Goal: Task Accomplishment & Management: Manage account settings

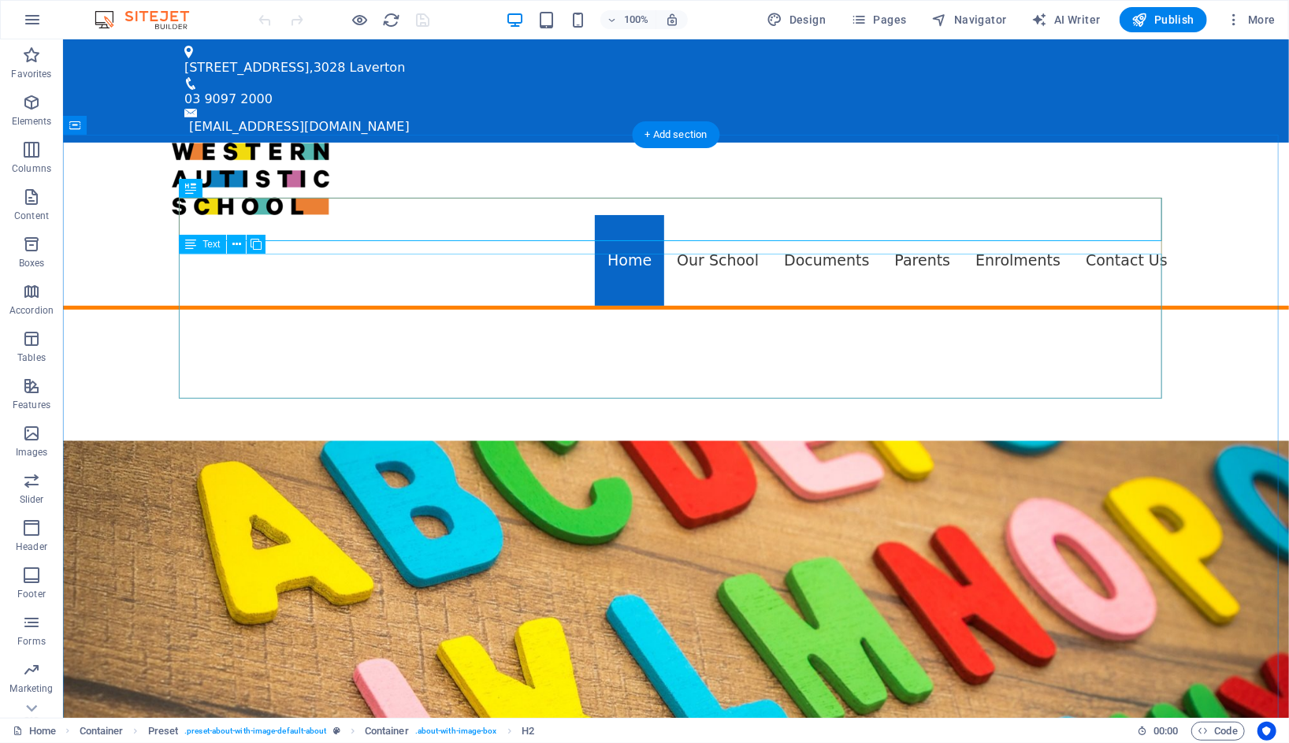
scroll to position [466, 0]
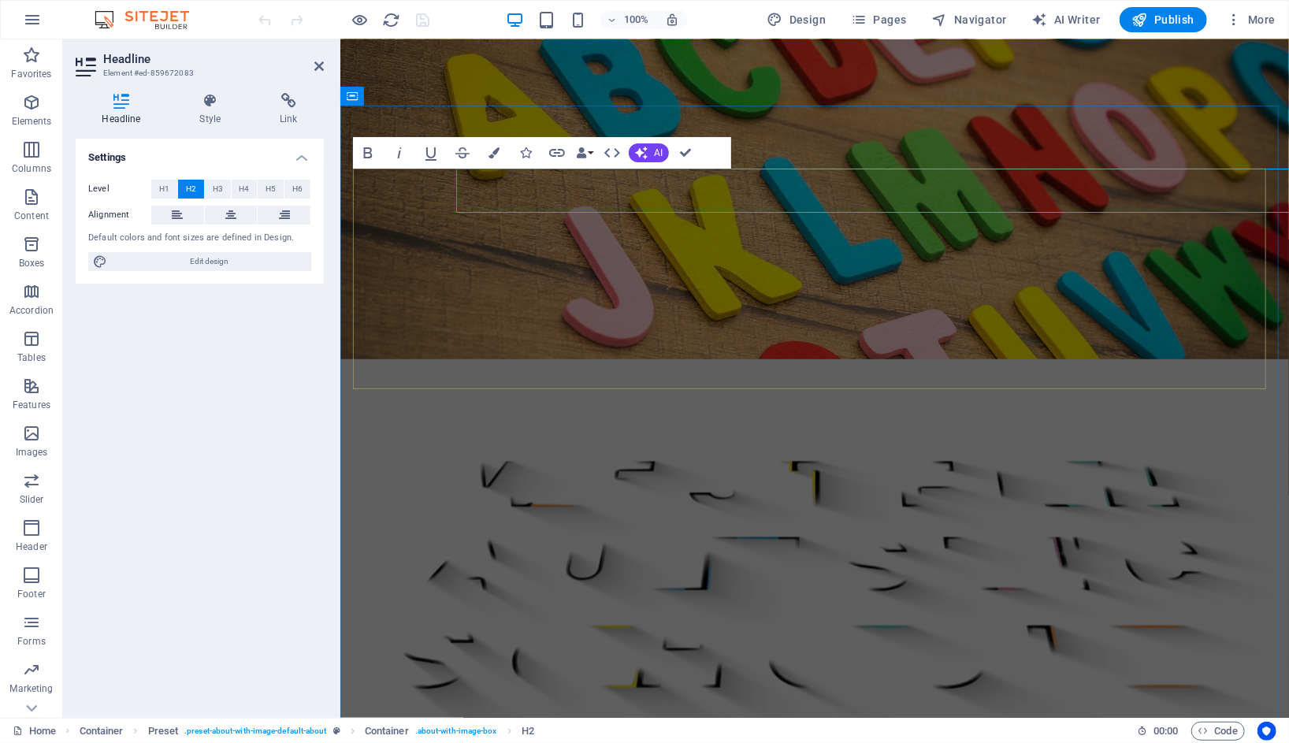
scroll to position [641, 0]
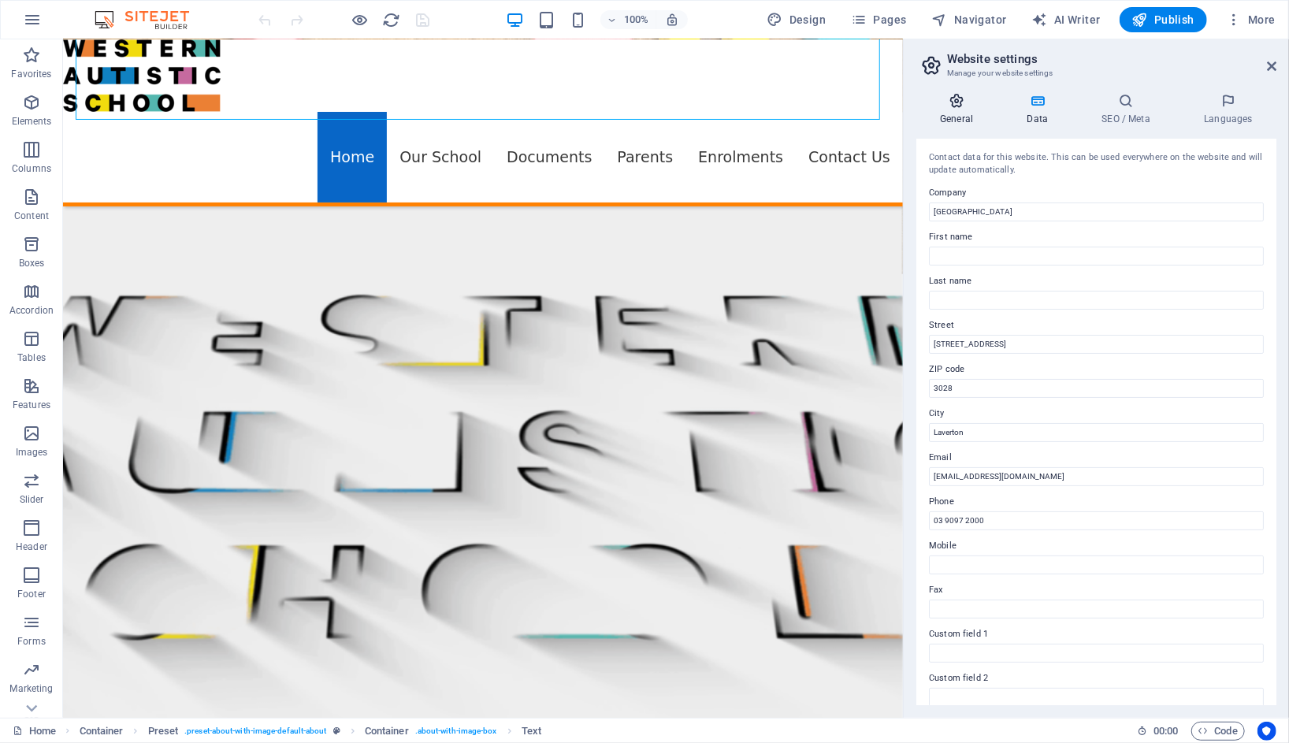
click at [956, 108] on icon at bounding box center [956, 101] width 80 height 16
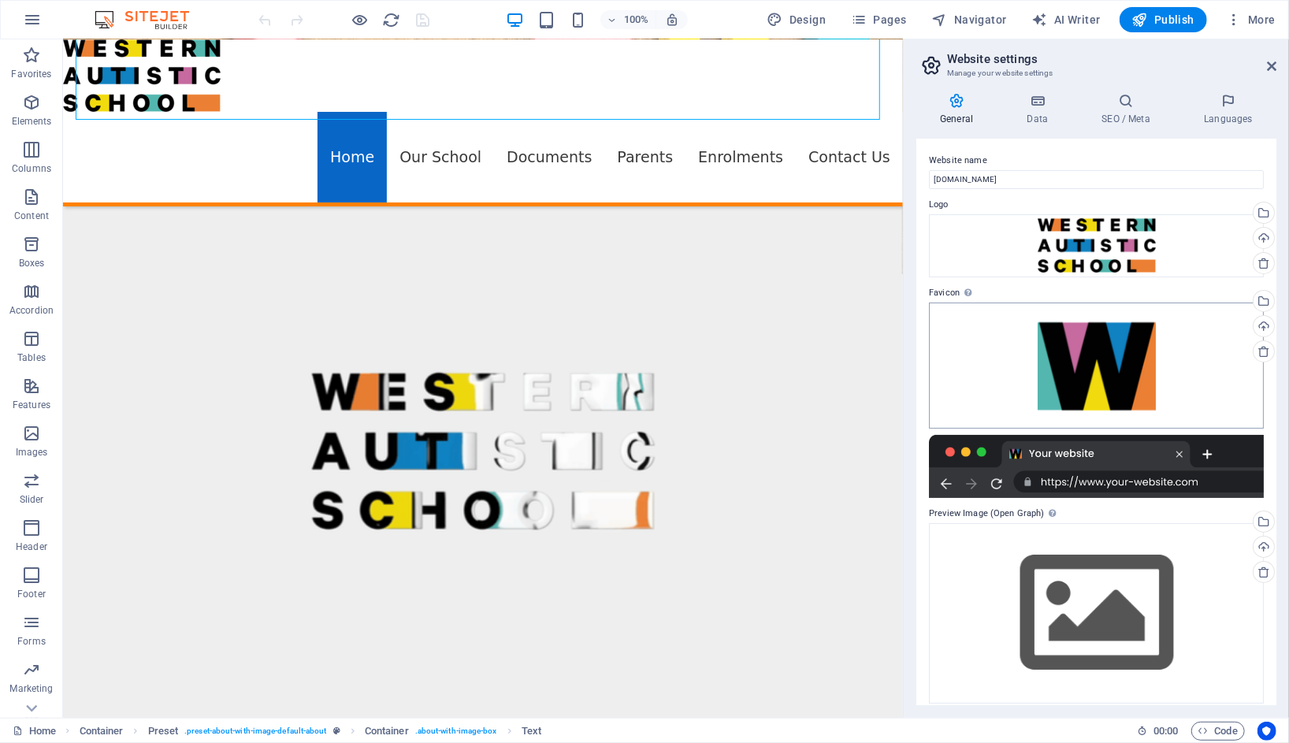
scroll to position [10, 0]
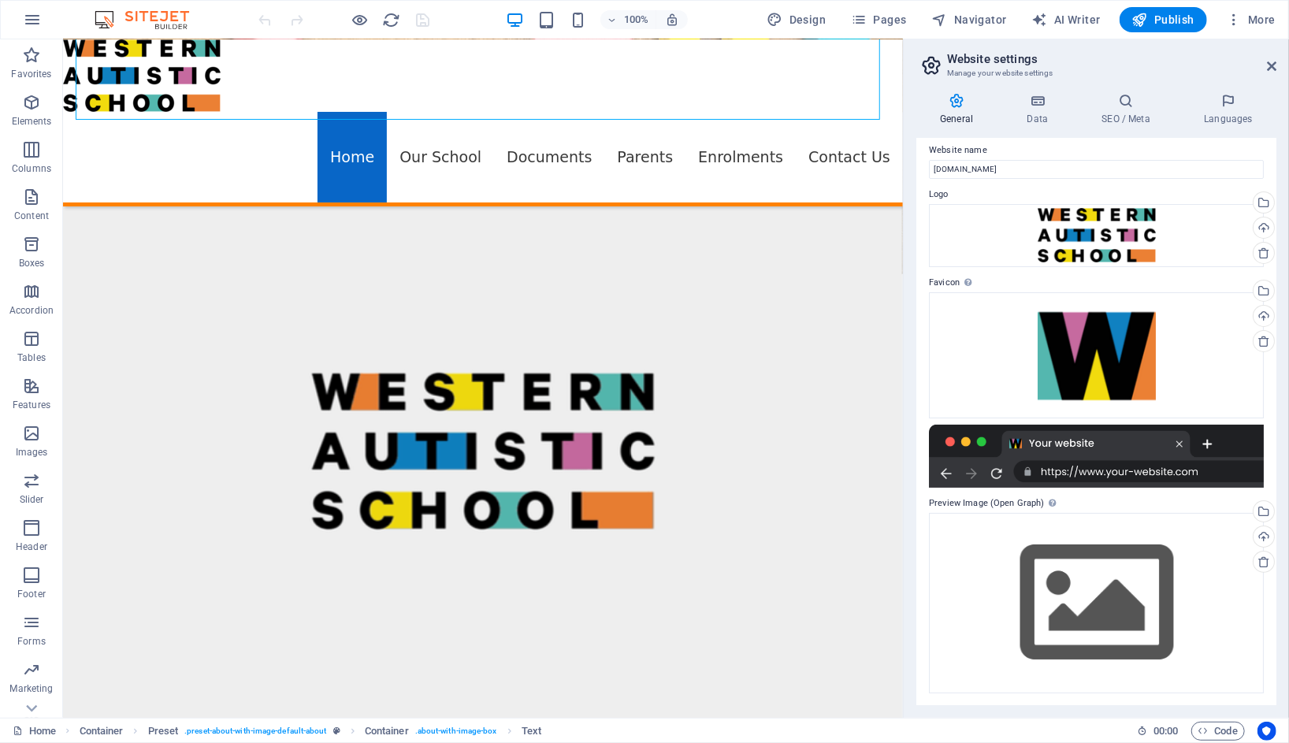
click at [797, 5] on div "100% Design Pages Navigator AI Writer Publish More" at bounding box center [644, 20] width 1287 height 38
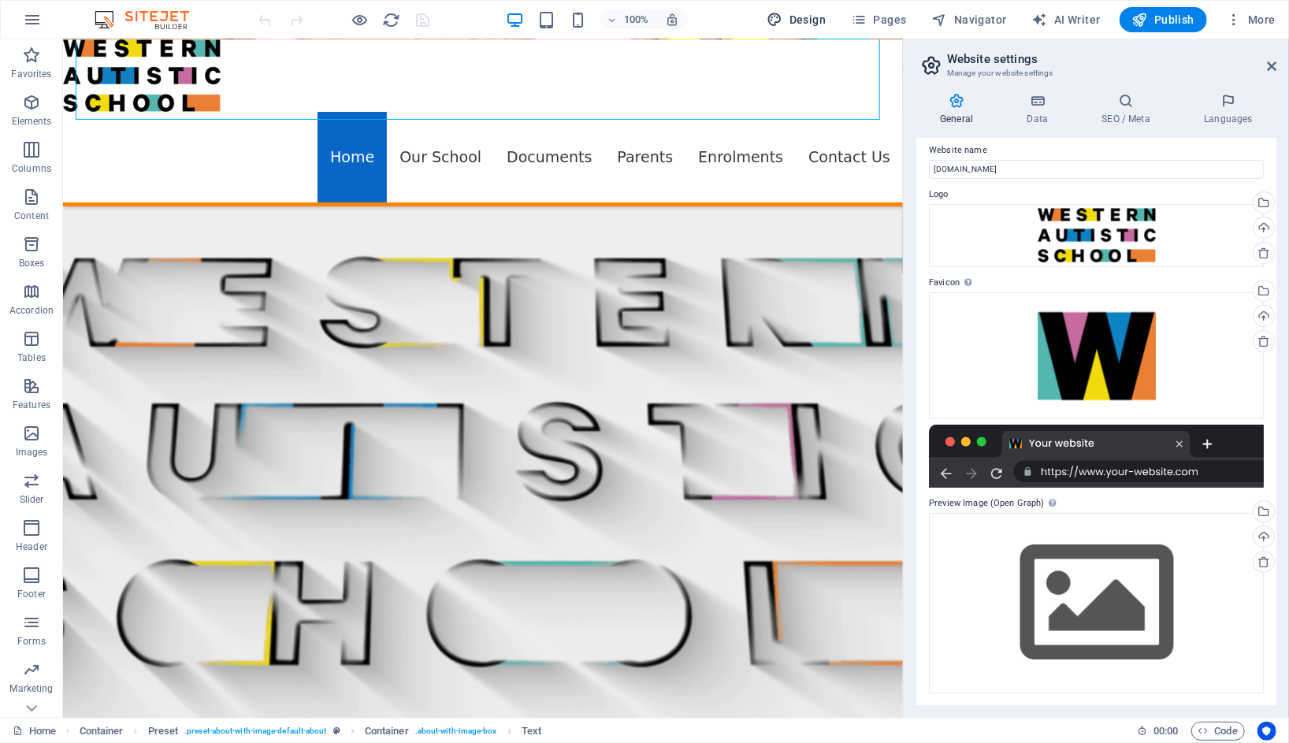
click at [793, 15] on span "Design" at bounding box center [796, 20] width 59 height 16
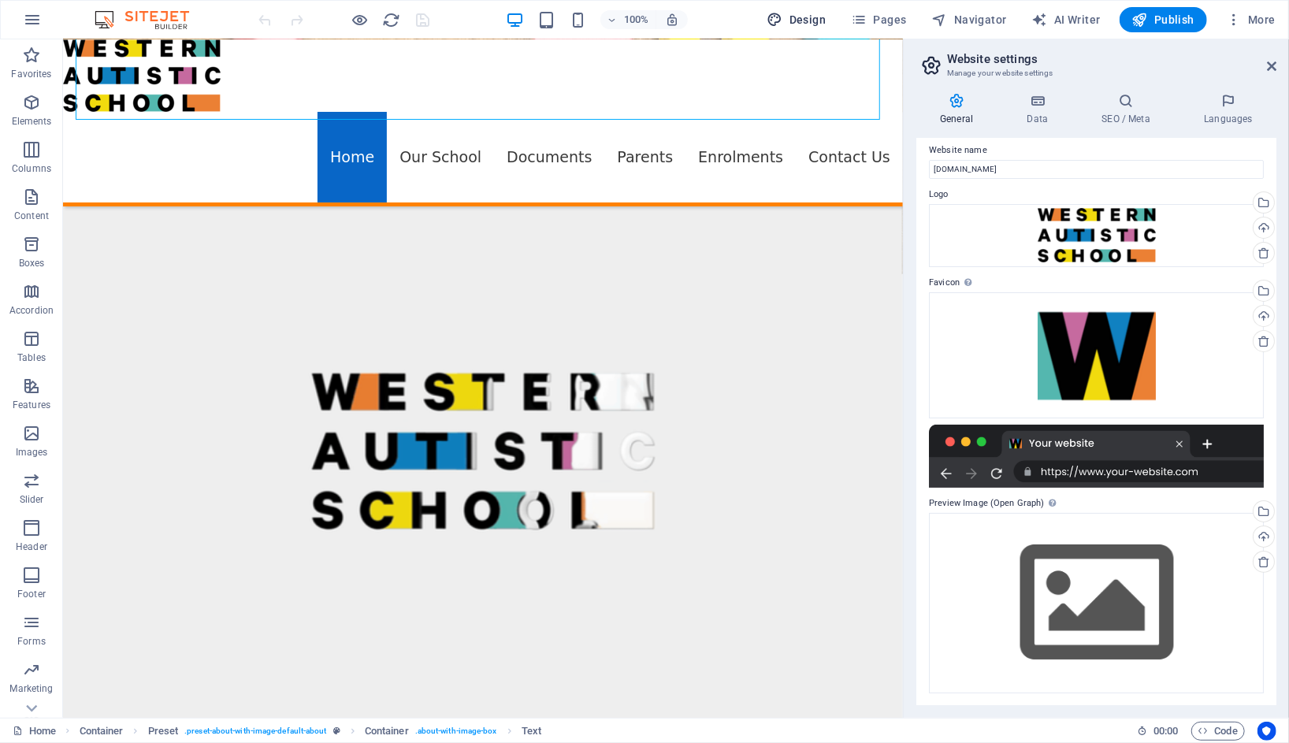
select select "px"
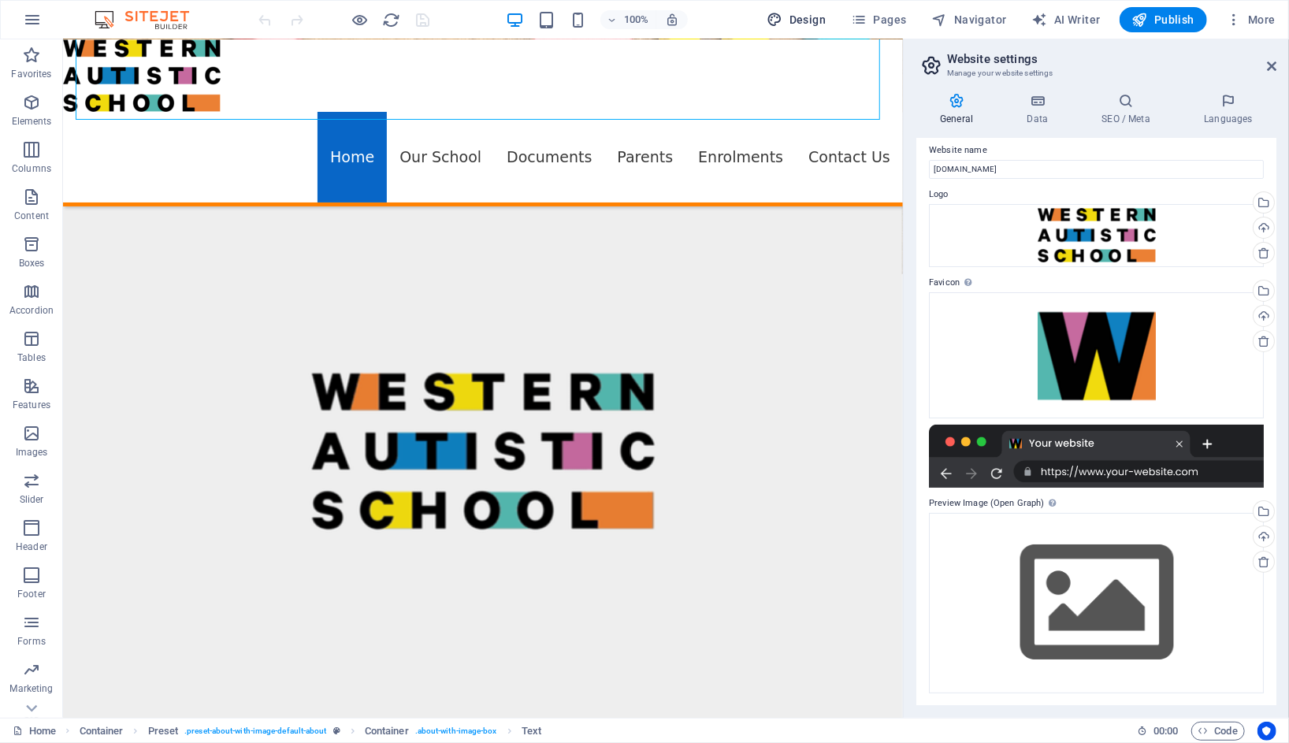
select select "400"
select select "px"
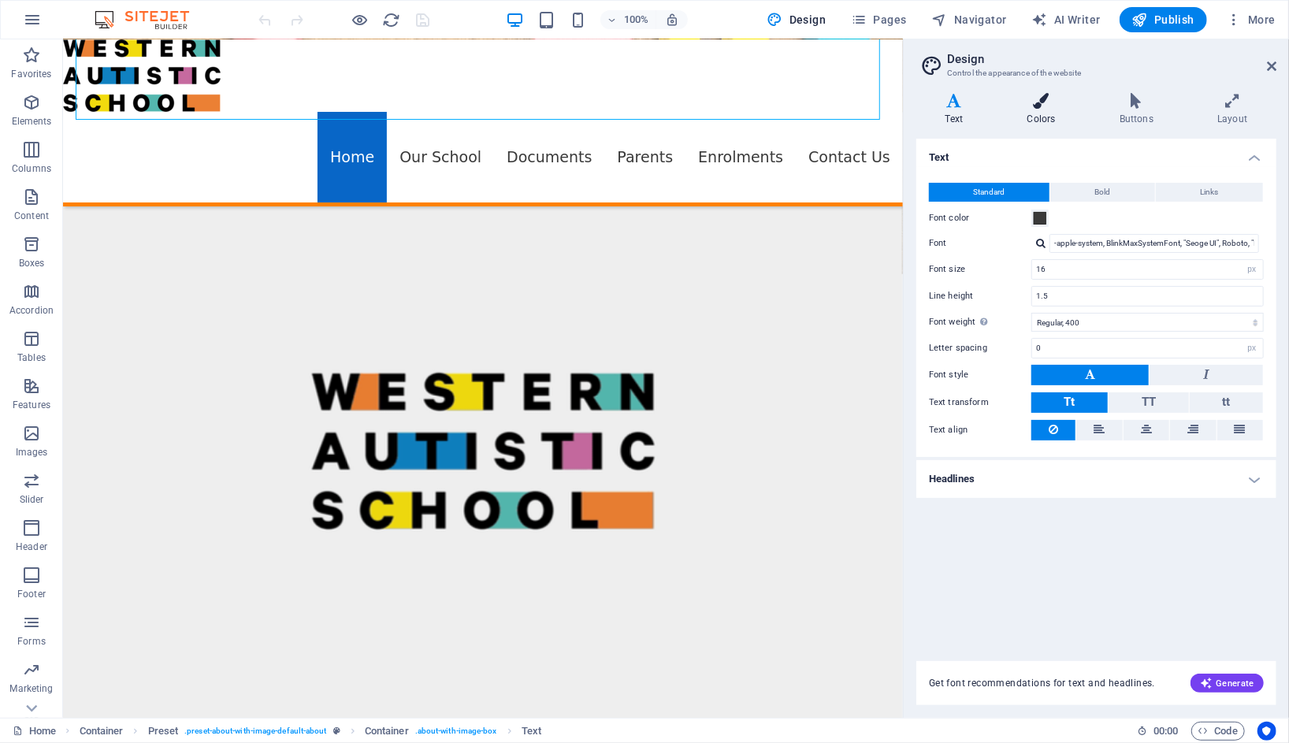
click at [1034, 105] on icon at bounding box center [1041, 101] width 86 height 16
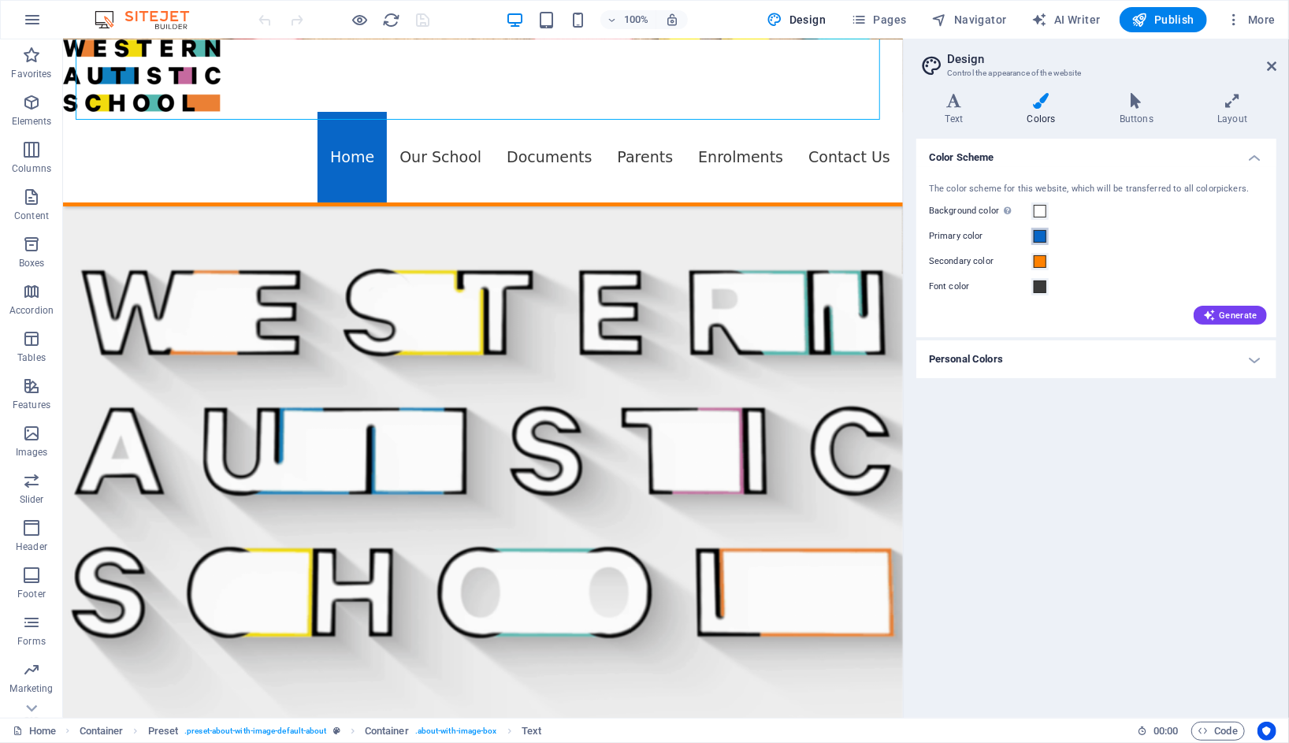
click at [1045, 236] on span at bounding box center [1040, 236] width 13 height 13
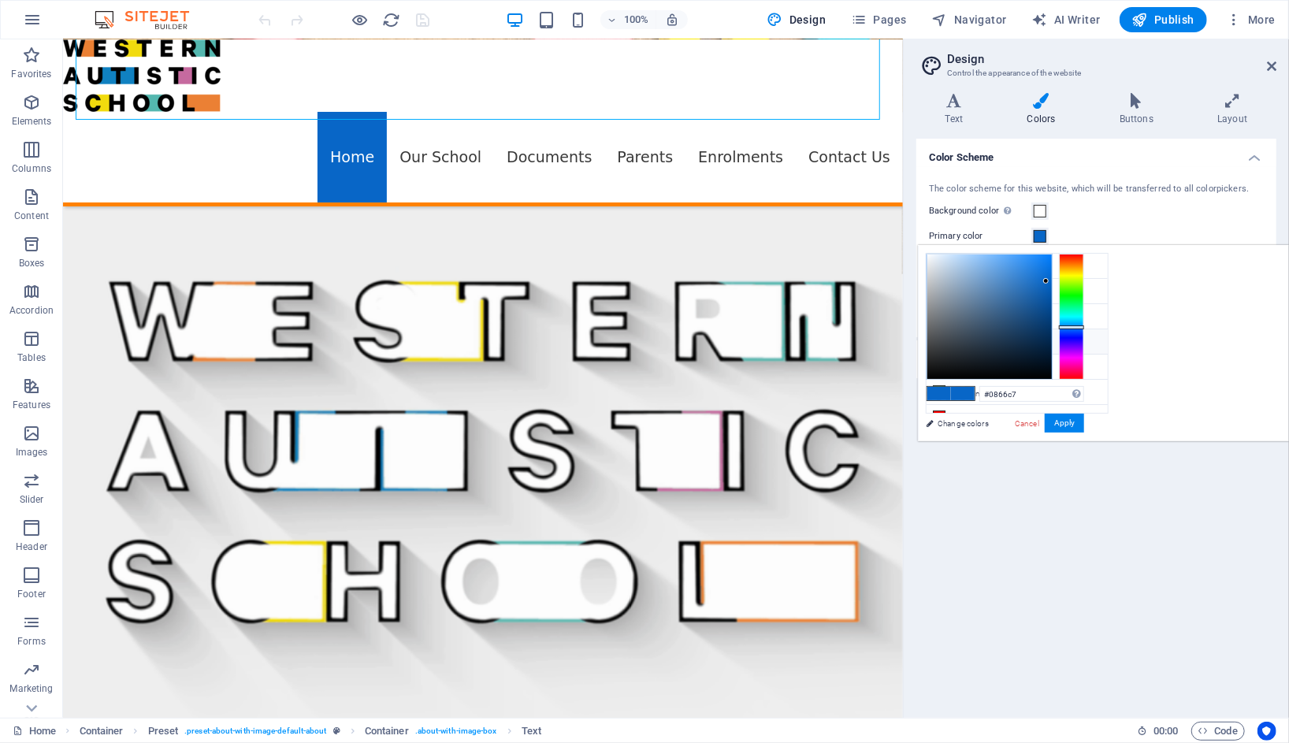
scroll to position [13, 0]
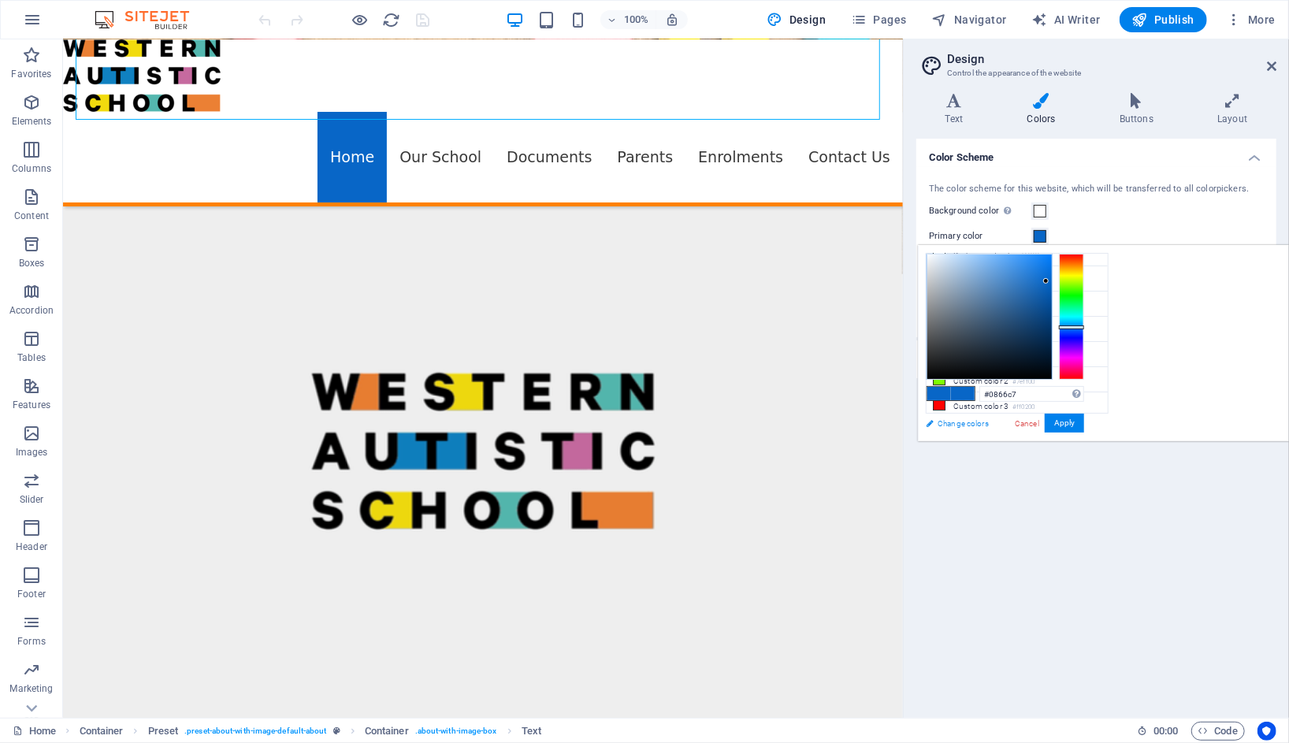
click at [966, 423] on link "Change colors" at bounding box center [1009, 424] width 183 height 20
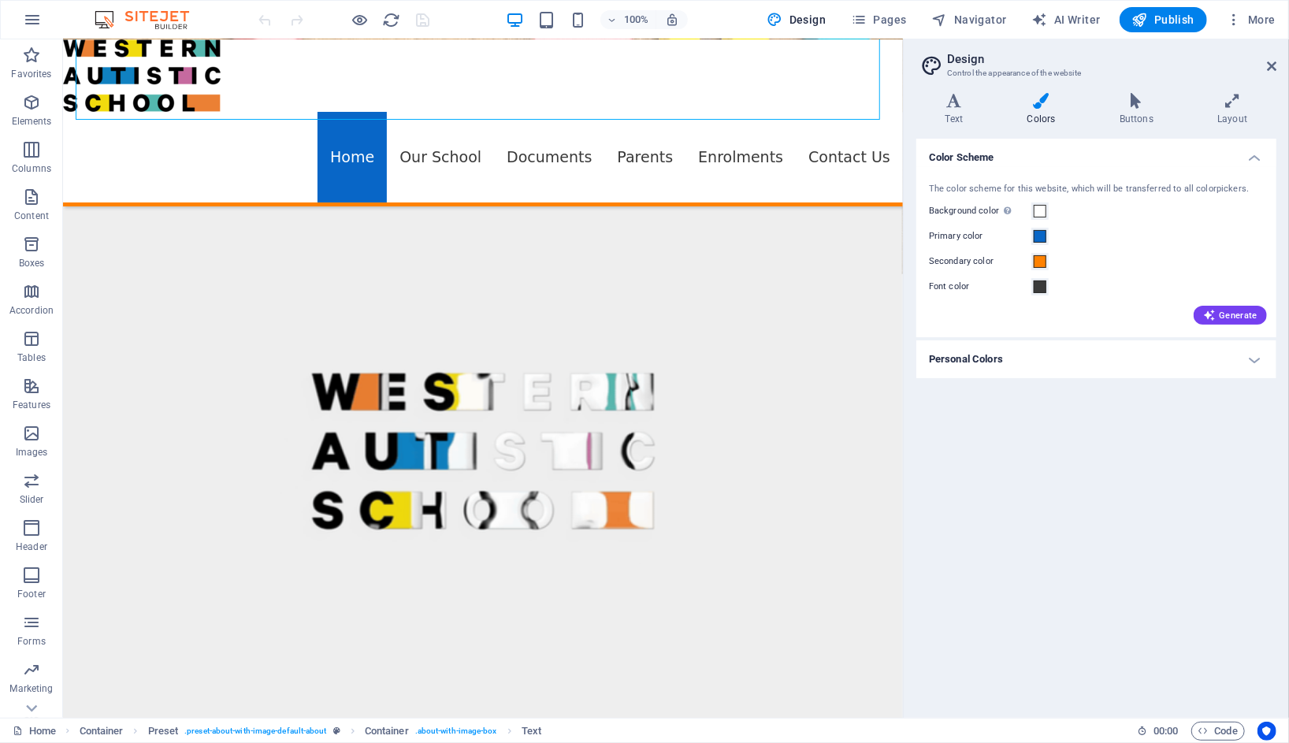
click at [1055, 363] on h4 "Personal Colors" at bounding box center [1096, 359] width 360 height 38
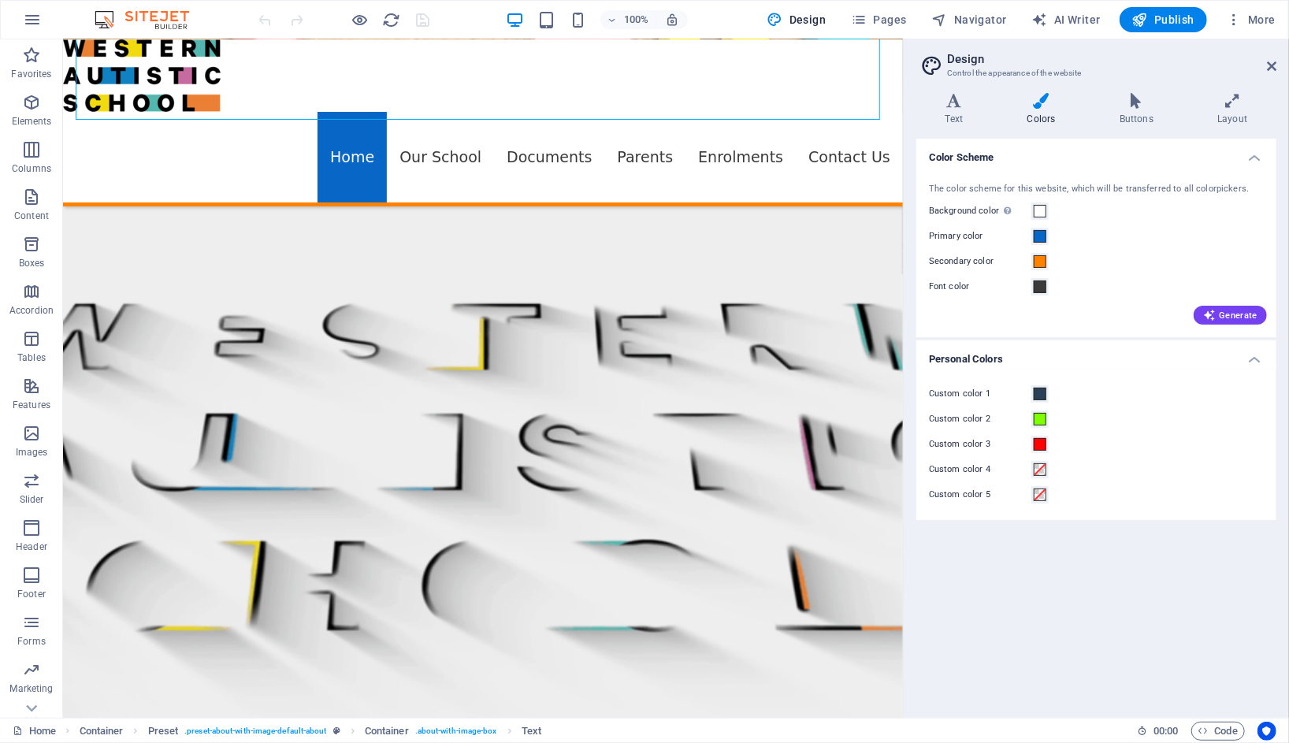
click at [1062, 255] on div "Secondary color" at bounding box center [1096, 261] width 335 height 19
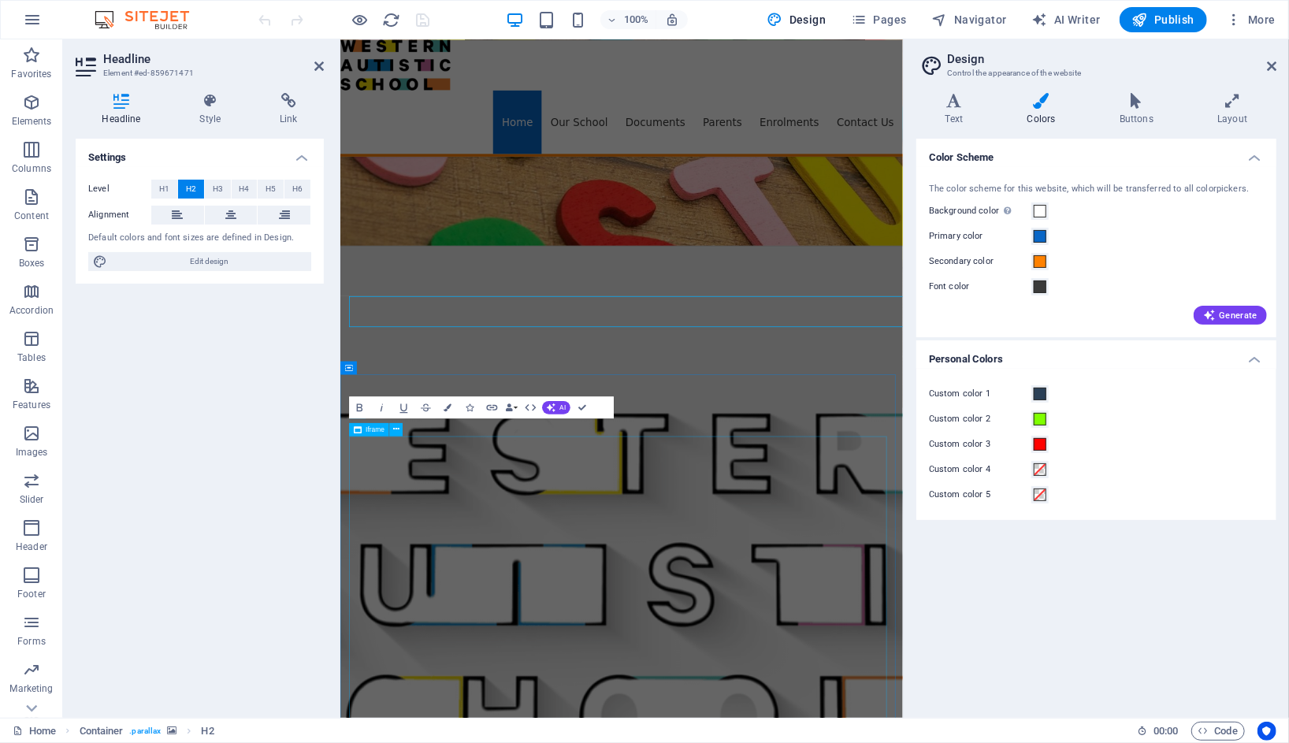
scroll to position [815, 0]
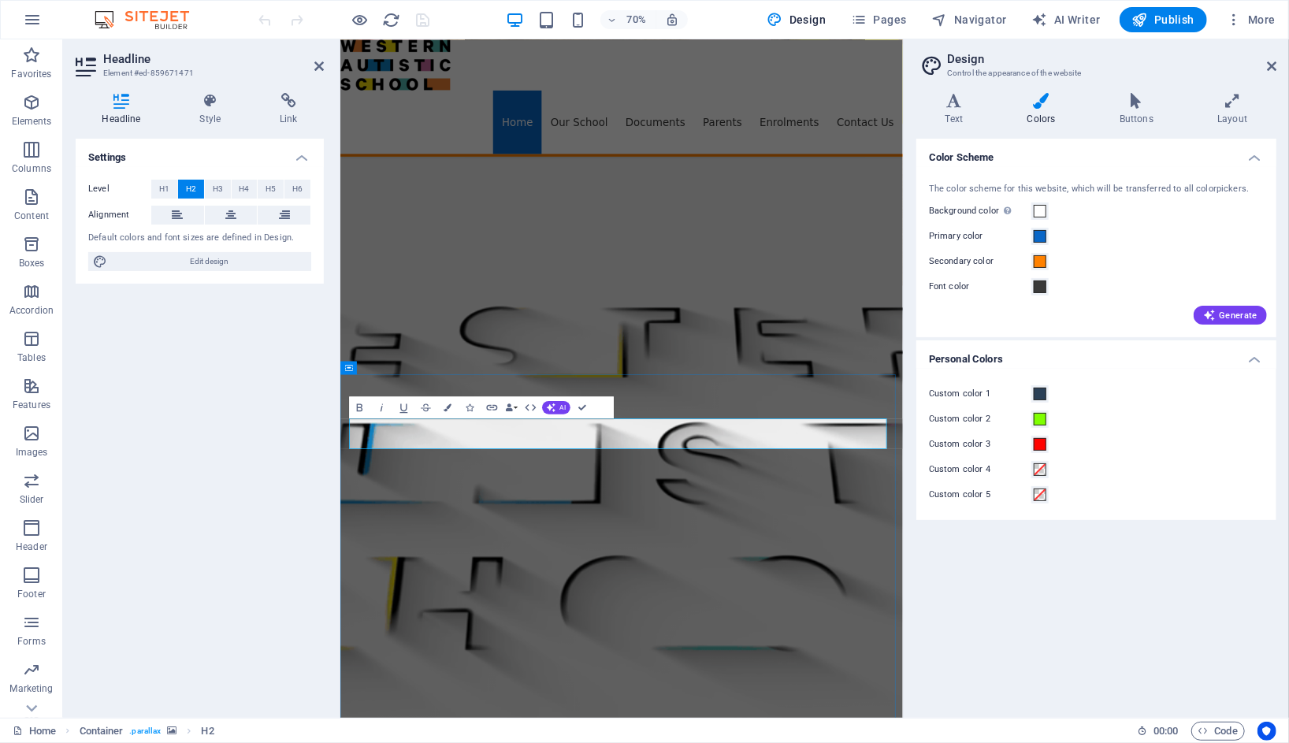
drag, startPoint x: 622, startPoint y: 598, endPoint x: 752, endPoint y: 598, distance: 130.0
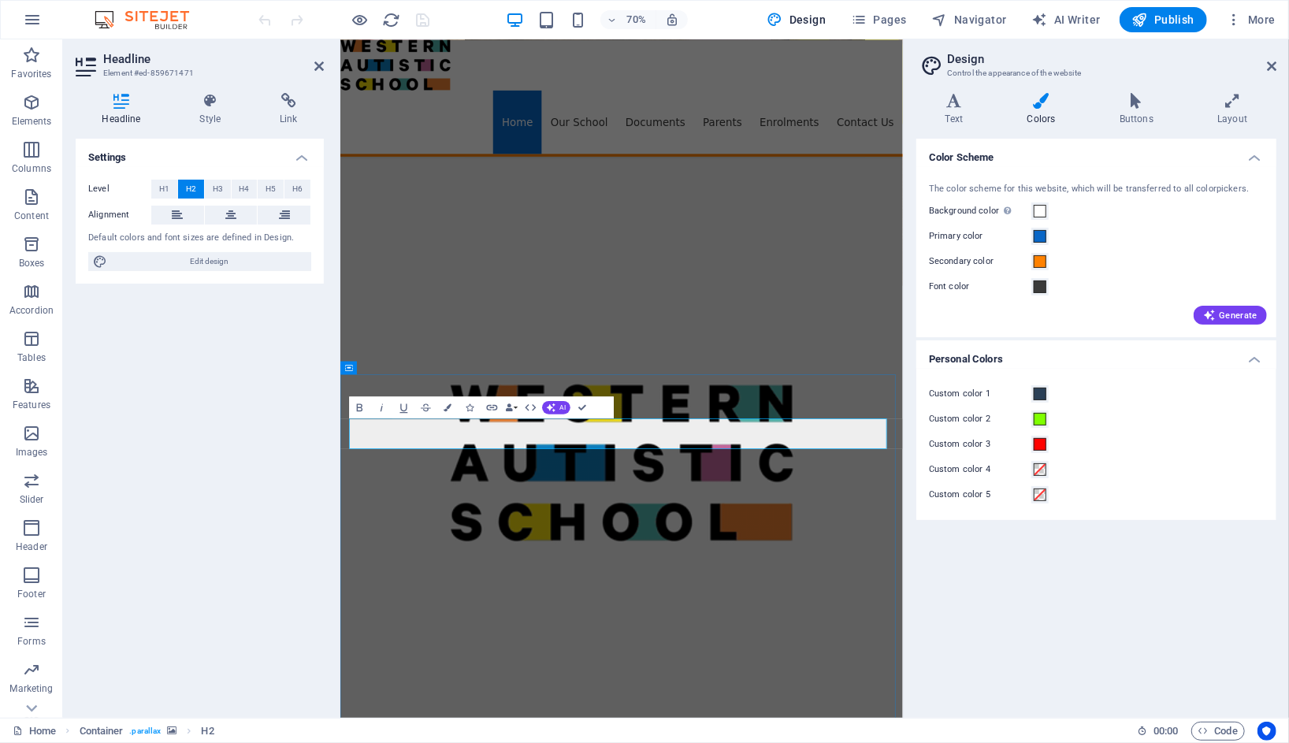
click at [221, 106] on icon at bounding box center [210, 101] width 74 height 16
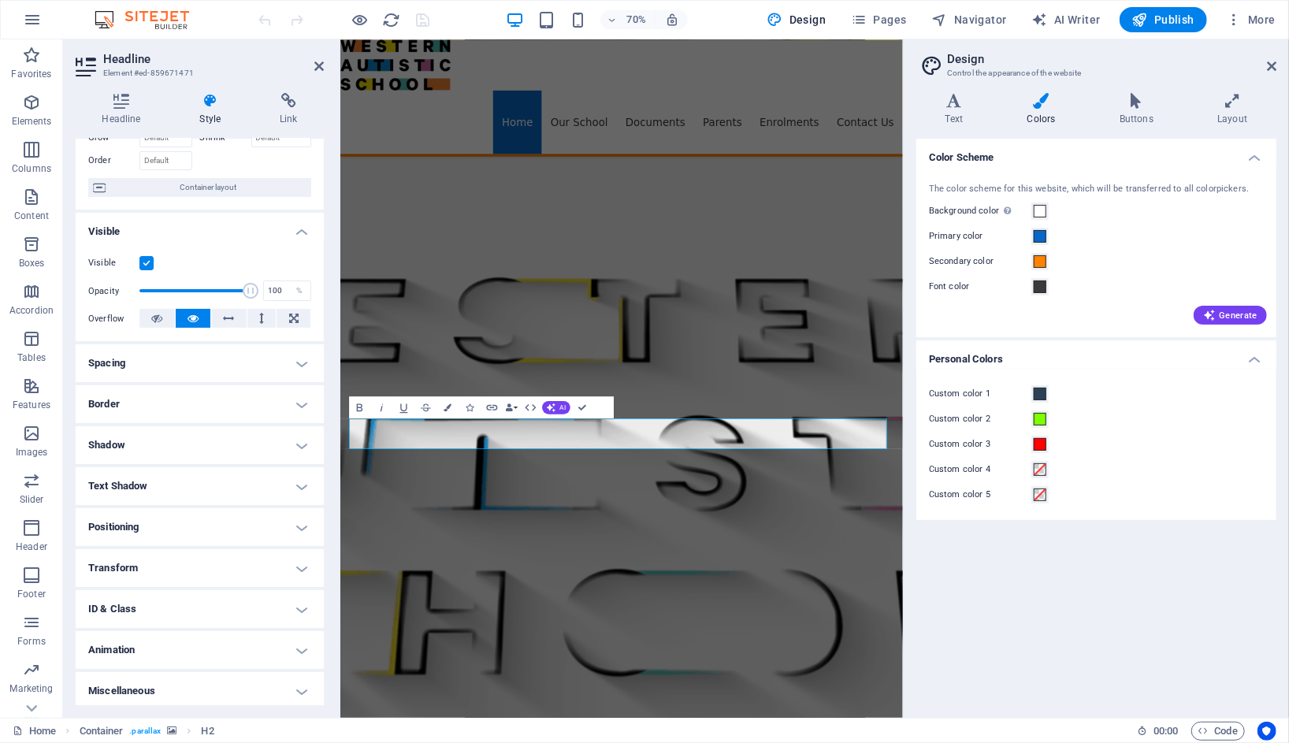
scroll to position [98, 0]
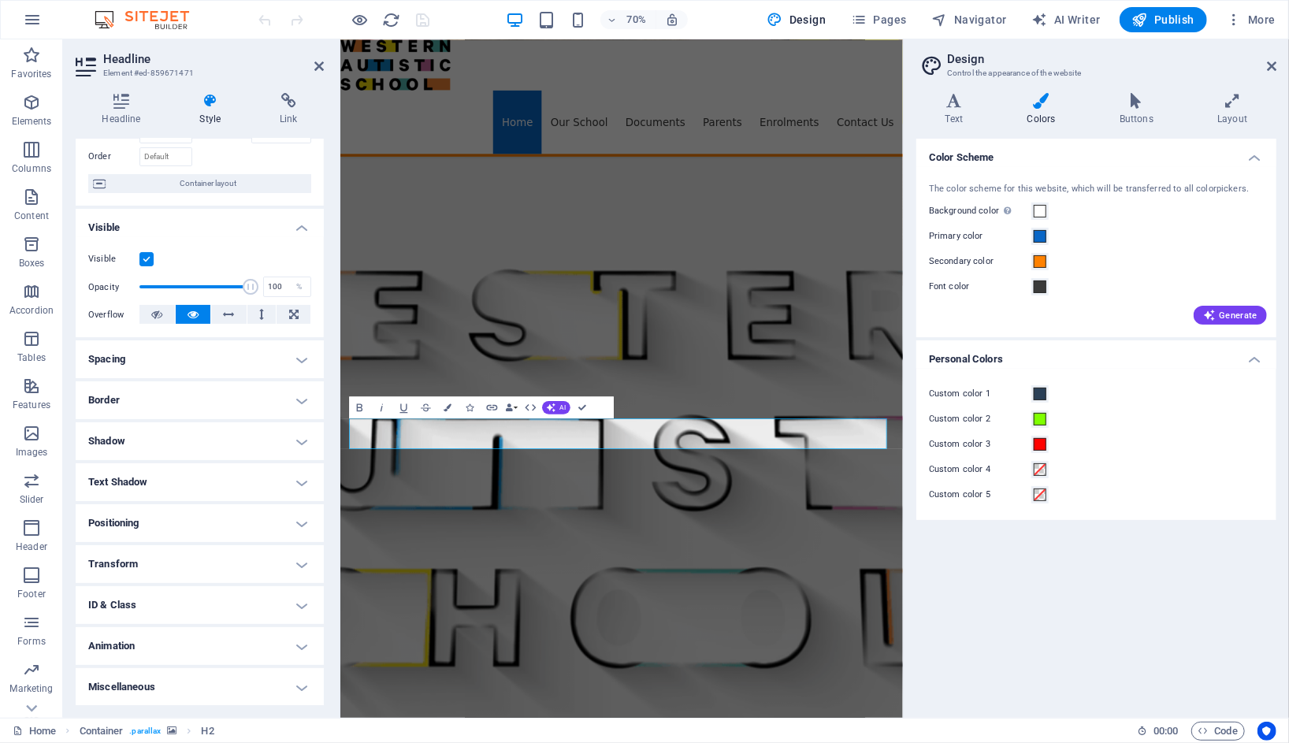
click at [192, 689] on h4 "Miscellaneous" at bounding box center [200, 687] width 248 height 38
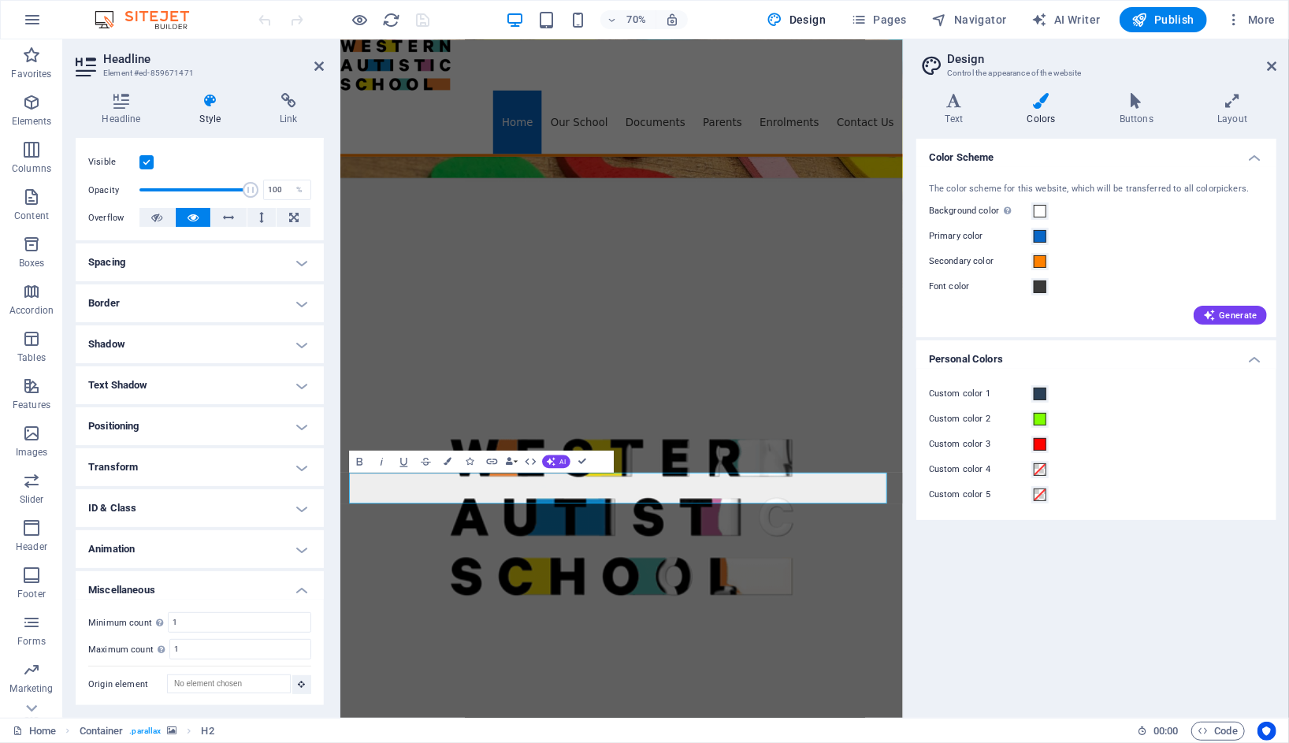
scroll to position [721, 0]
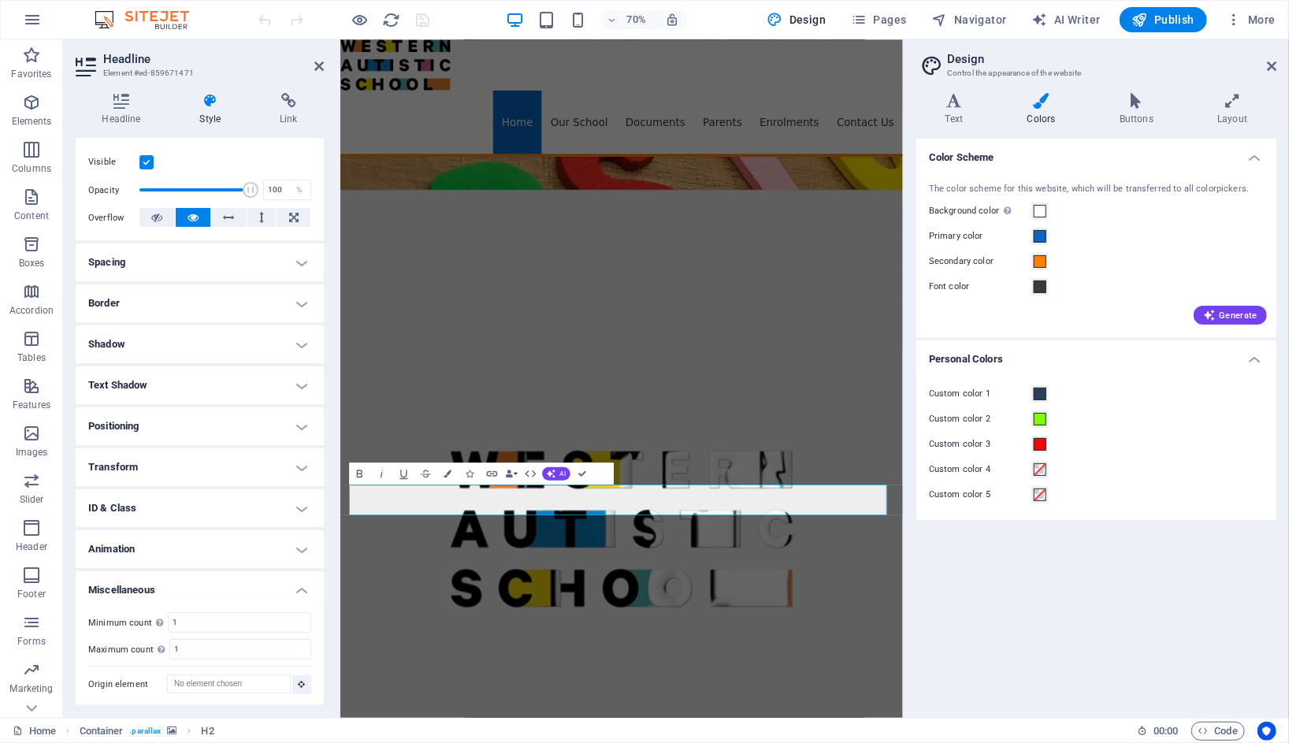
click at [251, 589] on h4 "Miscellaneous" at bounding box center [200, 585] width 248 height 28
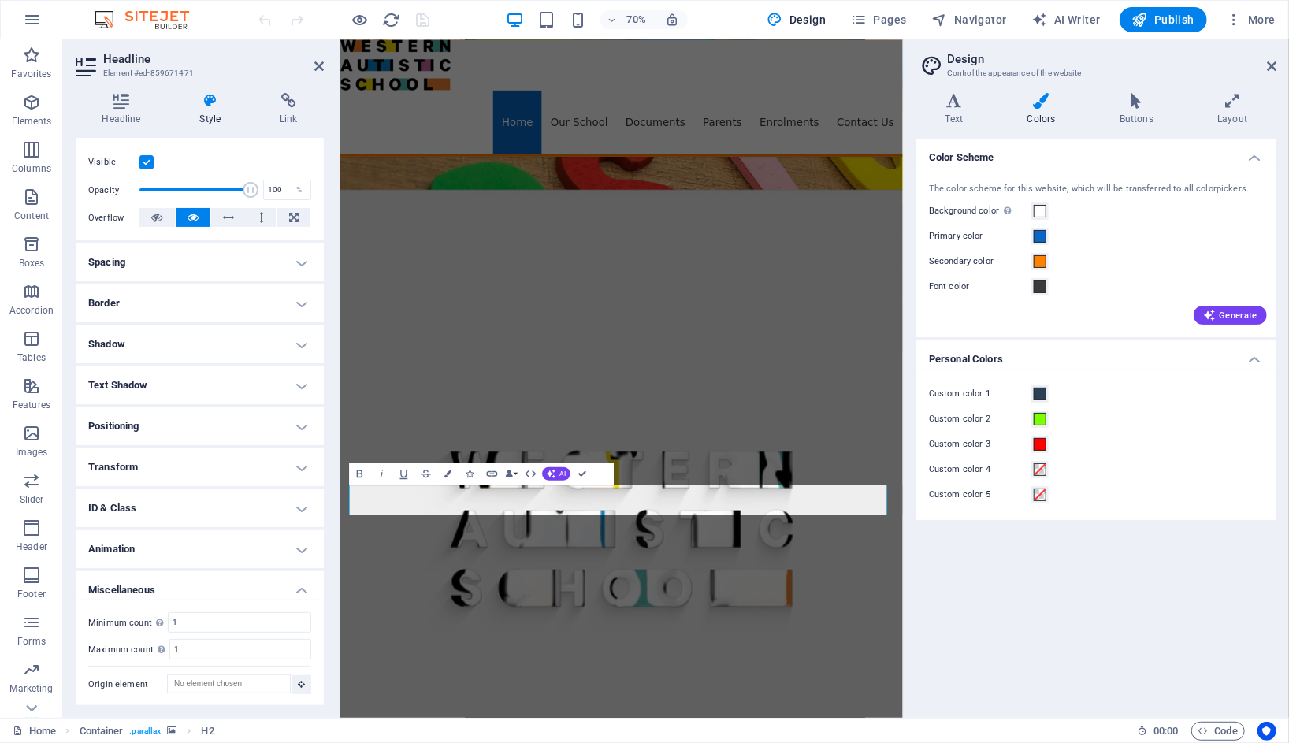
scroll to position [98, 0]
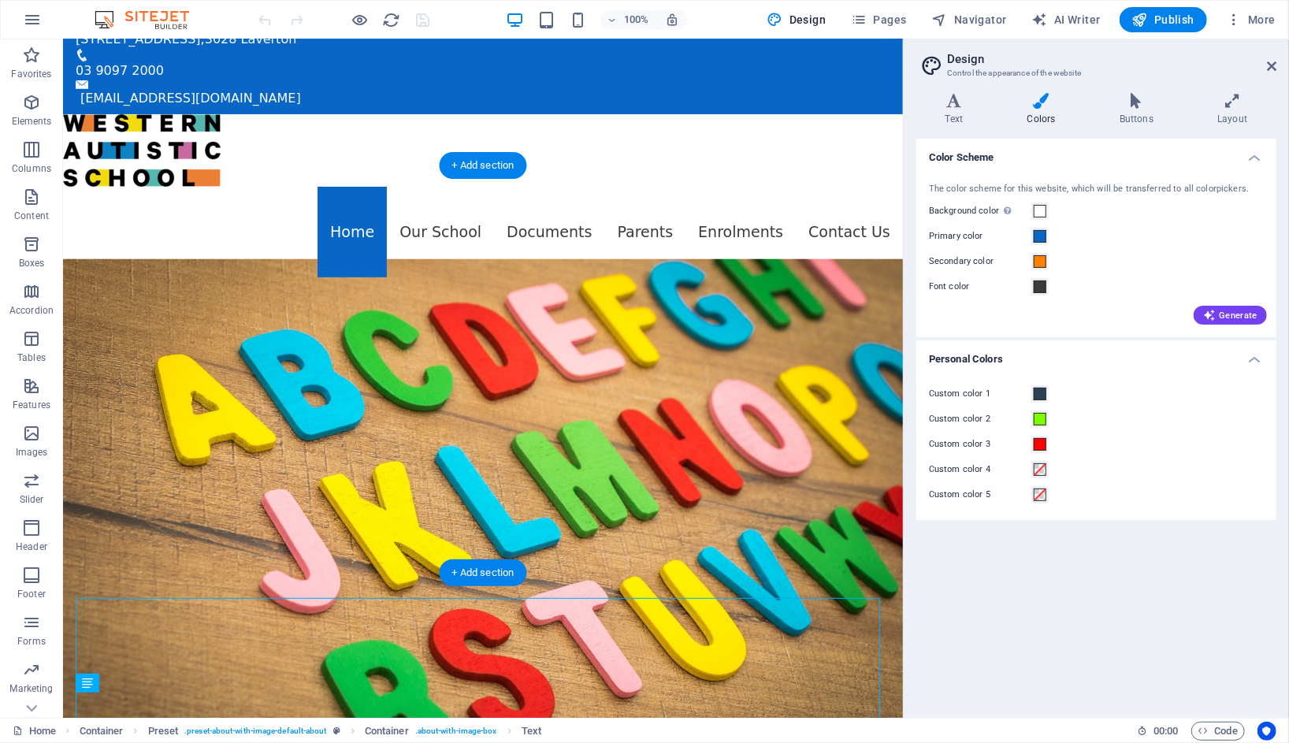
scroll to position [0, 0]
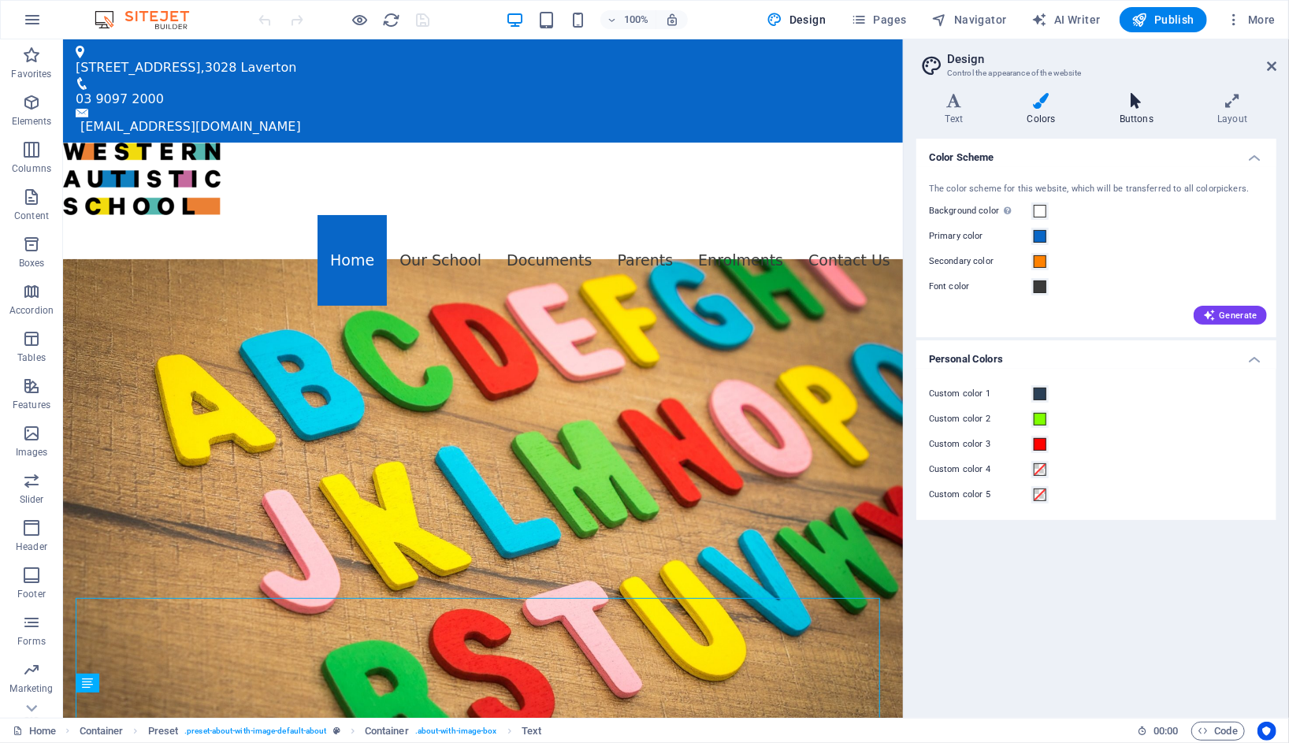
click at [1141, 101] on icon at bounding box center [1135, 101] width 91 height 16
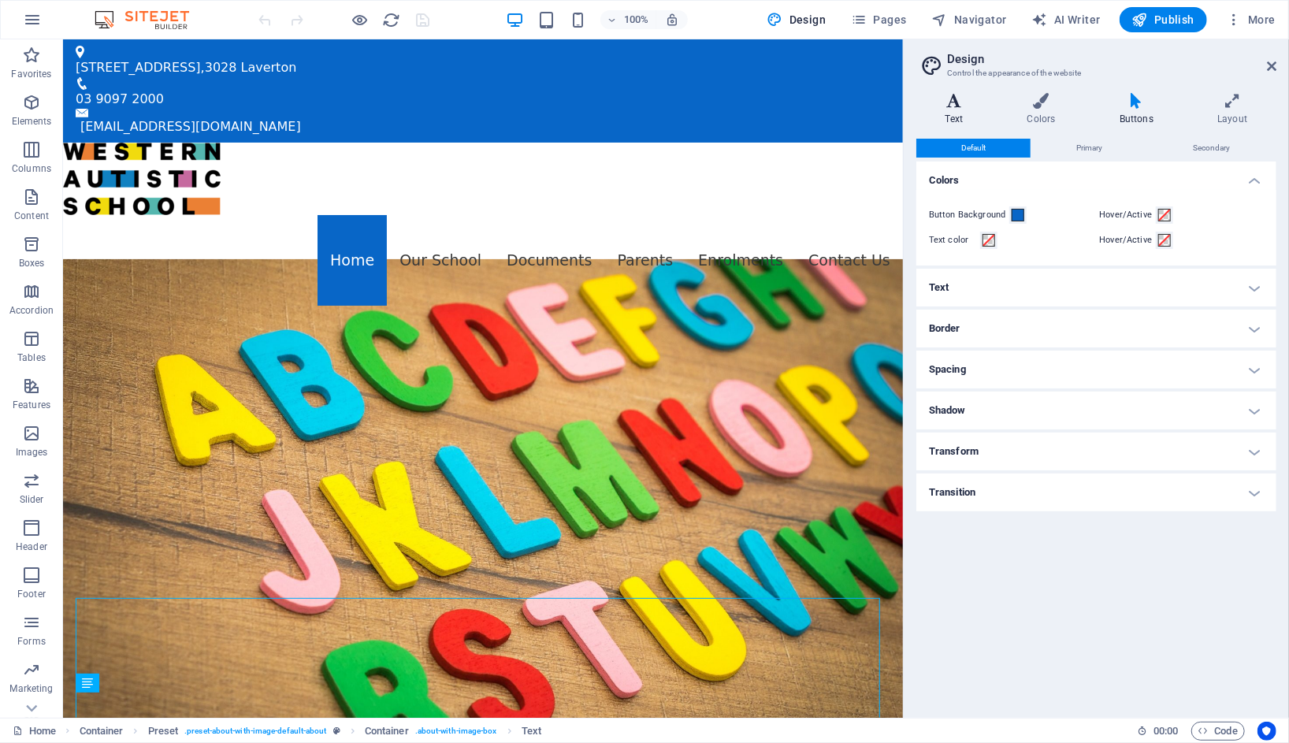
click at [969, 101] on icon at bounding box center [954, 101] width 76 height 16
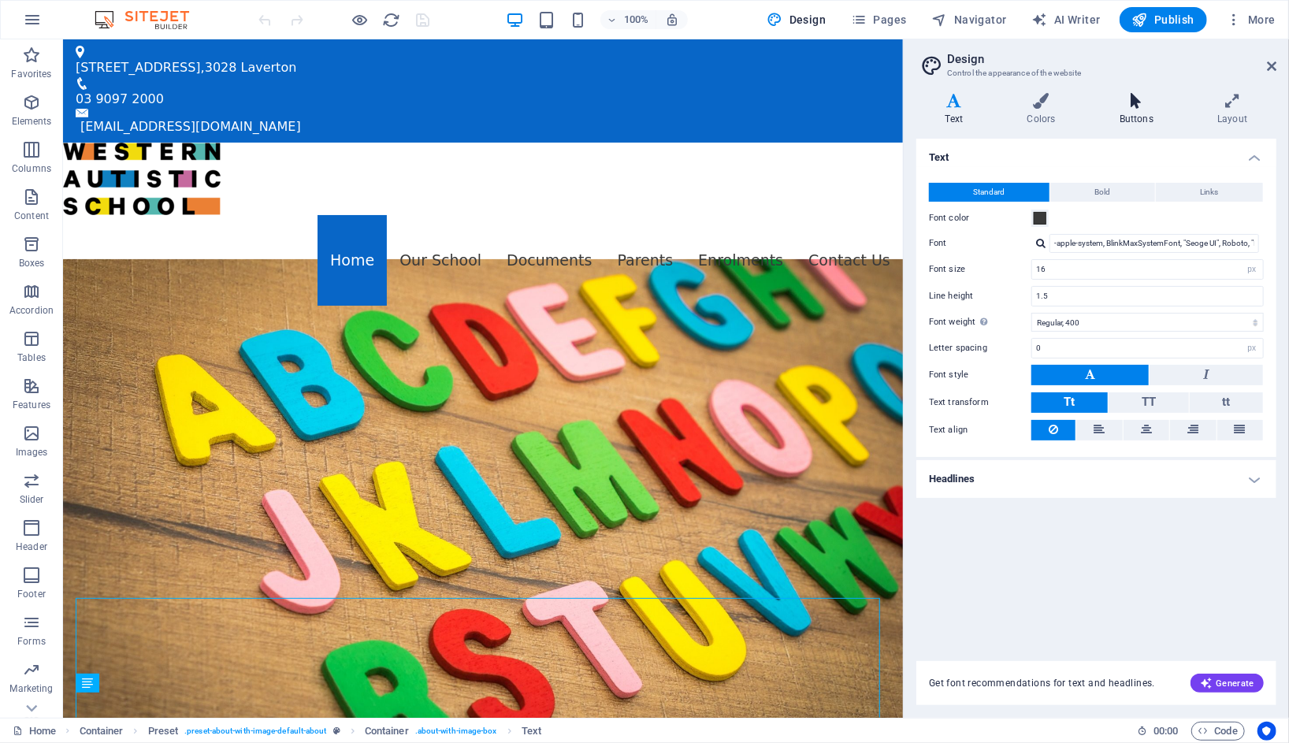
click at [1120, 111] on h4 "Buttons" at bounding box center [1139, 109] width 98 height 33
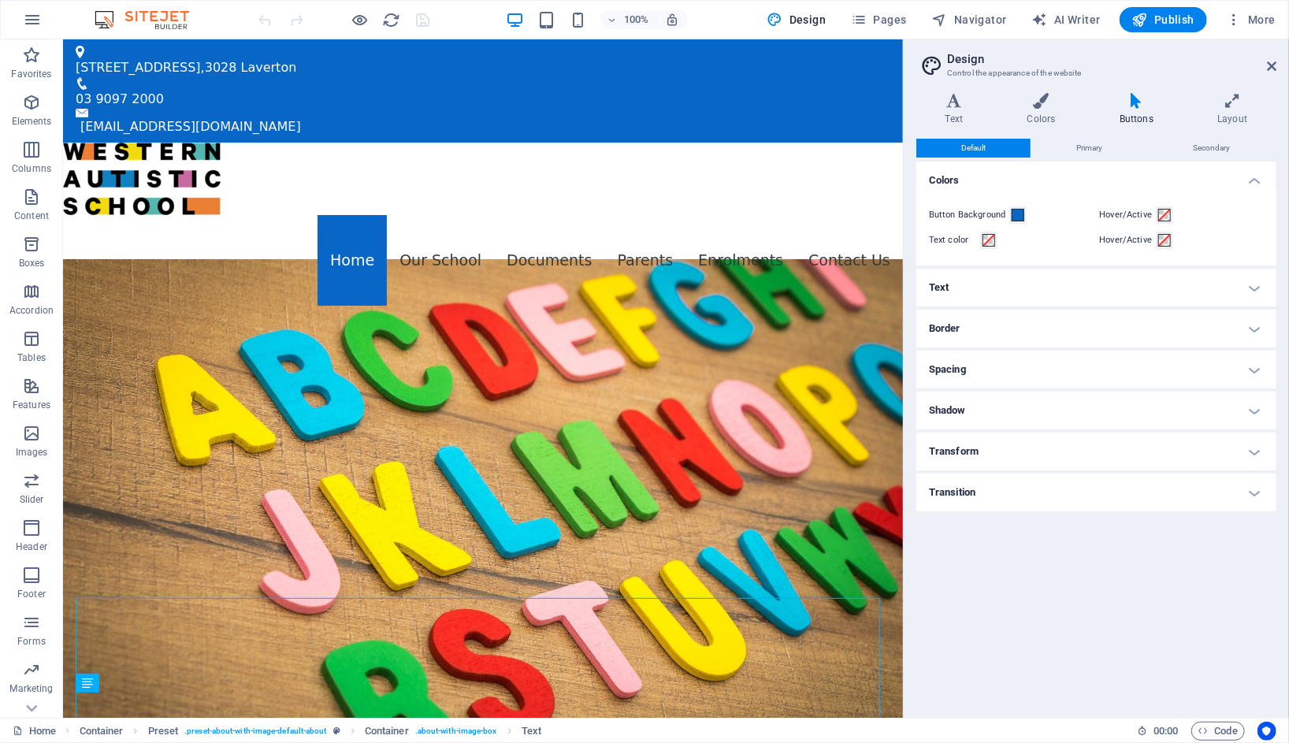
click at [986, 289] on h4 "Text" at bounding box center [1096, 288] width 360 height 38
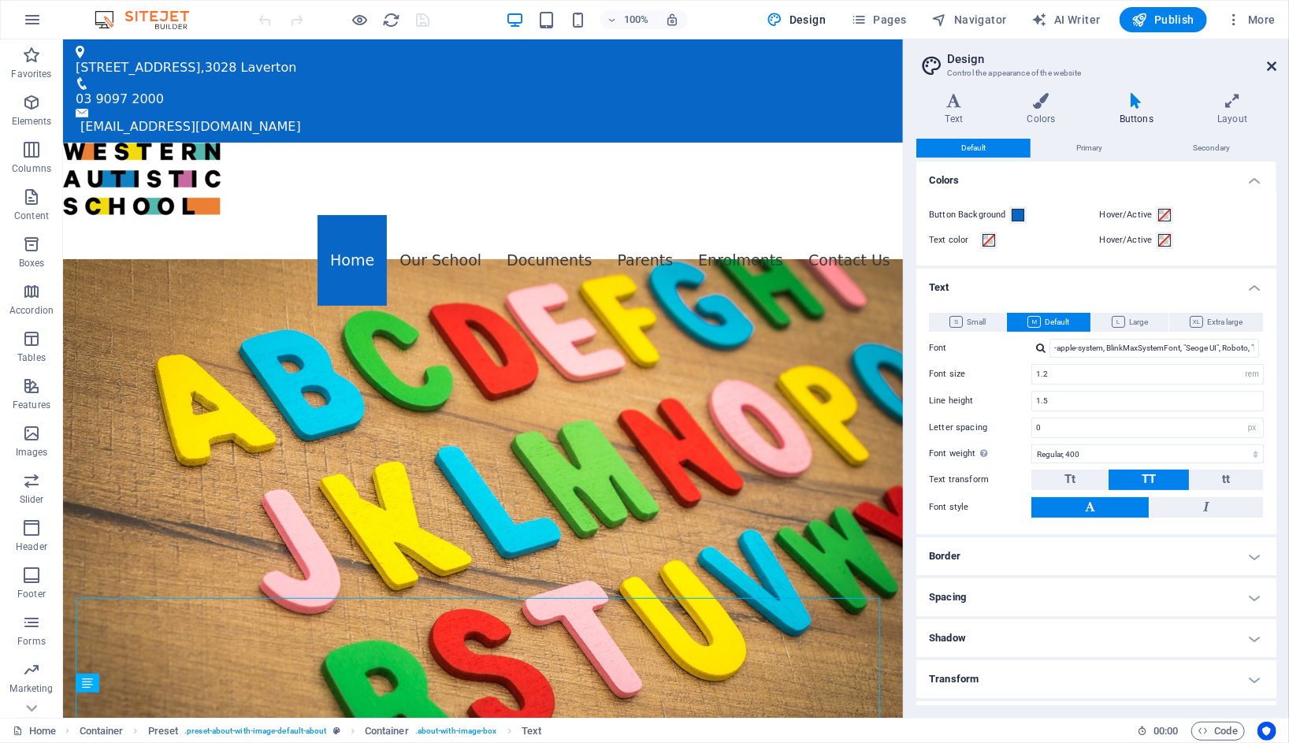
click at [1267, 63] on icon at bounding box center [1271, 66] width 9 height 13
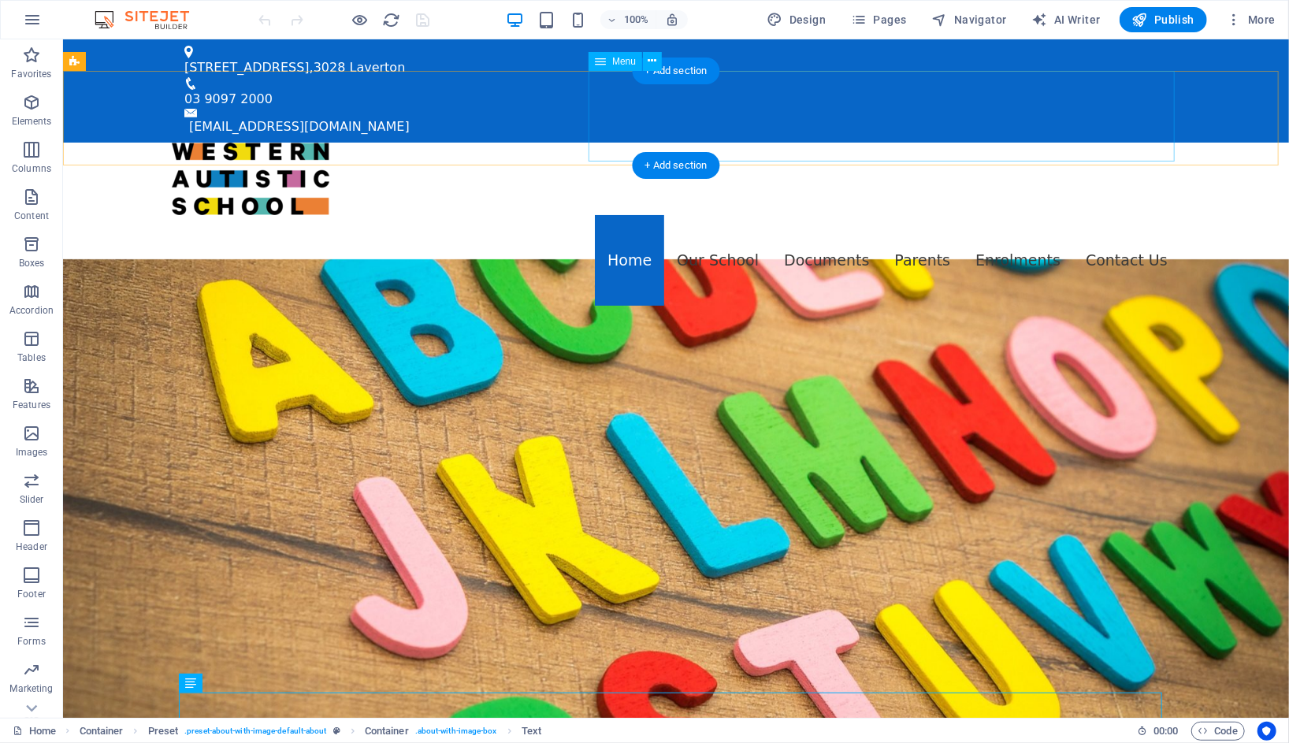
click at [715, 214] on nav "Home Our School Documents 2024 - AIP 2023 - Annual Report Policies Parents Comp…" at bounding box center [675, 259] width 1008 height 91
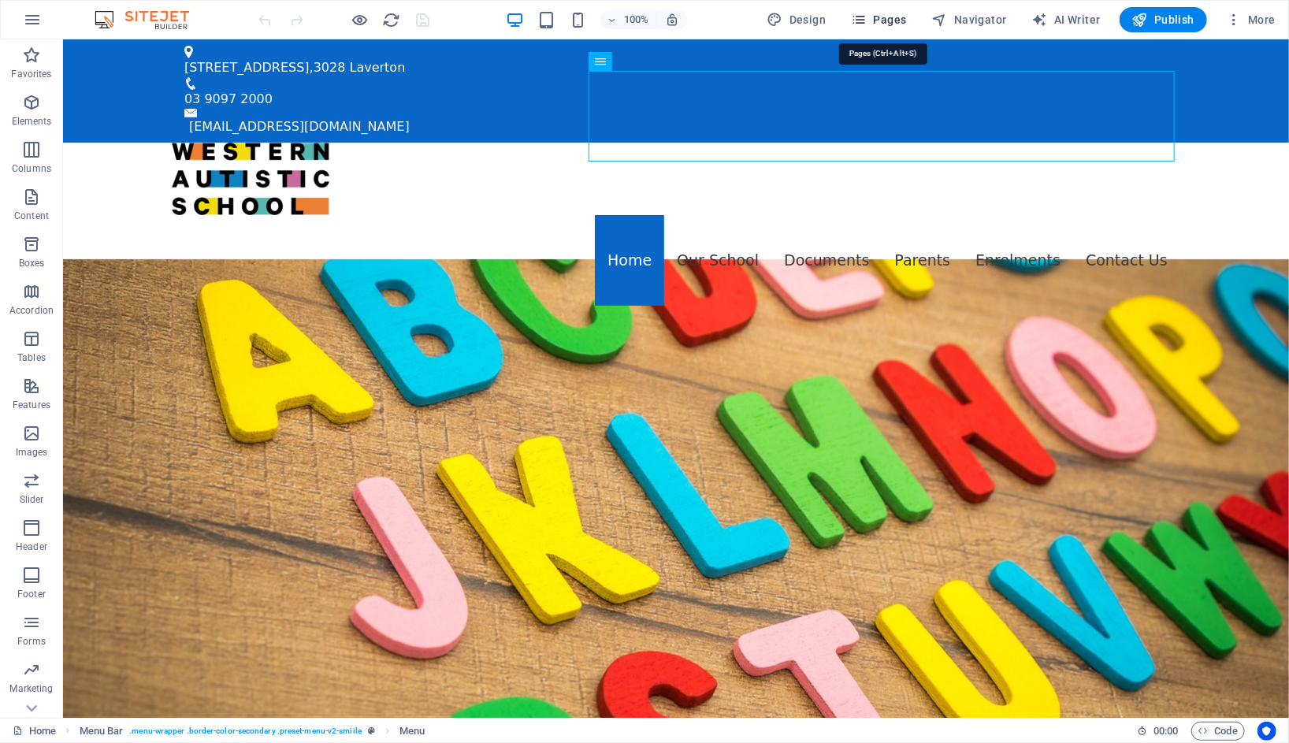
click at [893, 16] on span "Pages" at bounding box center [878, 20] width 55 height 16
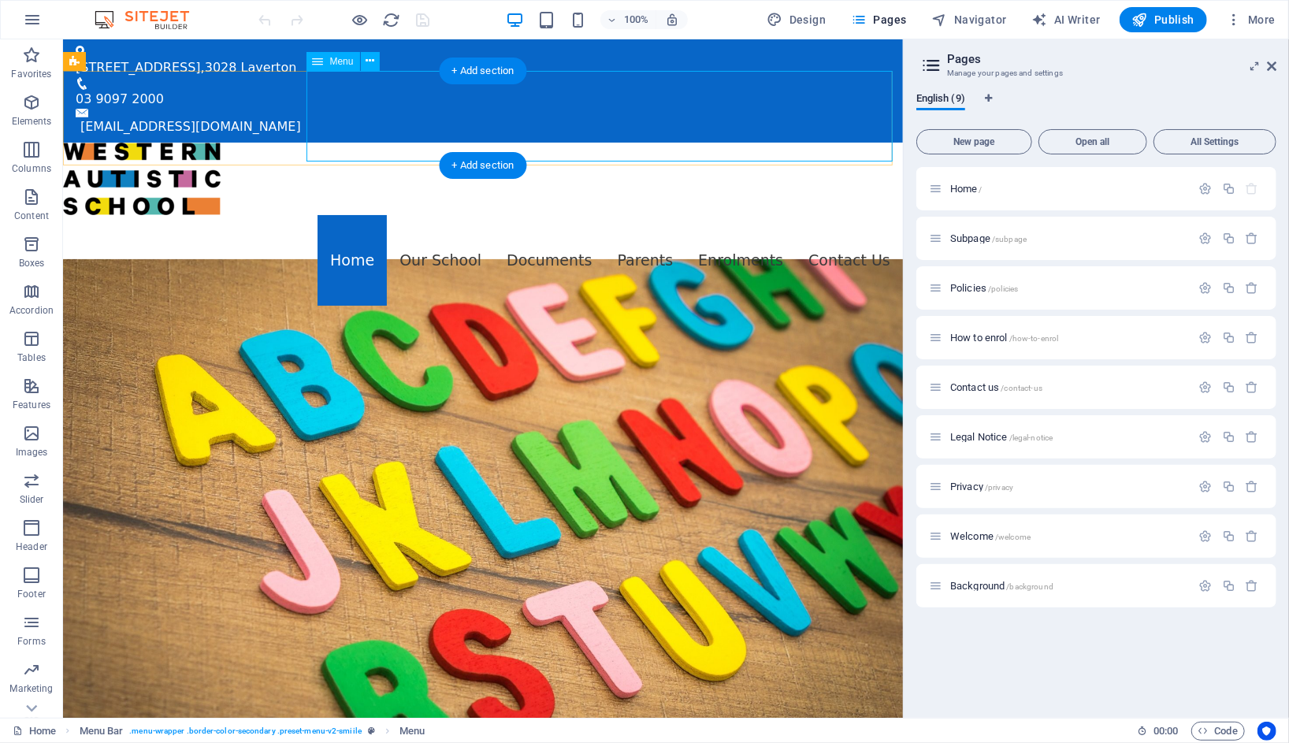
click at [430, 214] on nav "Home Our School Documents 2024 - AIP 2023 - Annual Report Policies Parents Comp…" at bounding box center [482, 259] width 840 height 91
click at [1251, 27] on button "More" at bounding box center [1251, 19] width 62 height 25
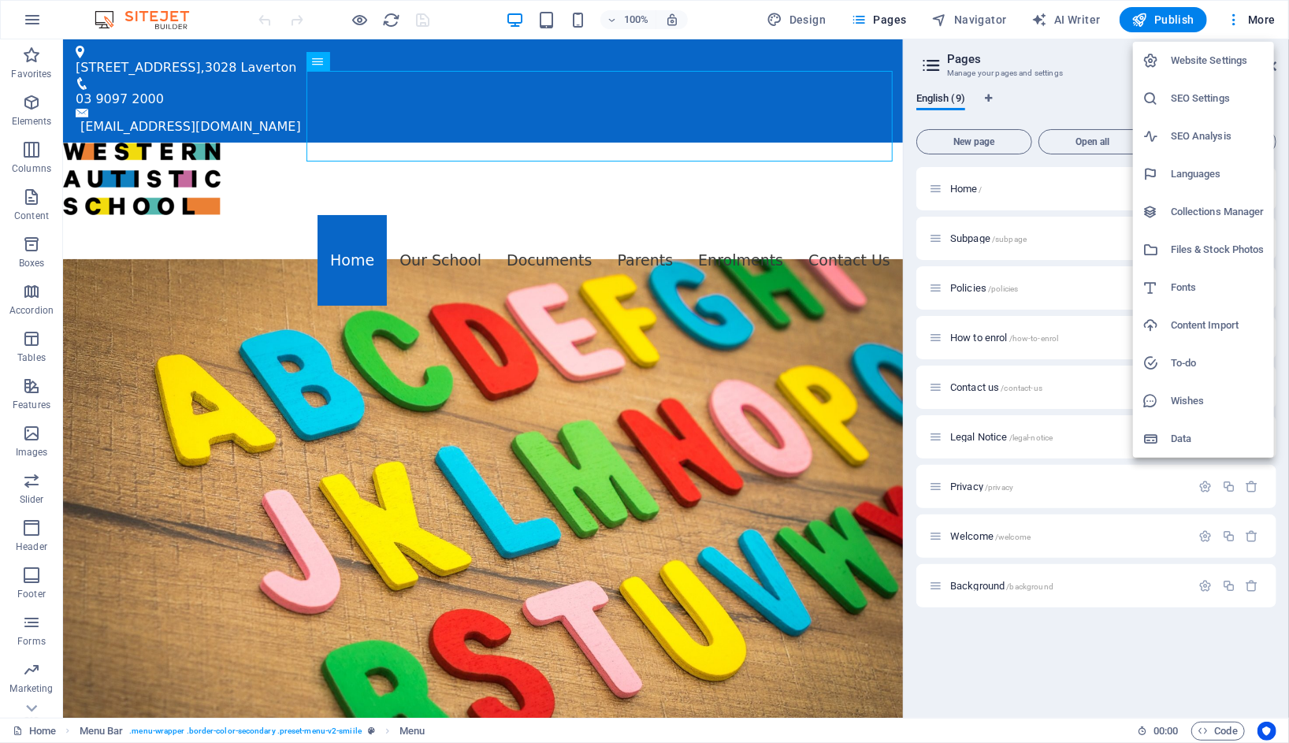
click at [356, 6] on div at bounding box center [644, 371] width 1289 height 743
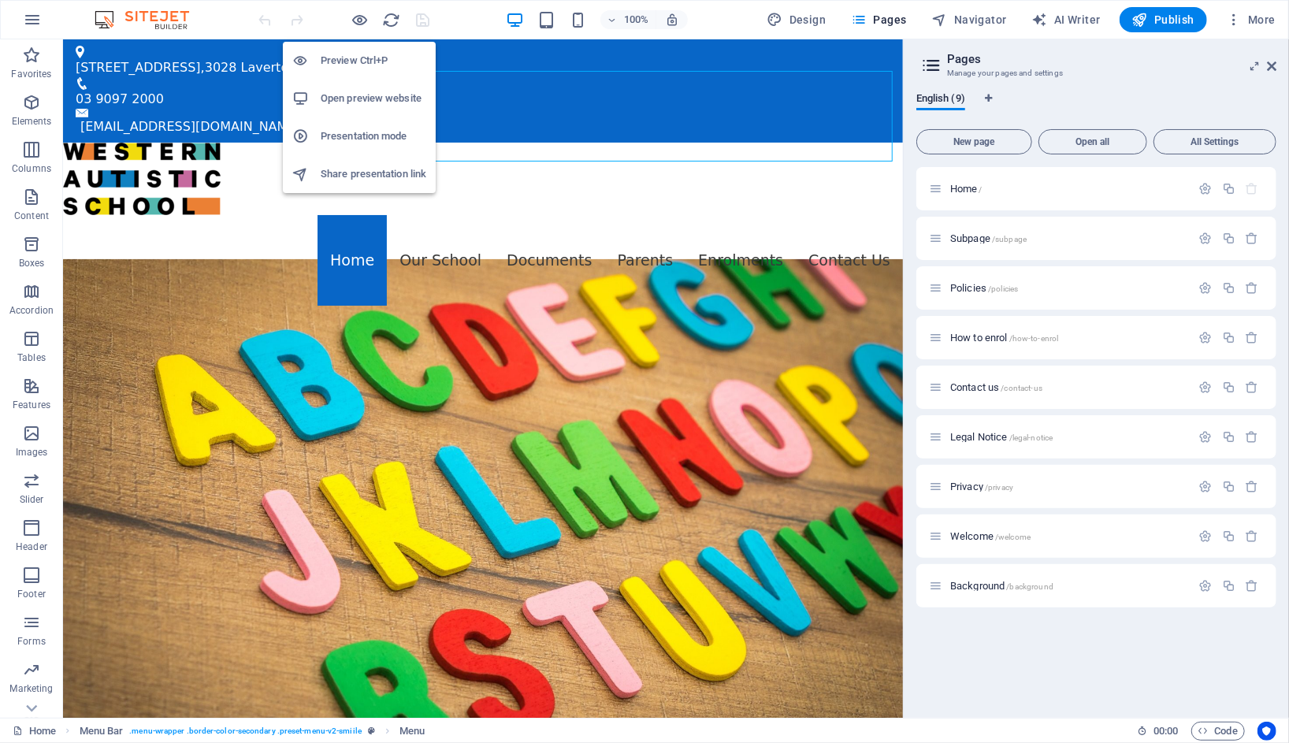
click at [362, 64] on h6 "Preview Ctrl+P" at bounding box center [374, 60] width 106 height 19
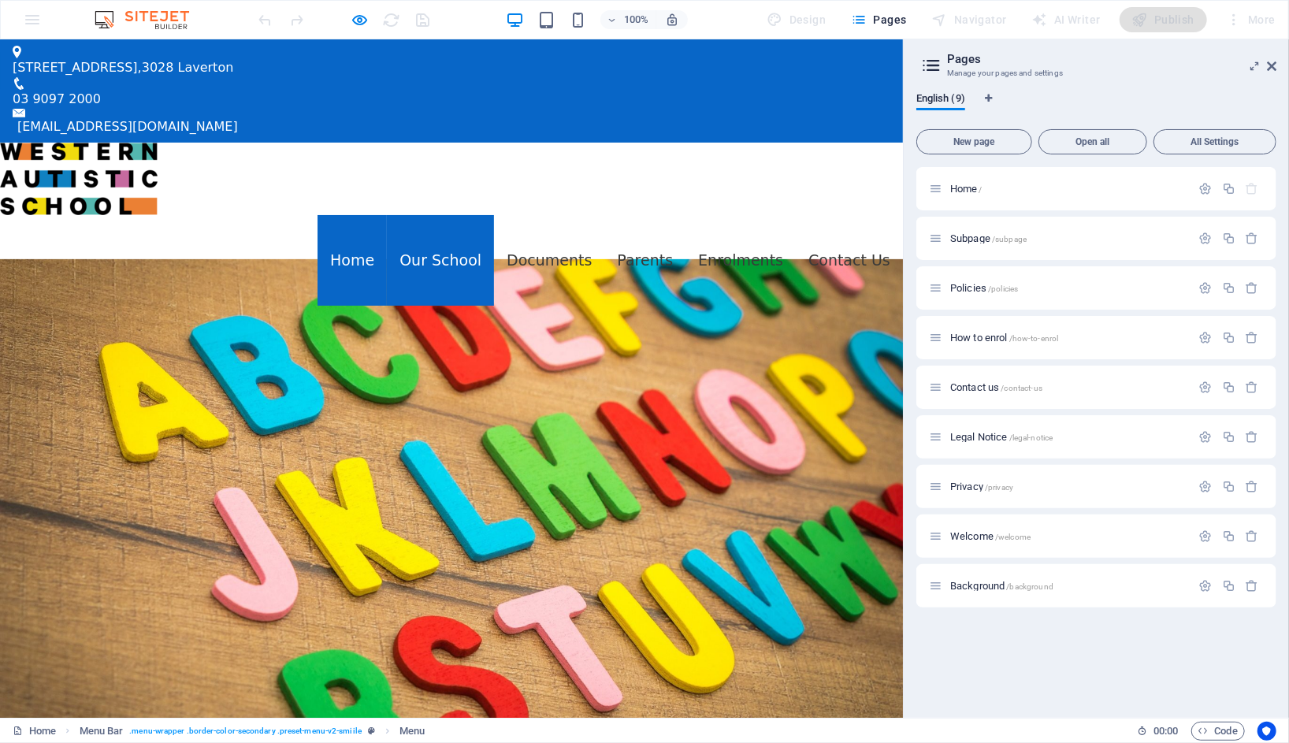
click at [462, 214] on link "Our School" at bounding box center [440, 259] width 107 height 91
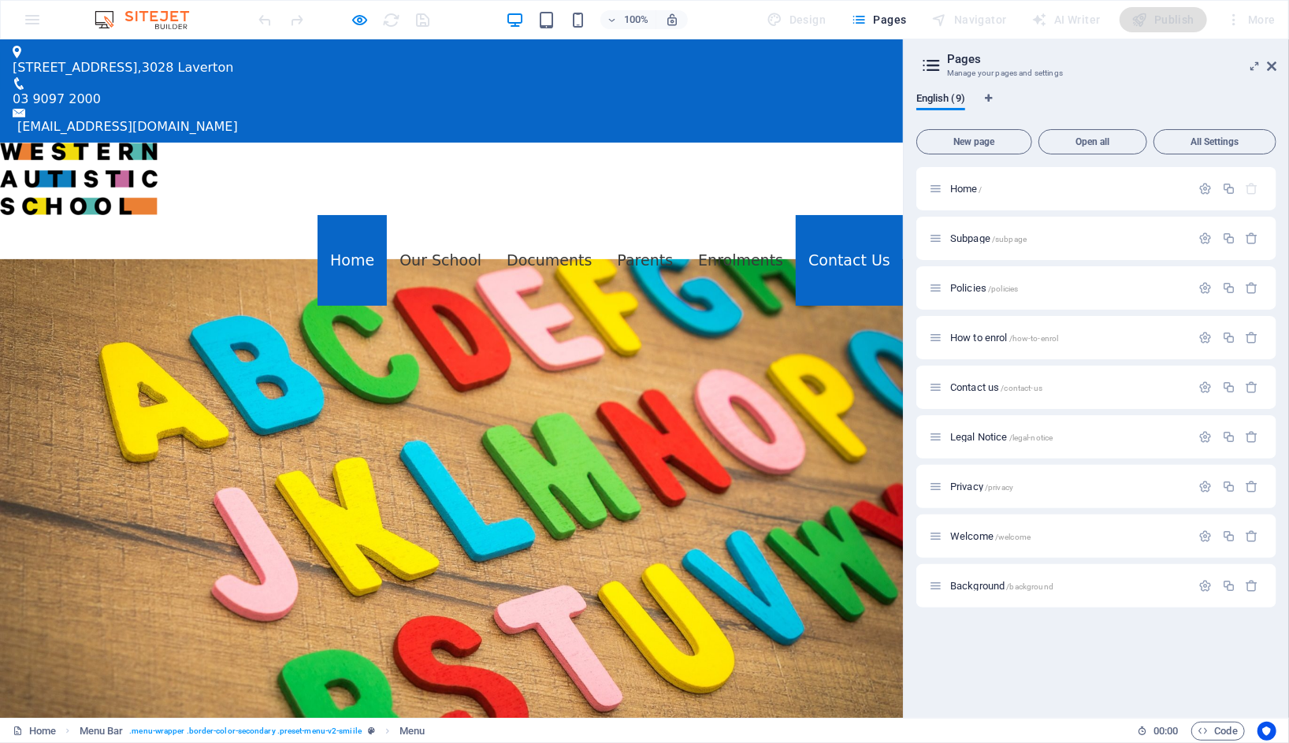
click at [837, 214] on link "Contact Us" at bounding box center [849, 259] width 107 height 91
click at [809, 214] on link "Contact Us" at bounding box center [849, 259] width 107 height 91
click at [981, 389] on span "Contact us /contact-us" at bounding box center [996, 387] width 92 height 12
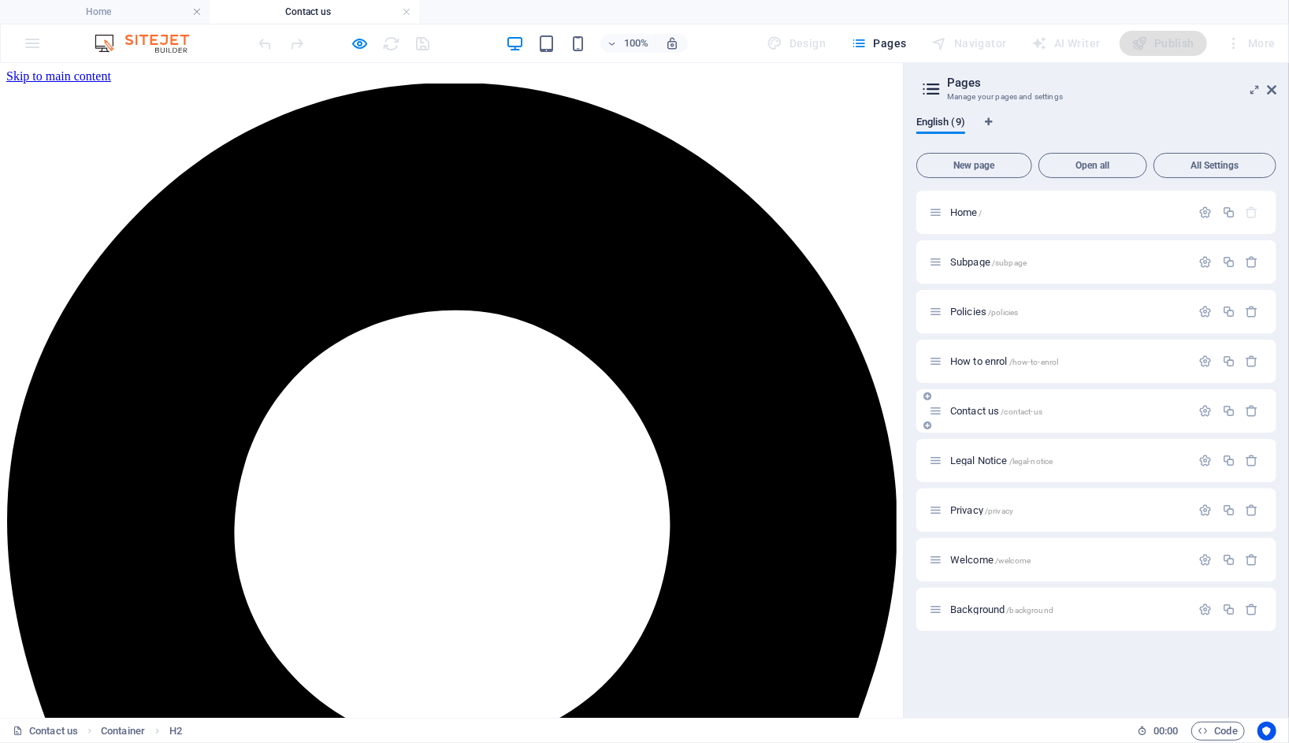
click at [1164, 414] on p "Contact us /contact-us" at bounding box center [1068, 411] width 236 height 10
click at [1206, 409] on icon "button" at bounding box center [1205, 410] width 13 height 13
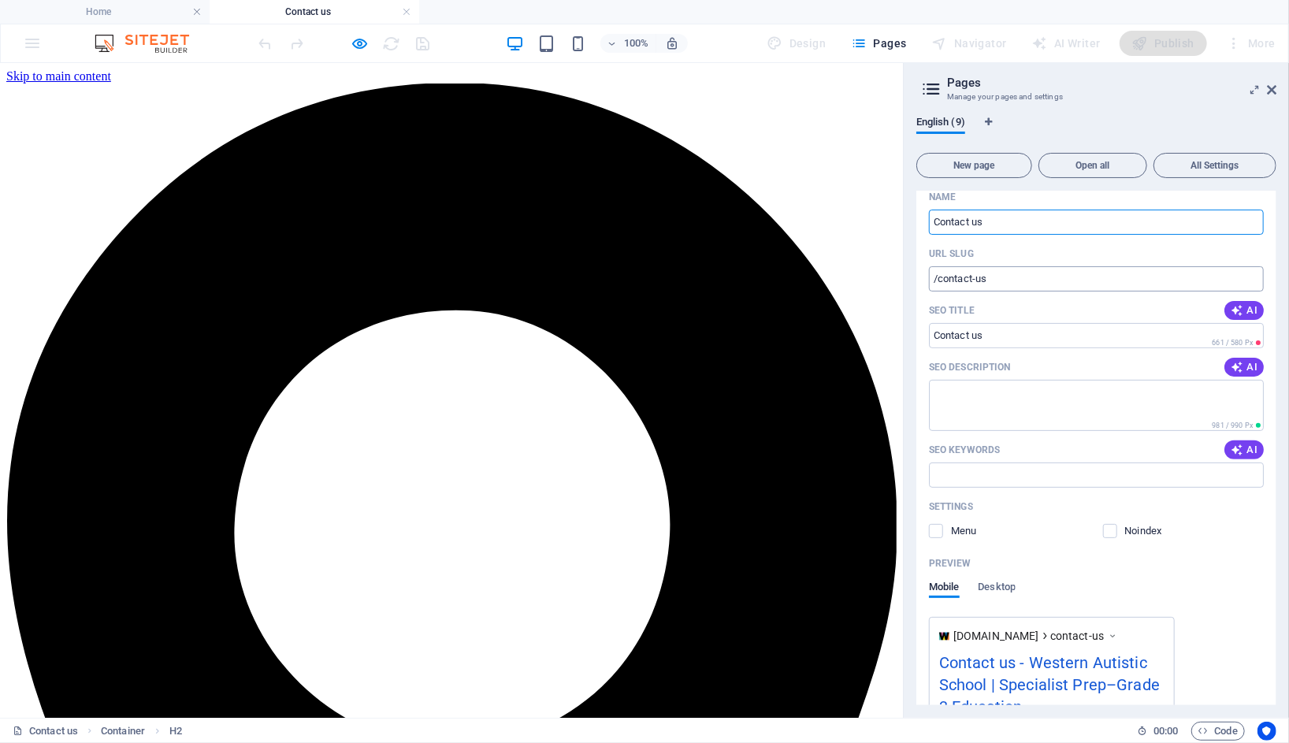
scroll to position [254, 0]
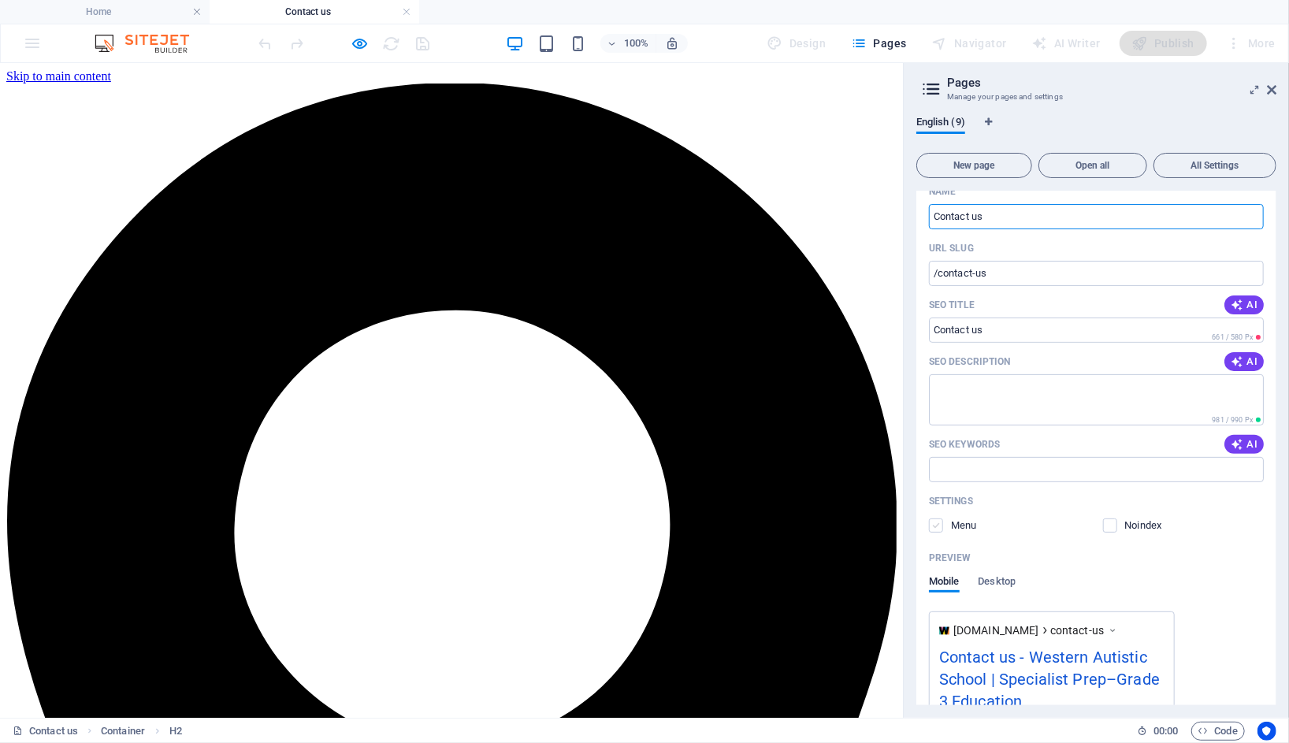
click at [938, 523] on label at bounding box center [936, 525] width 14 height 14
click at [0, 0] on input "checkbox" at bounding box center [0, 0] width 0 height 0
click at [938, 523] on label at bounding box center [936, 525] width 14 height 14
click at [0, 0] on input "checkbox" at bounding box center [0, 0] width 0 height 0
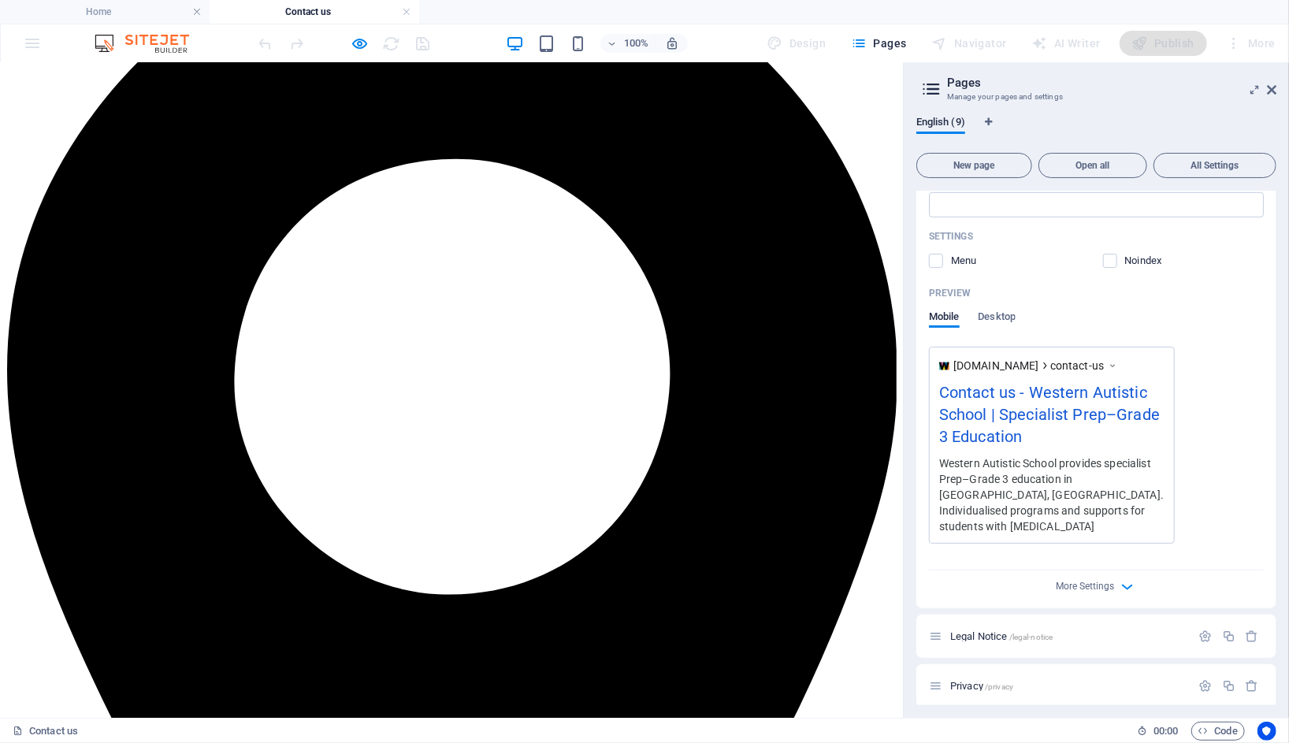
scroll to position [0, 0]
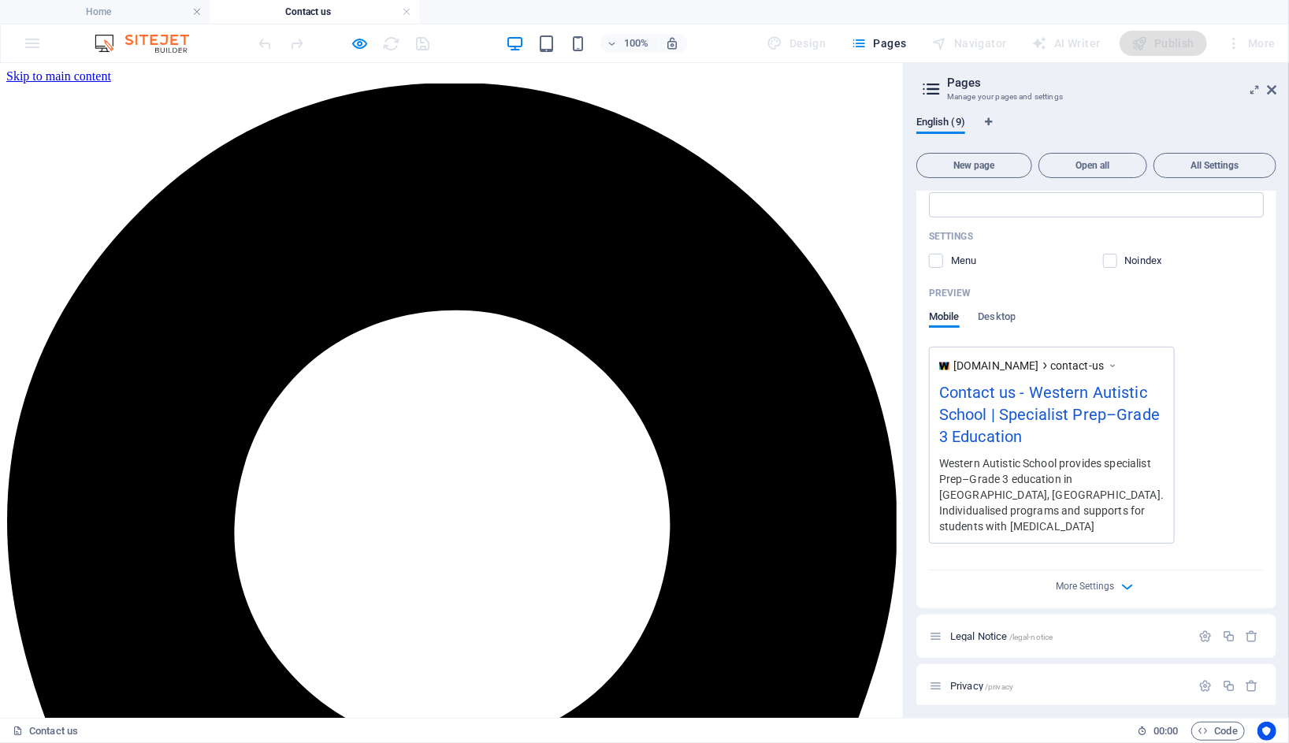
click at [1272, 91] on icon at bounding box center [1271, 90] width 9 height 13
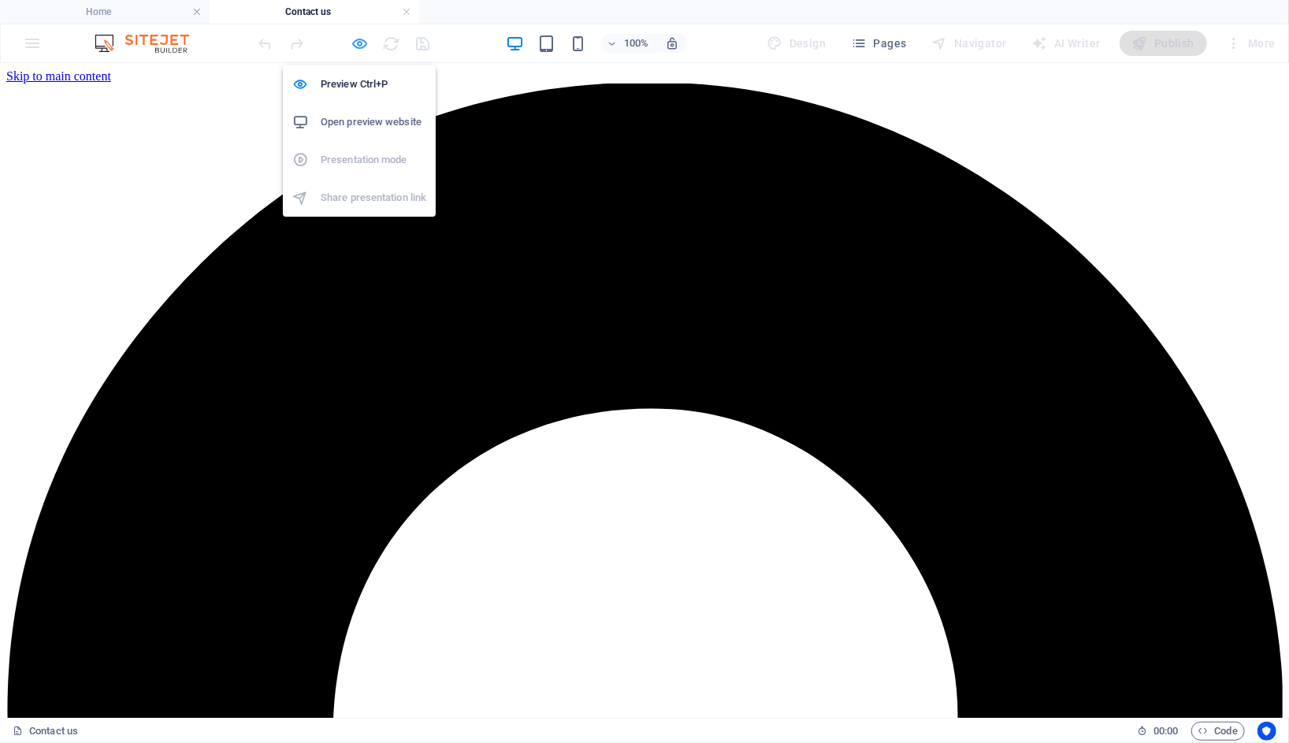
click at [355, 42] on icon "button" at bounding box center [360, 44] width 18 height 18
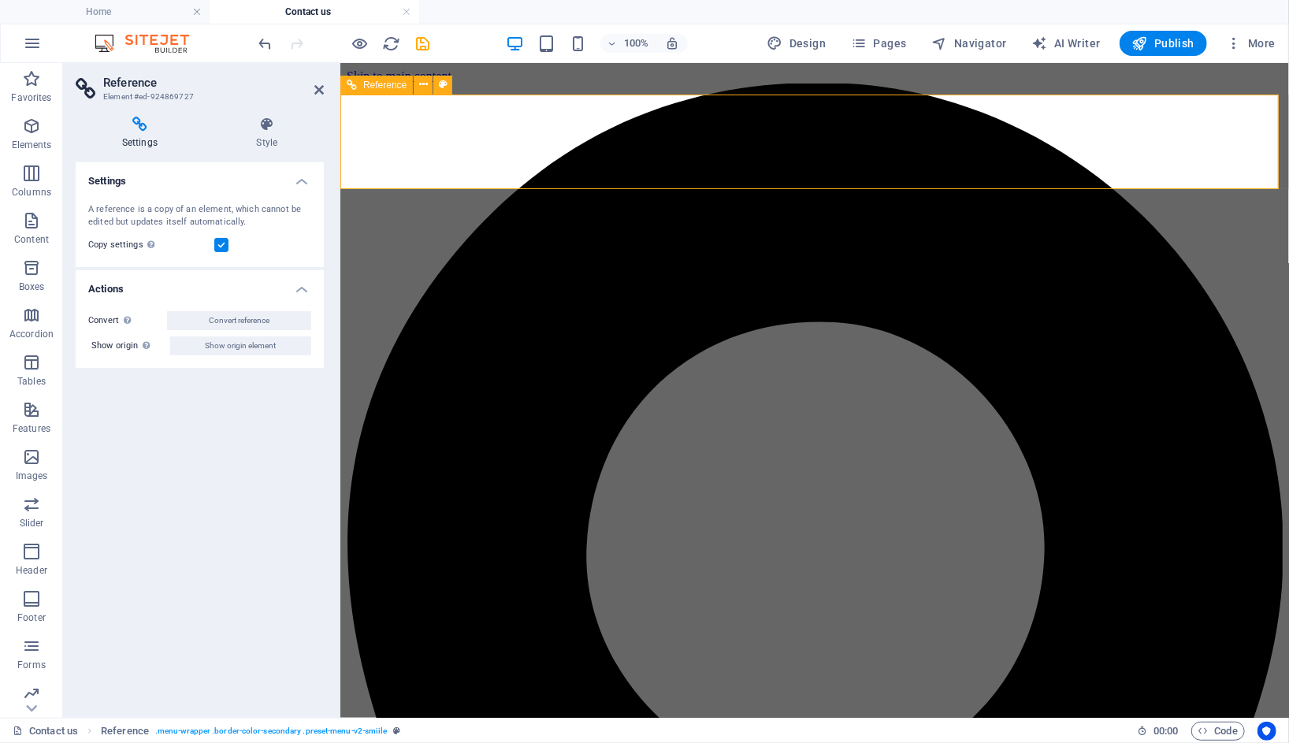
click at [424, 85] on icon at bounding box center [423, 84] width 9 height 17
click at [260, 374] on div "Settings A reference is a copy of an element, which cannot be edited but update…" at bounding box center [200, 433] width 248 height 543
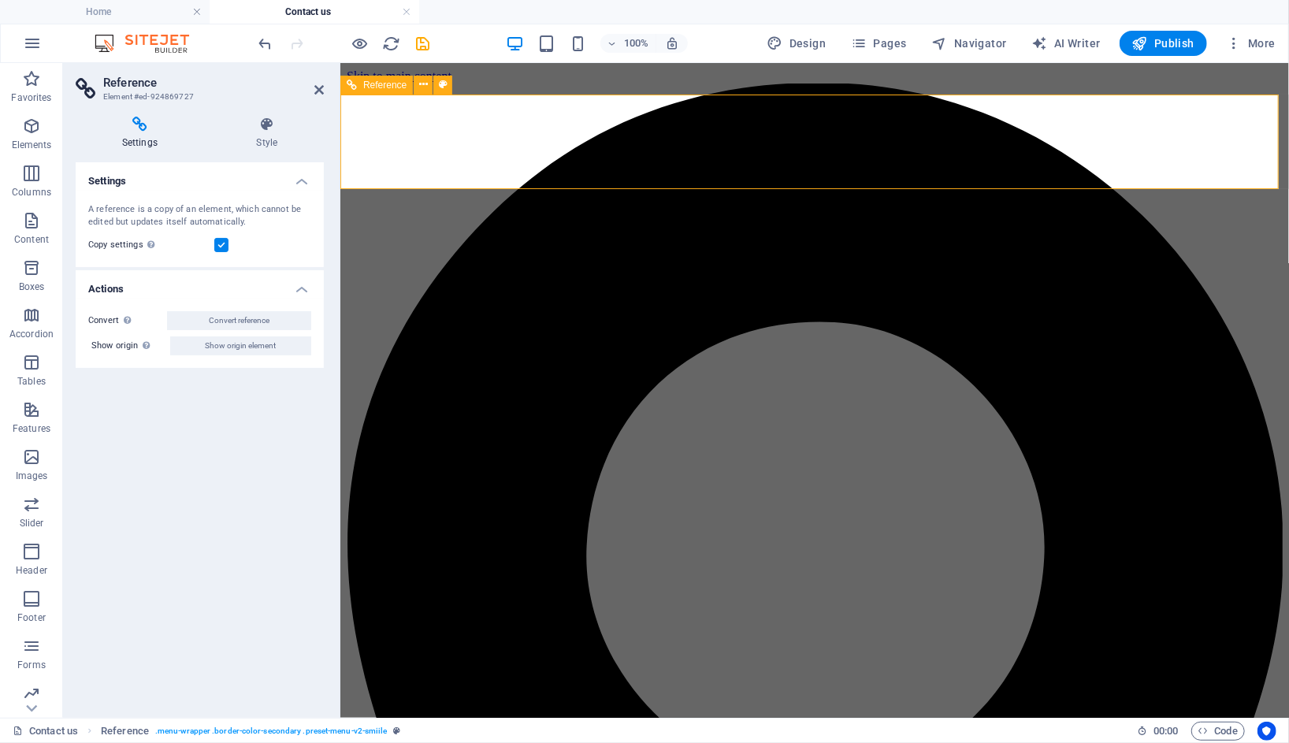
click at [890, 40] on span "Pages" at bounding box center [878, 43] width 55 height 16
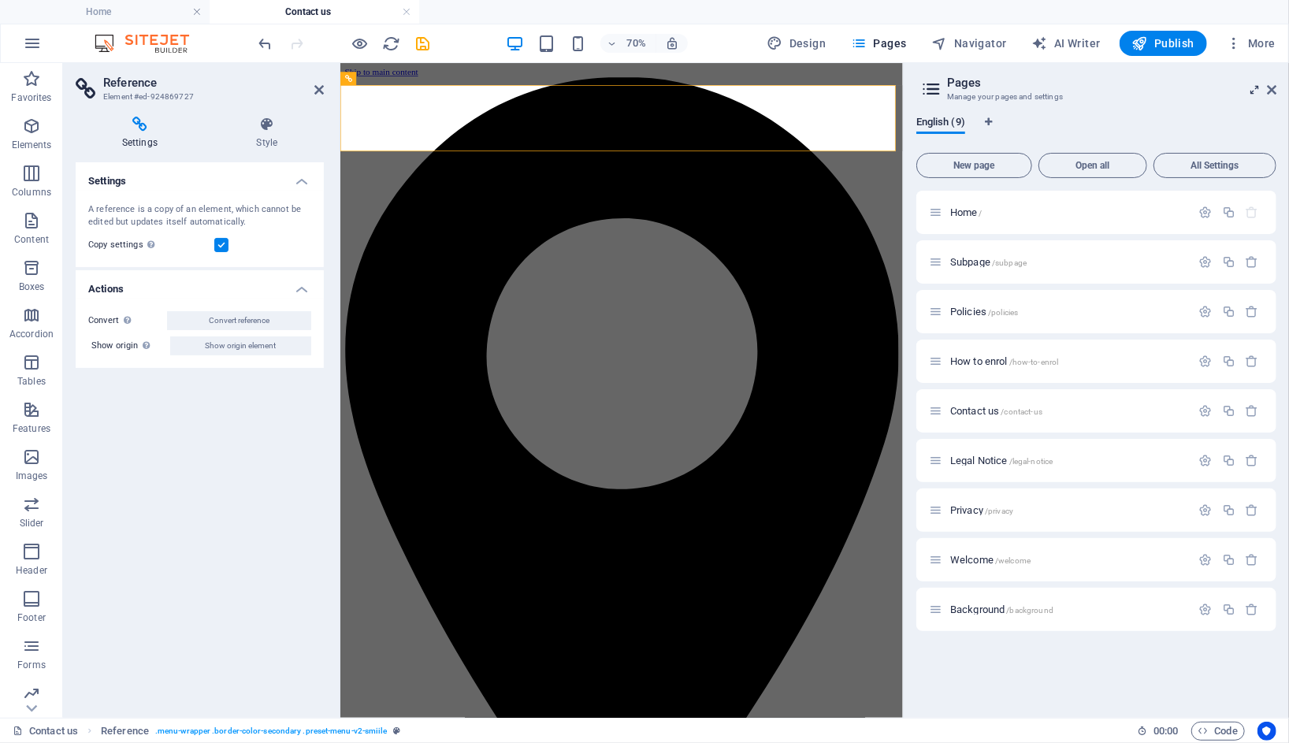
click at [1254, 91] on icon at bounding box center [1254, 90] width 0 height 13
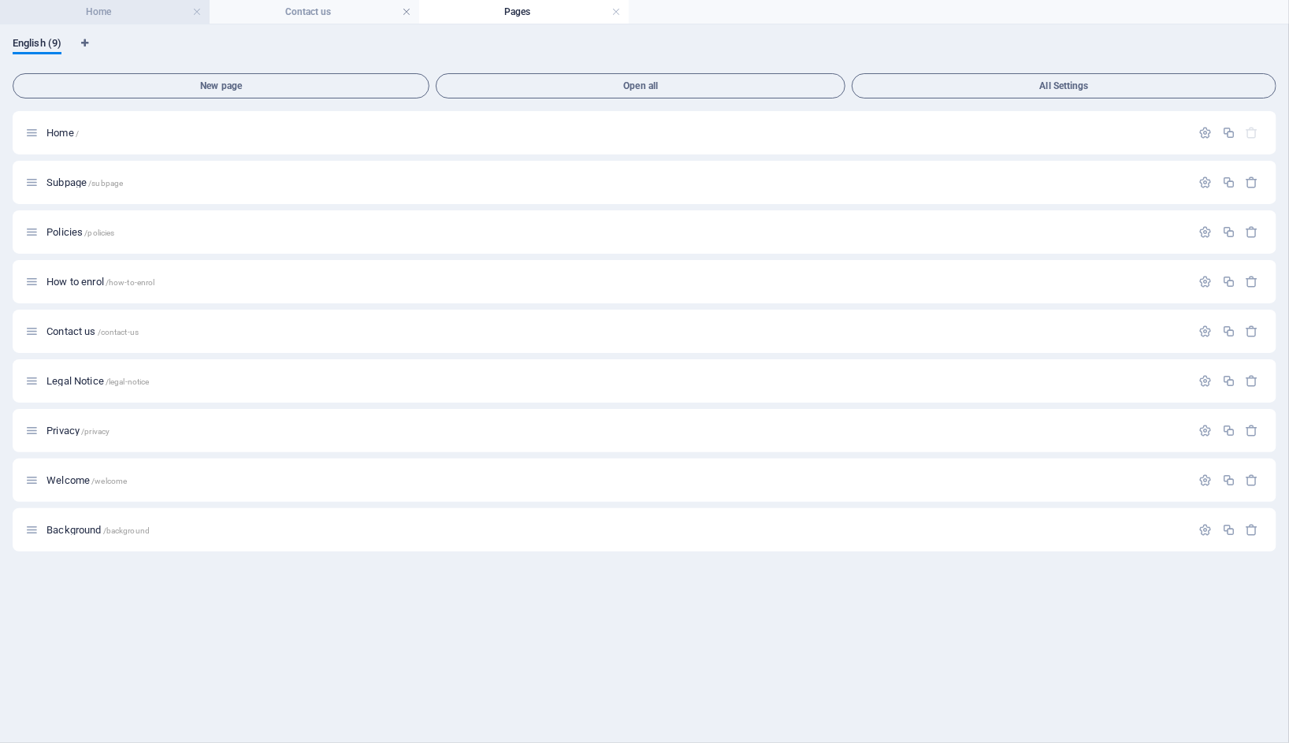
click at [96, 9] on h4 "Home" at bounding box center [105, 11] width 210 height 17
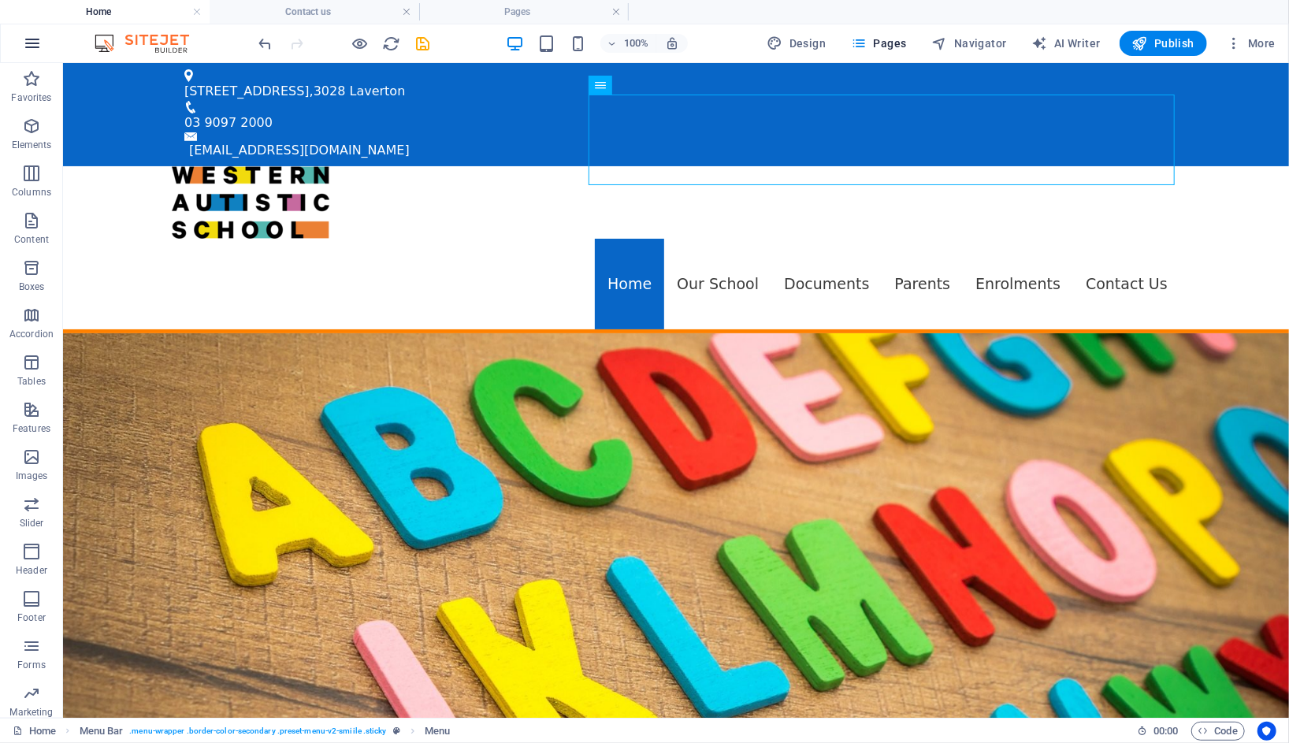
click at [39, 50] on icon "button" at bounding box center [32, 43] width 19 height 19
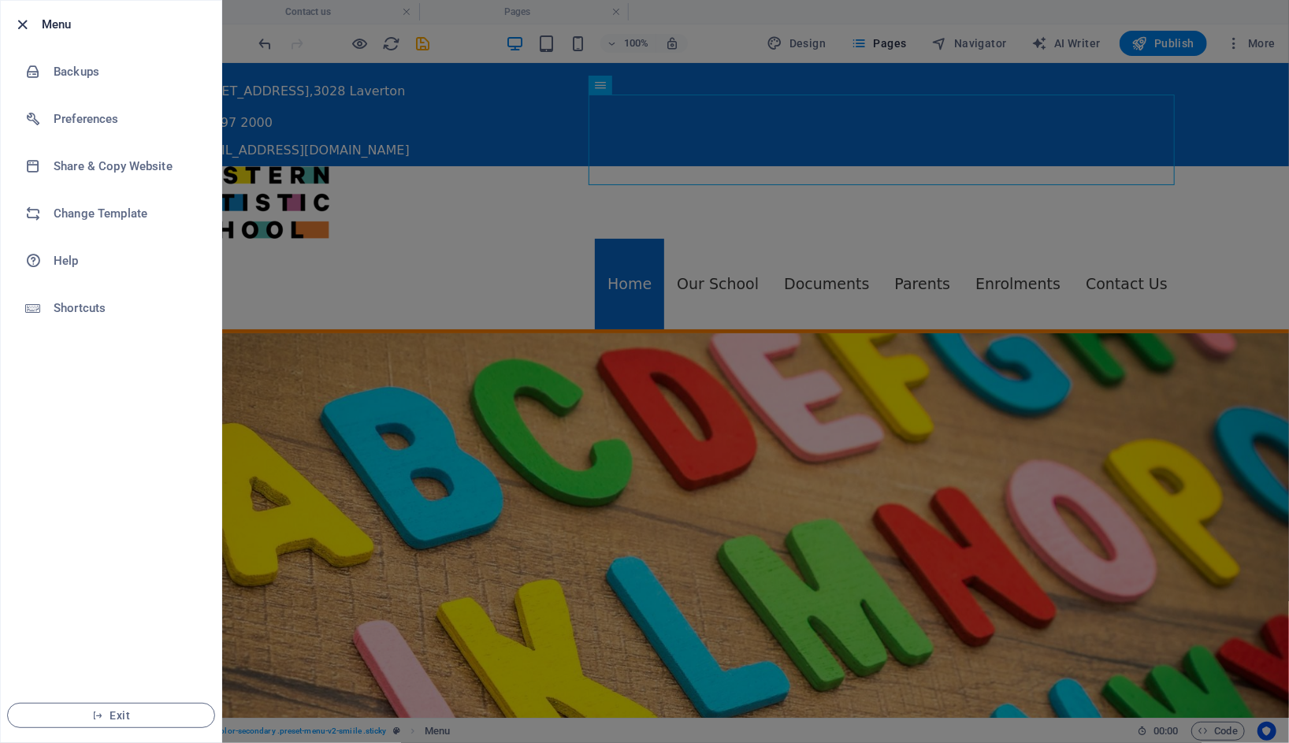
click at [25, 30] on icon "button" at bounding box center [23, 25] width 18 height 18
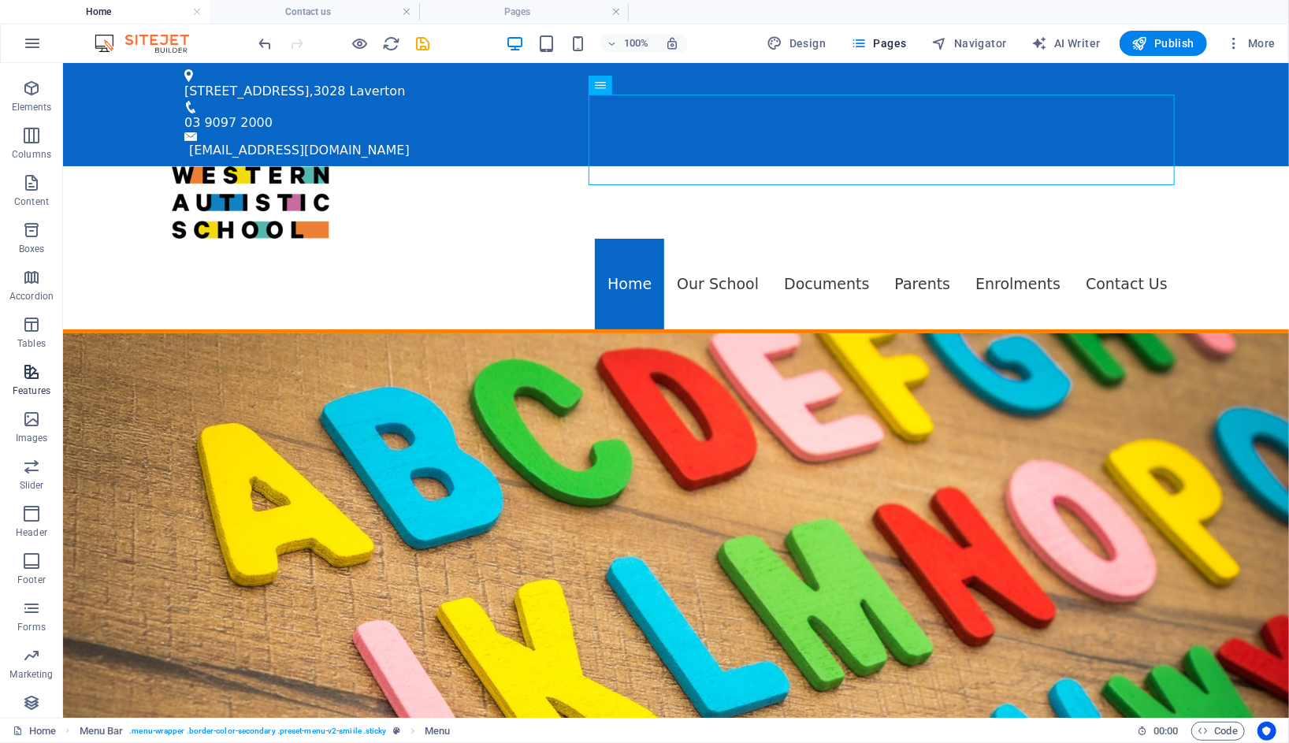
scroll to position [54, 0]
click at [990, 43] on span "Navigator" at bounding box center [969, 43] width 75 height 16
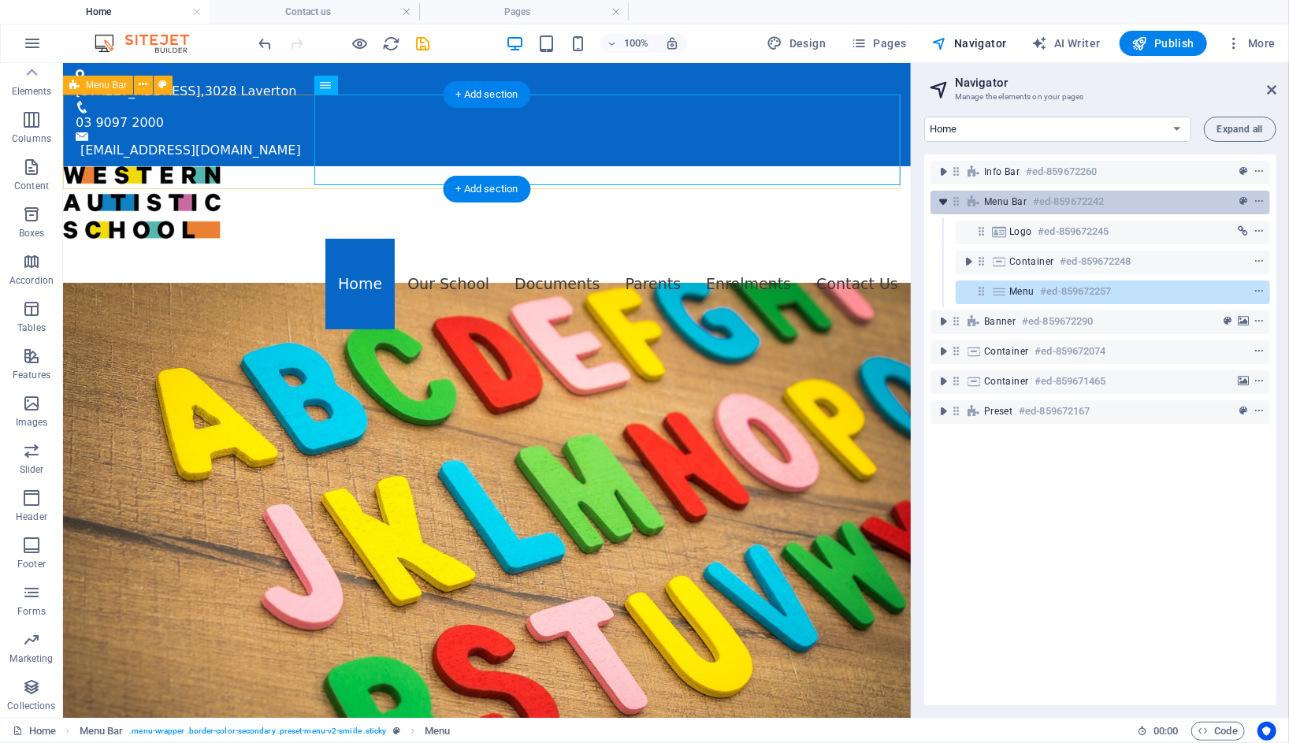
click at [946, 202] on icon "toggle-expand" at bounding box center [943, 202] width 16 height 16
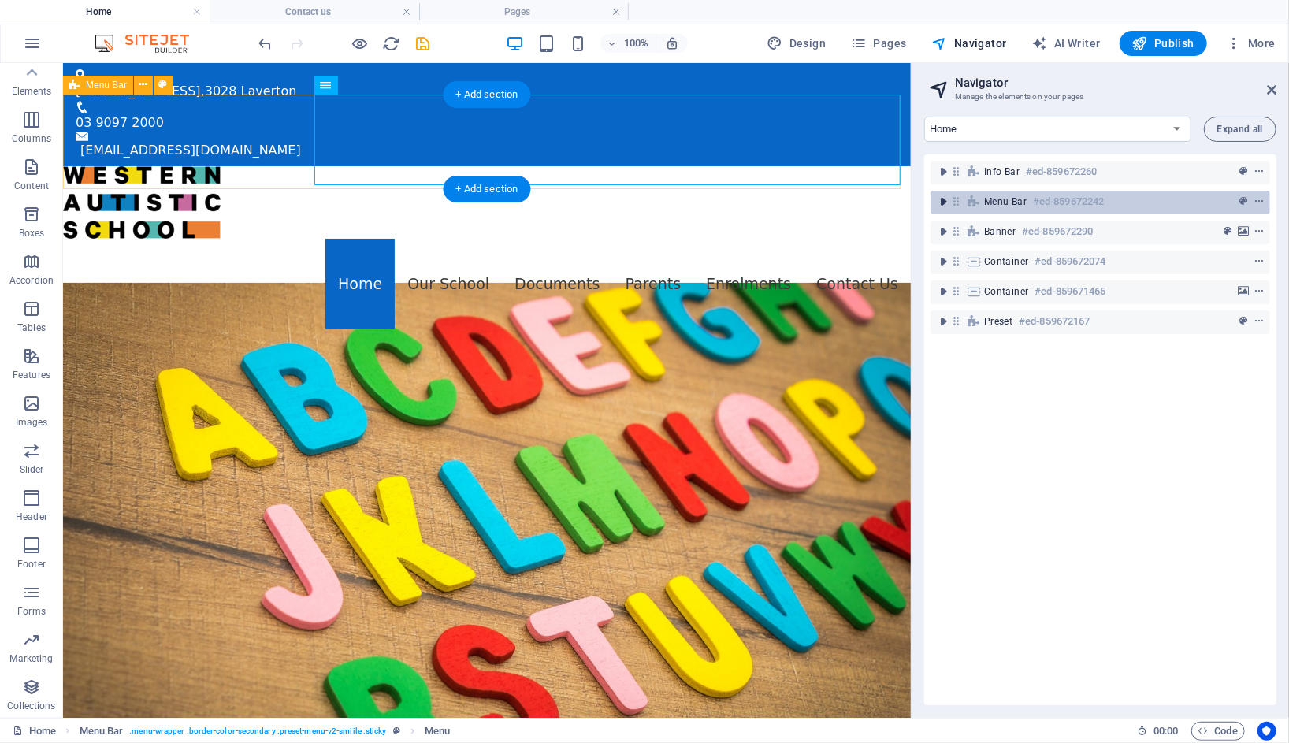
click at [946, 202] on icon "toggle-expand" at bounding box center [943, 202] width 16 height 16
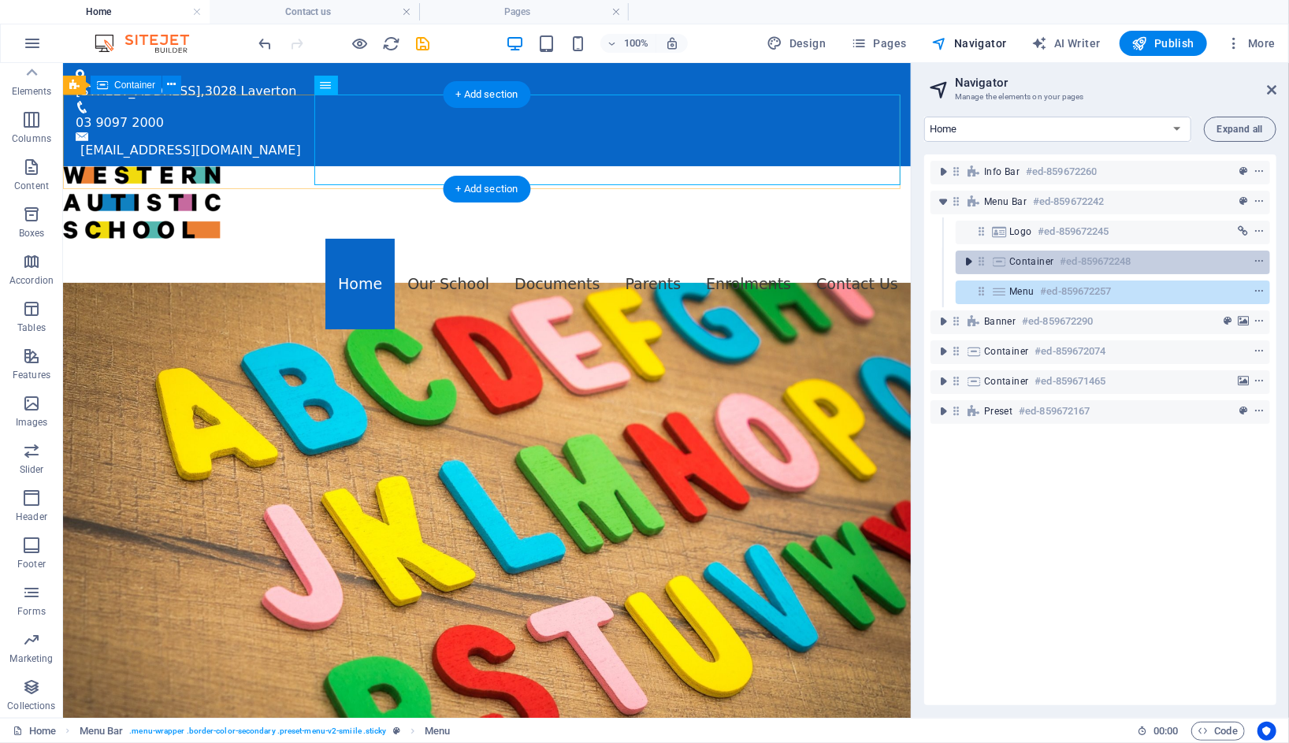
click at [971, 258] on icon "toggle-expand" at bounding box center [968, 262] width 16 height 16
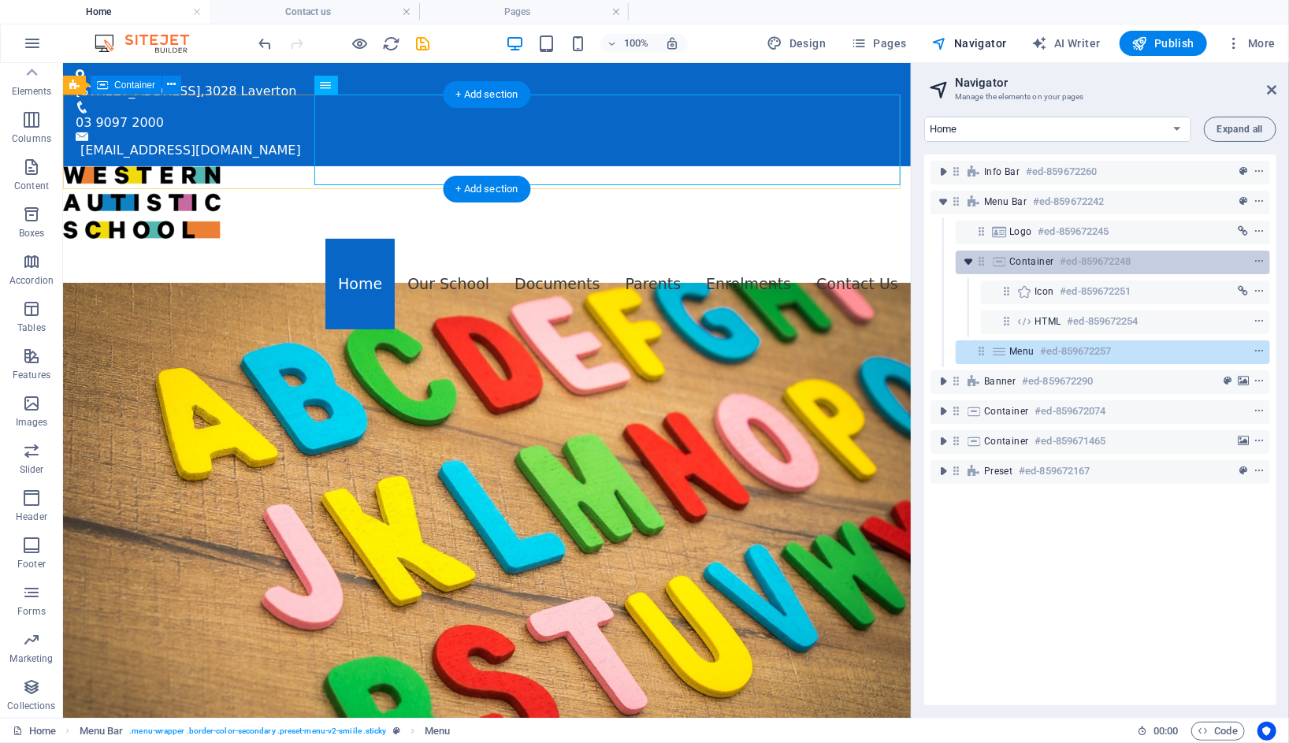
click at [971, 258] on icon "toggle-expand" at bounding box center [968, 262] width 16 height 16
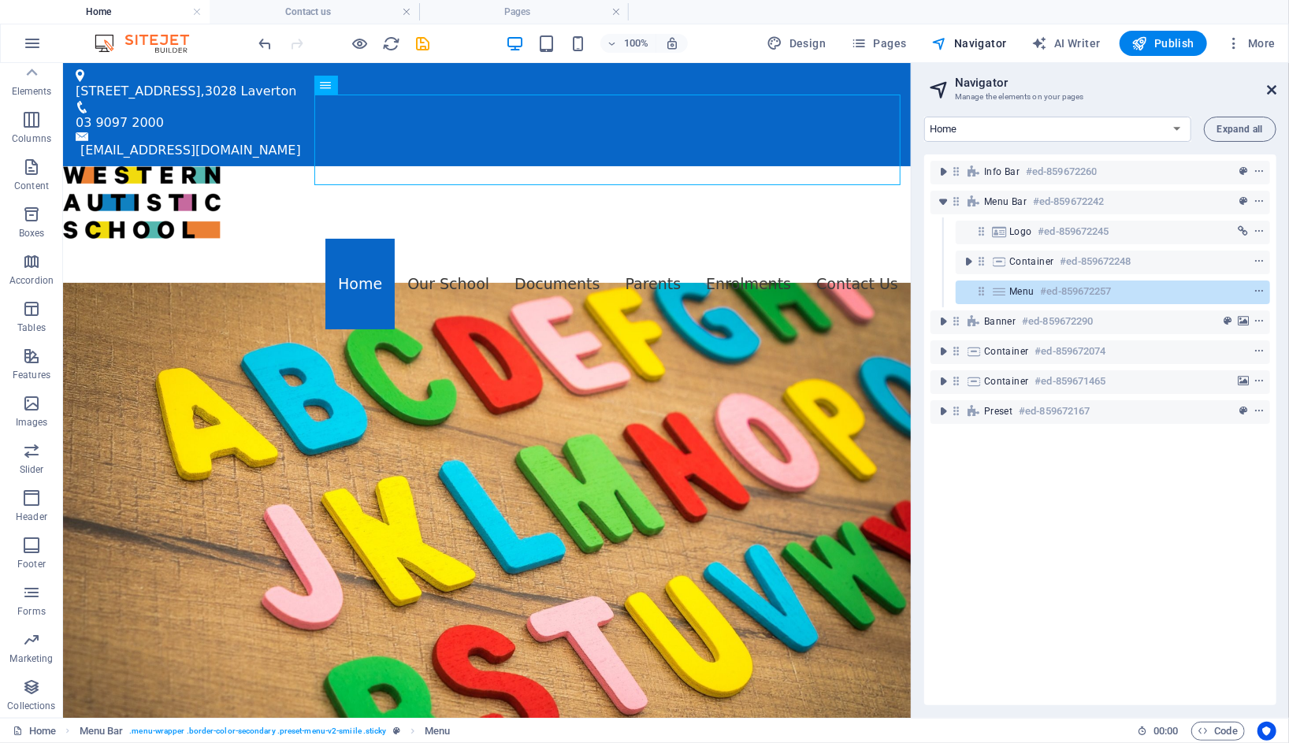
click at [1272, 91] on icon at bounding box center [1271, 90] width 9 height 13
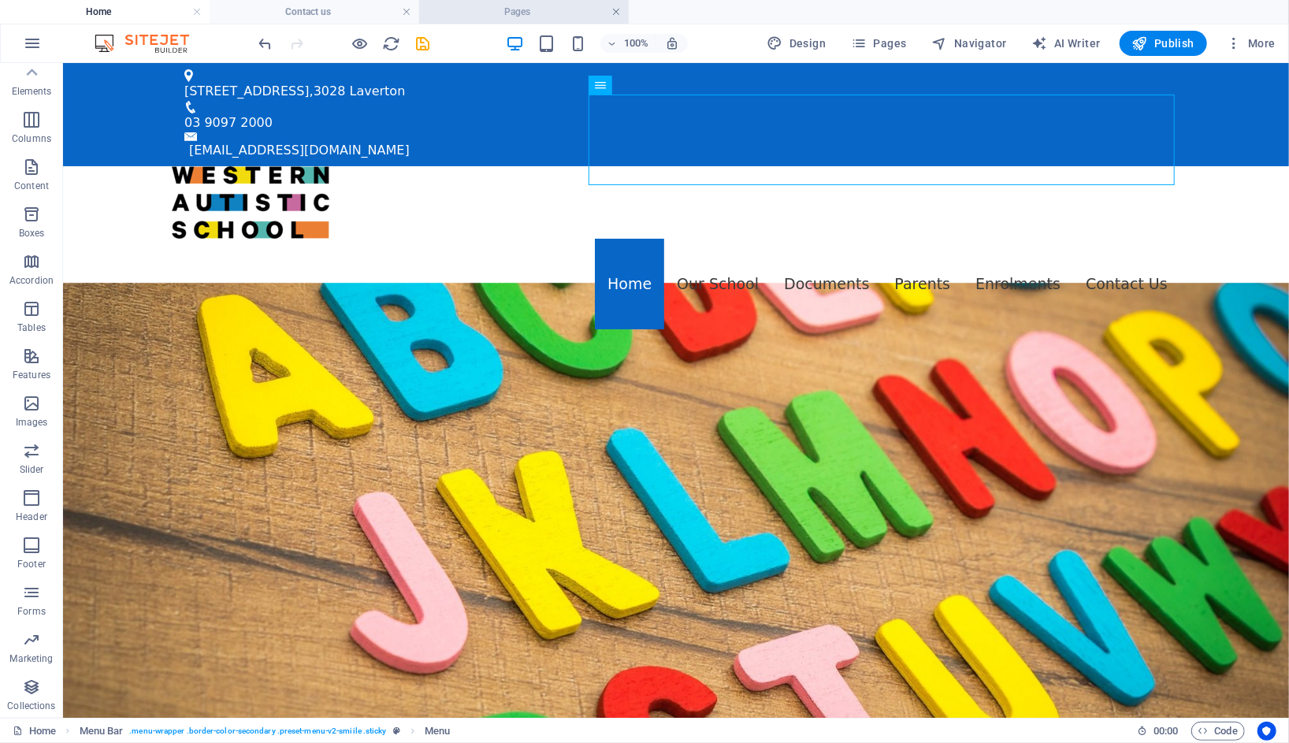
click at [619, 13] on link at bounding box center [615, 12] width 9 height 15
click at [409, 10] on link at bounding box center [406, 12] width 9 height 15
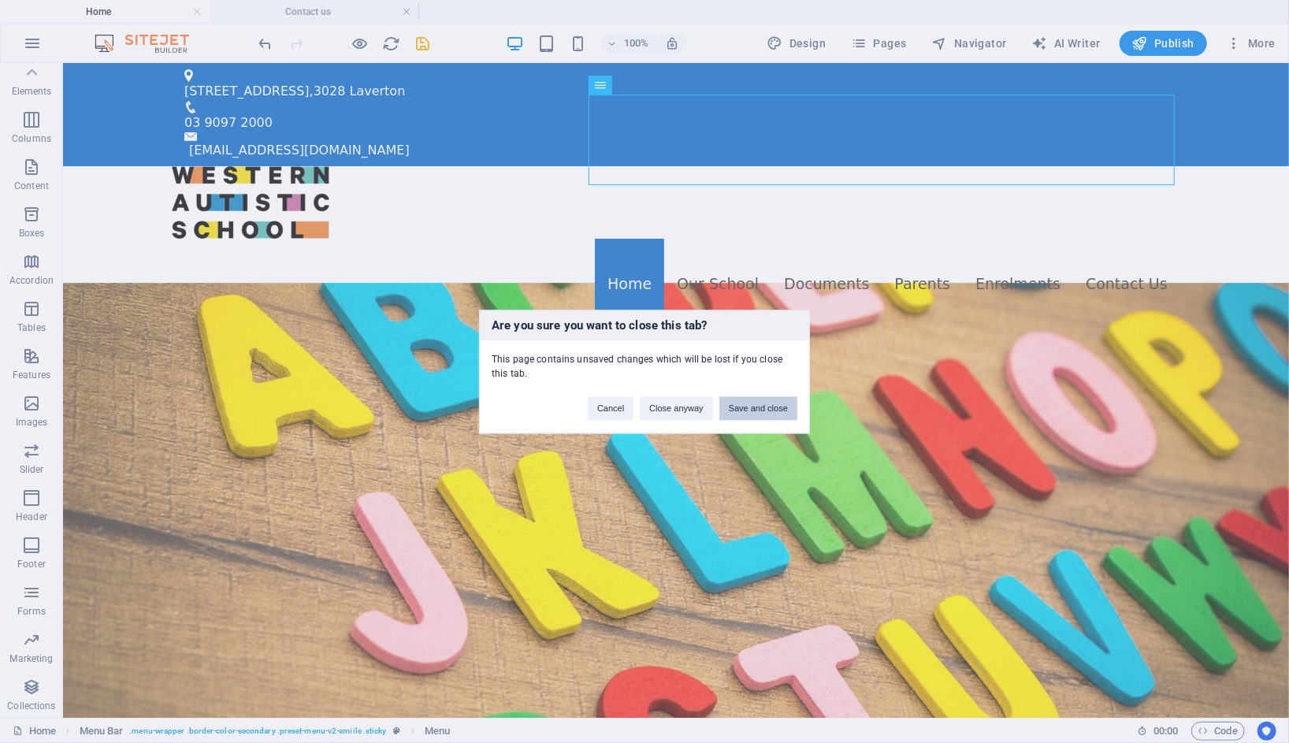
click at [762, 415] on button "Save and close" at bounding box center [758, 408] width 78 height 24
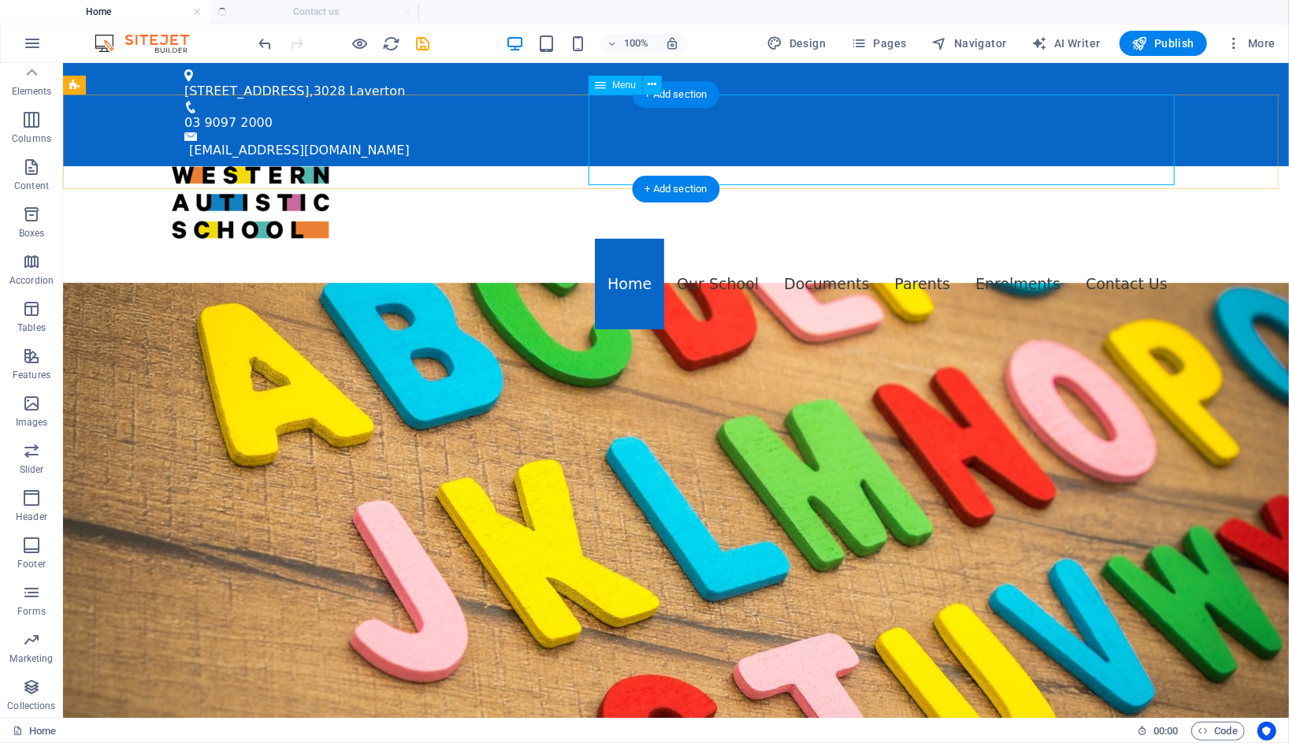
scroll to position [30, 0]
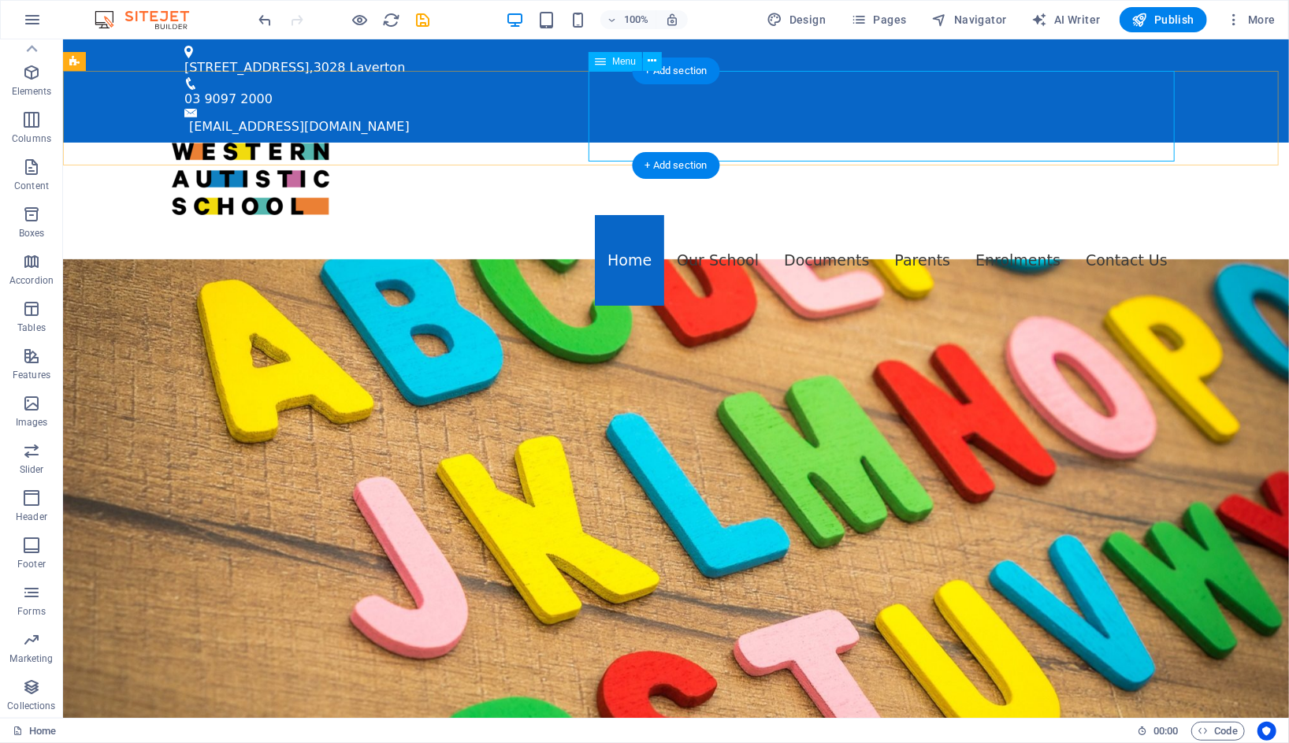
click at [784, 214] on nav "Home Our School Documents 2024 - AIP 2023 - Annual Report Policies Parents Comp…" at bounding box center [675, 259] width 1008 height 91
click at [707, 214] on nav "Home Our School Documents 2024 - AIP 2023 - Annual Report Policies Parents Comp…" at bounding box center [675, 259] width 1008 height 91
click at [608, 61] on div "Menu" at bounding box center [616, 61] width 54 height 19
click at [662, 58] on div "Menu" at bounding box center [631, 62] width 84 height 20
click at [658, 59] on button at bounding box center [652, 61] width 19 height 19
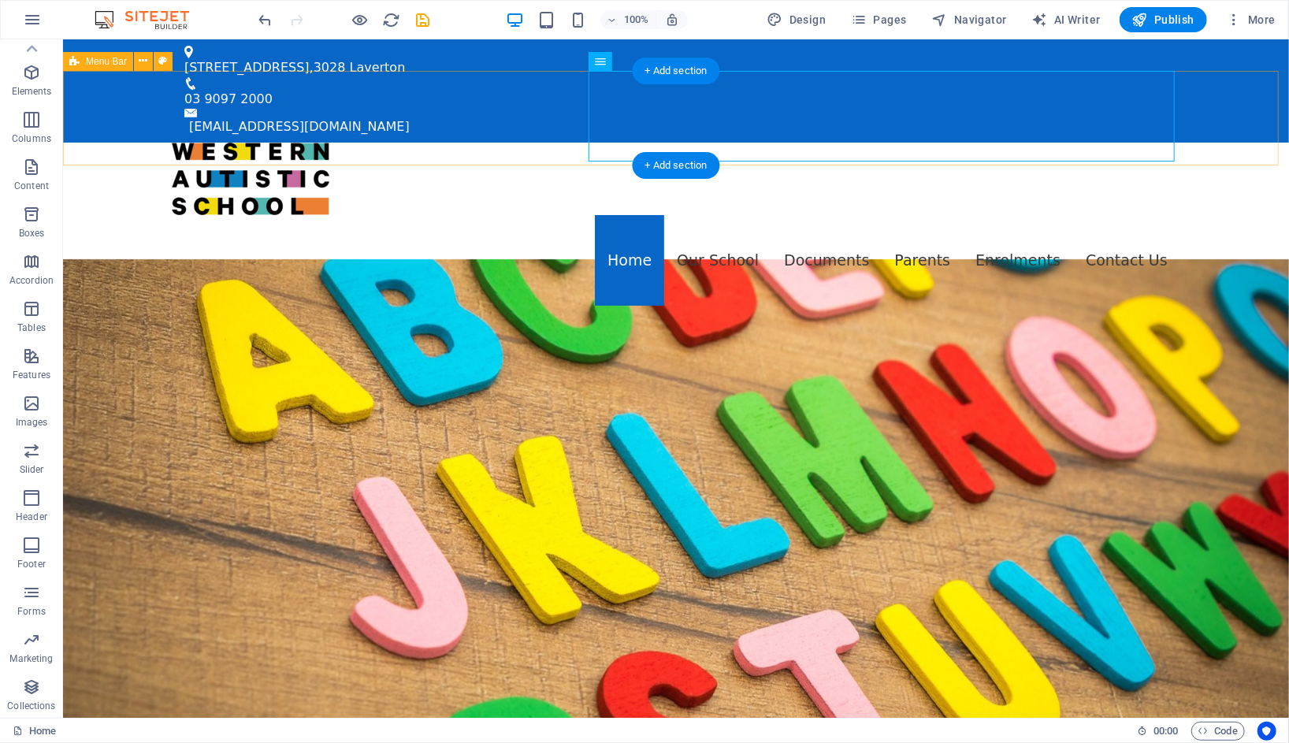
click at [1183, 142] on div "Menu Home Our School Documents 2024 - AIP 2023 - Annual Report Policies Parents…" at bounding box center [675, 225] width 1226 height 167
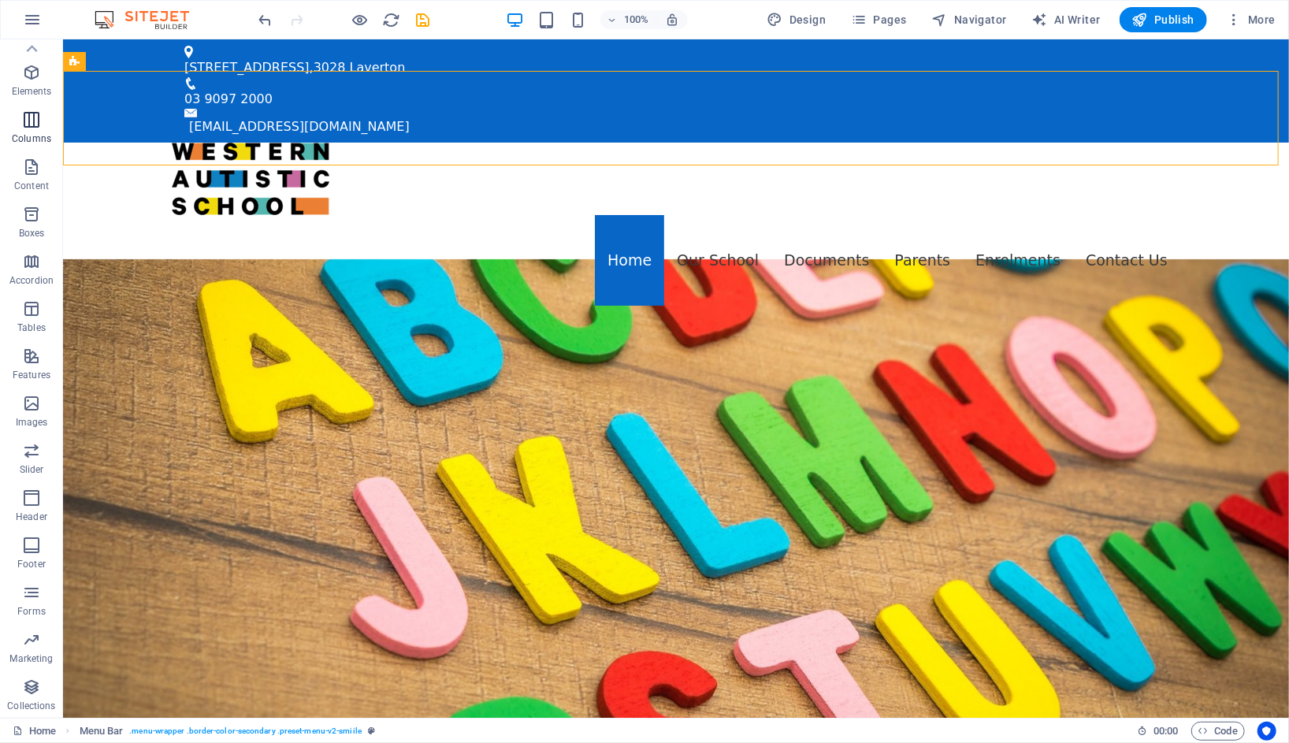
scroll to position [0, 0]
click at [37, 210] on p "Content" at bounding box center [31, 216] width 35 height 13
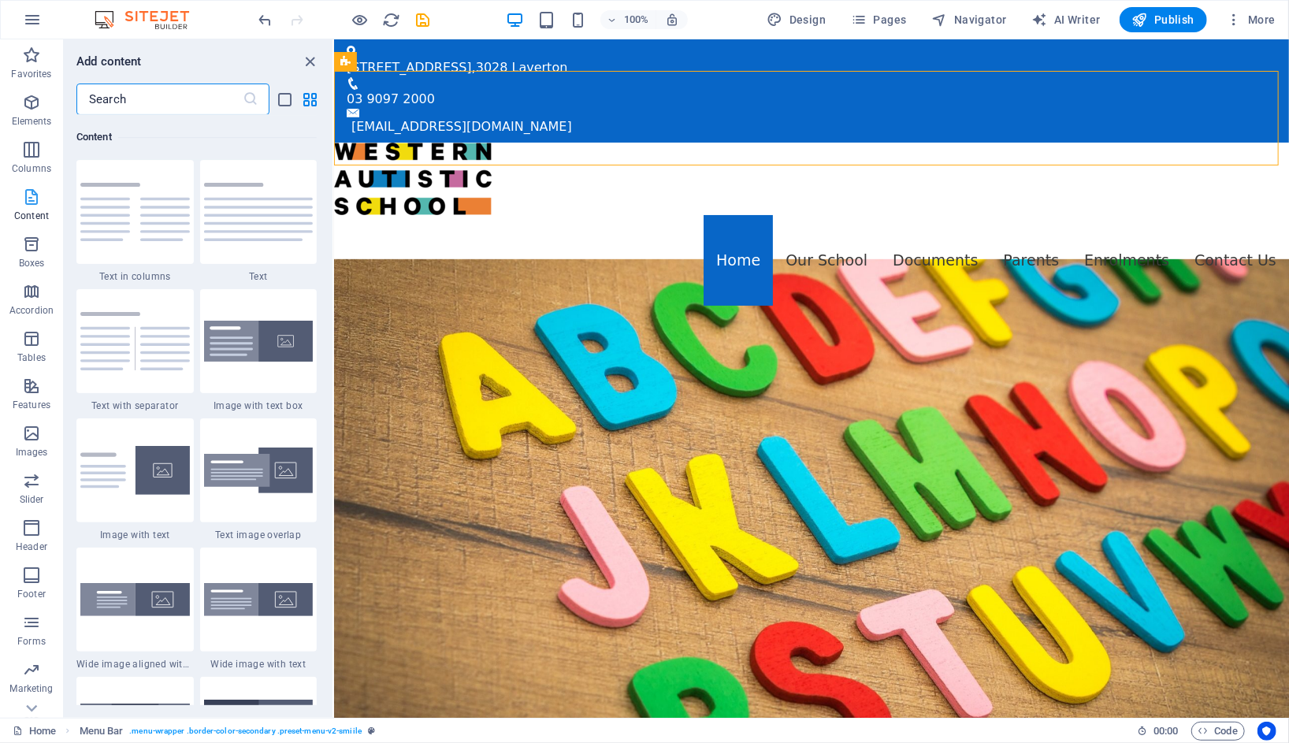
scroll to position [30, 0]
click at [40, 359] on icon "button" at bounding box center [31, 356] width 19 height 19
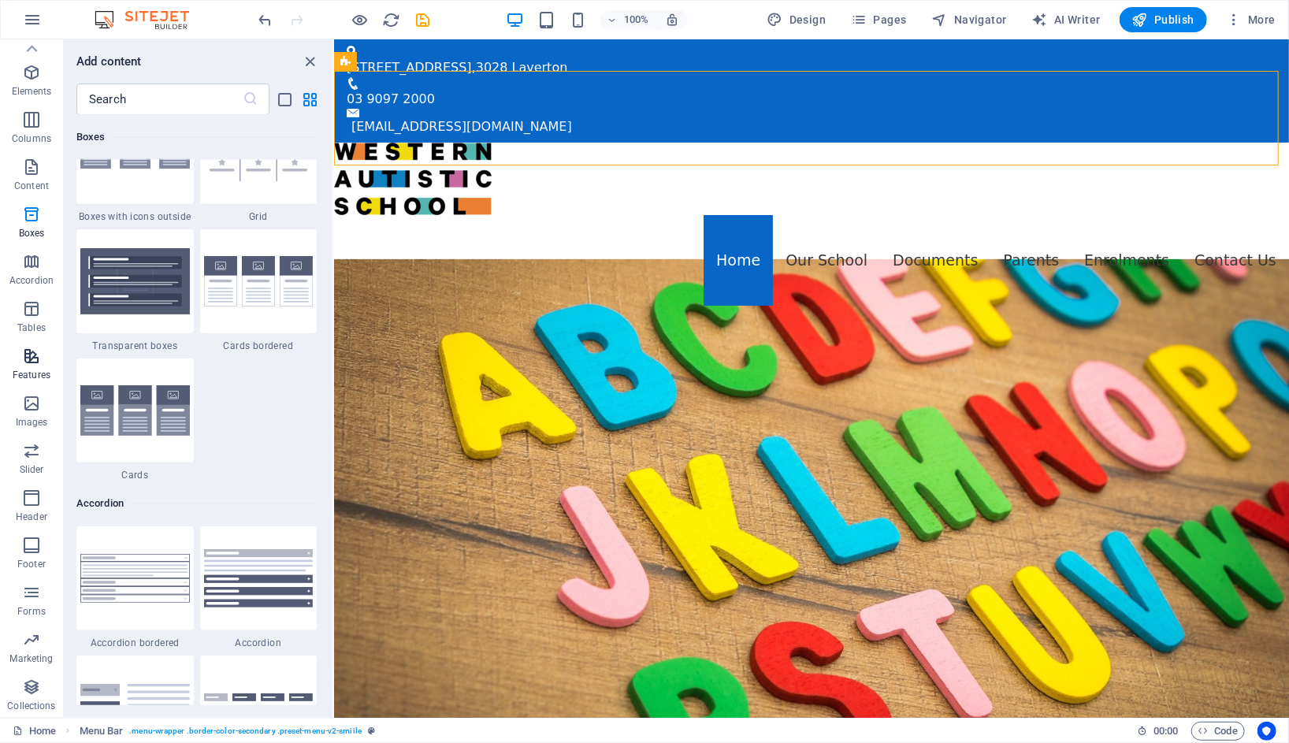
scroll to position [6140, 0]
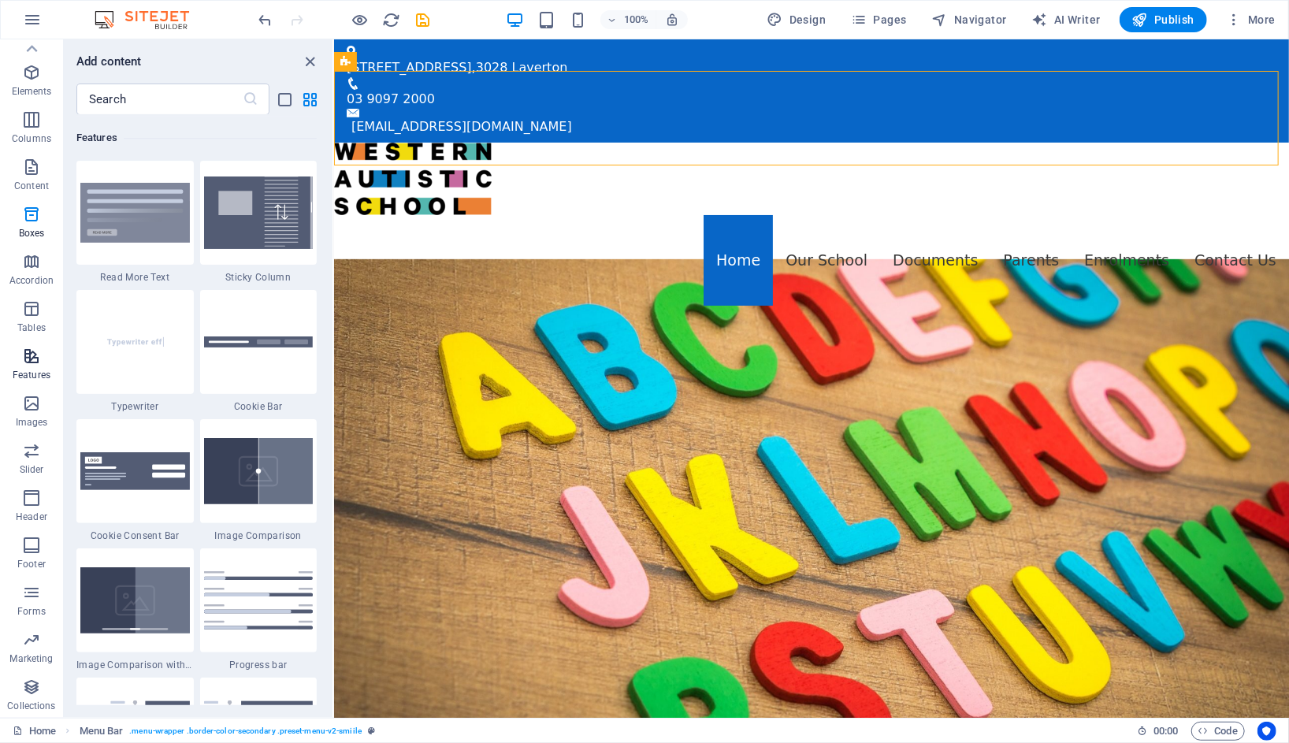
click at [40, 359] on icon "button" at bounding box center [31, 356] width 19 height 19
click at [38, 23] on icon "button" at bounding box center [32, 19] width 19 height 19
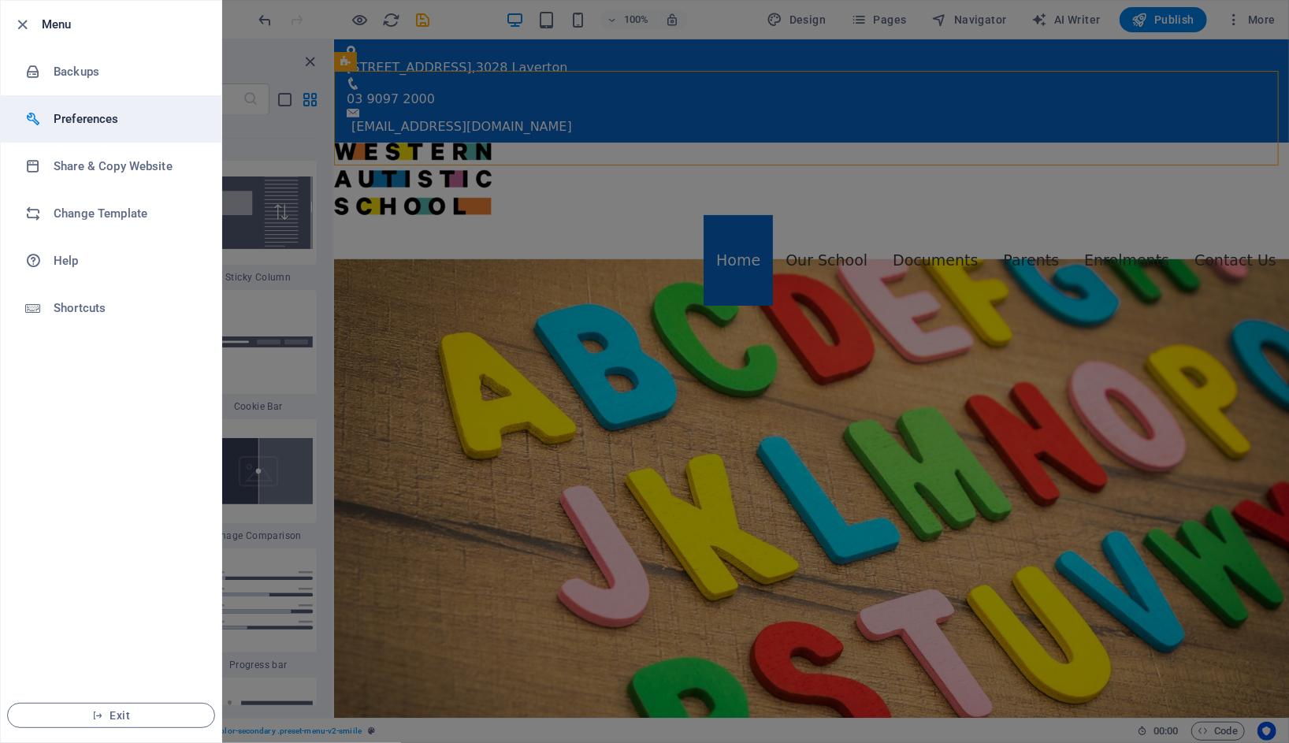
click at [69, 116] on h6 "Preferences" at bounding box center [127, 119] width 146 height 19
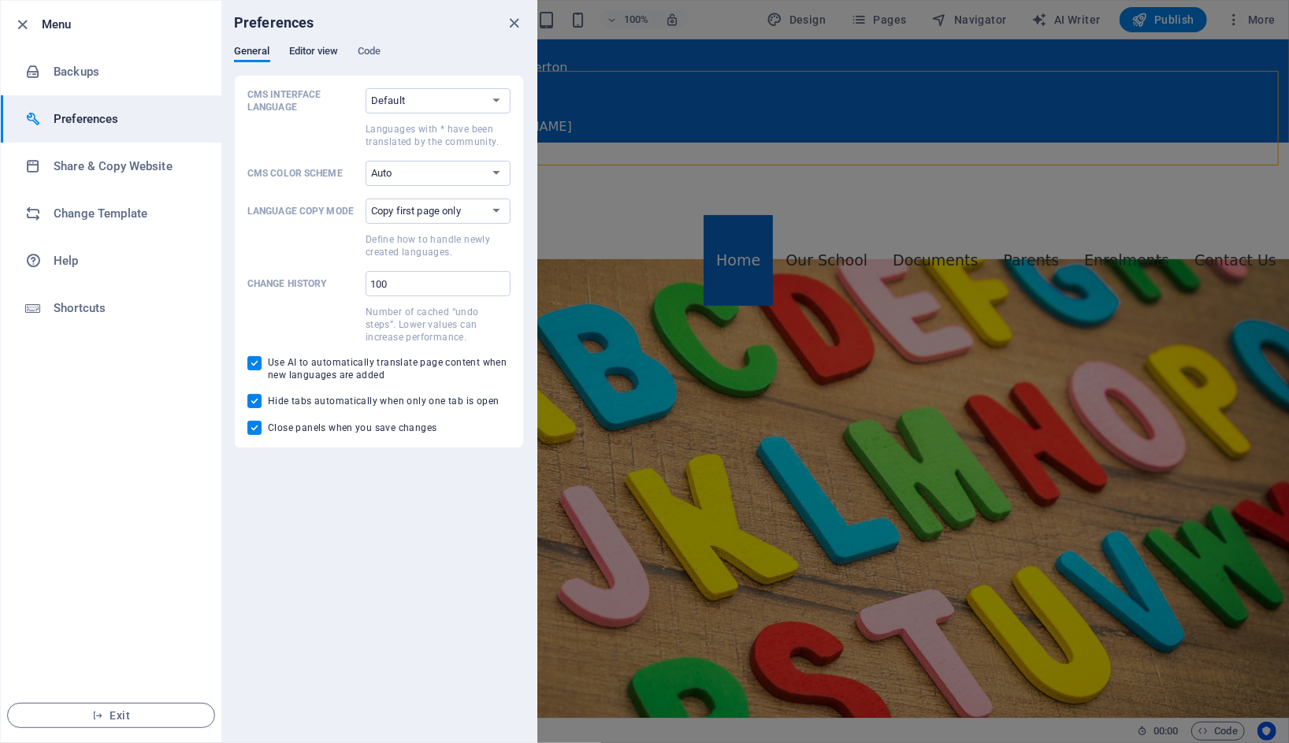
click at [306, 50] on span "Editor view" at bounding box center [314, 53] width 50 height 22
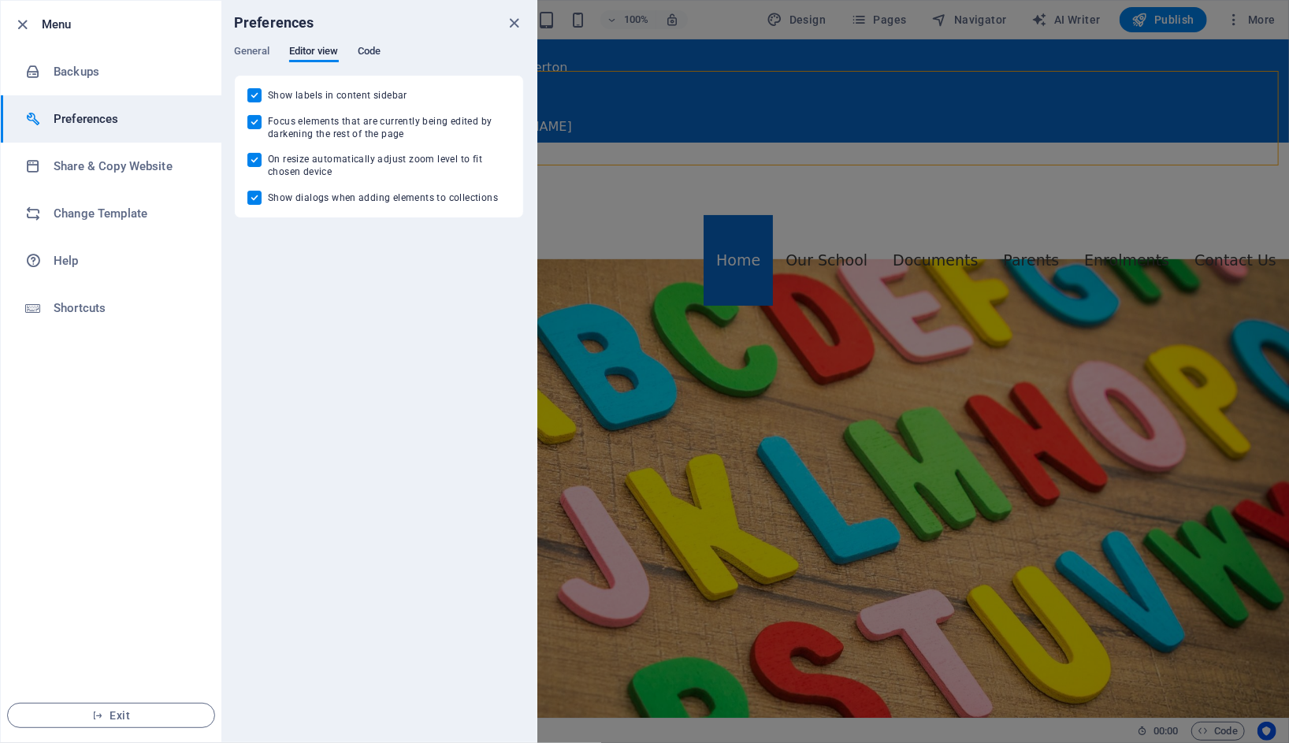
click at [366, 53] on span "Code" at bounding box center [369, 53] width 23 height 22
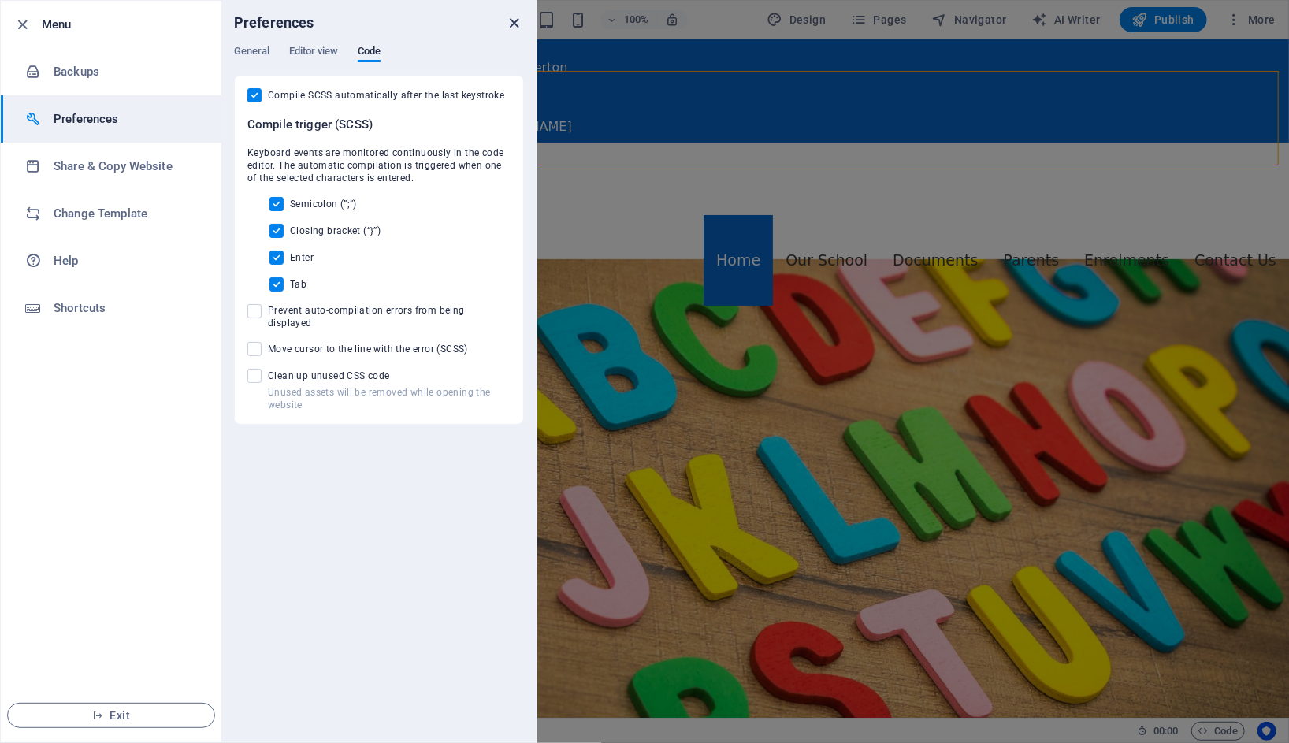
click at [515, 20] on icon "close" at bounding box center [515, 23] width 18 height 18
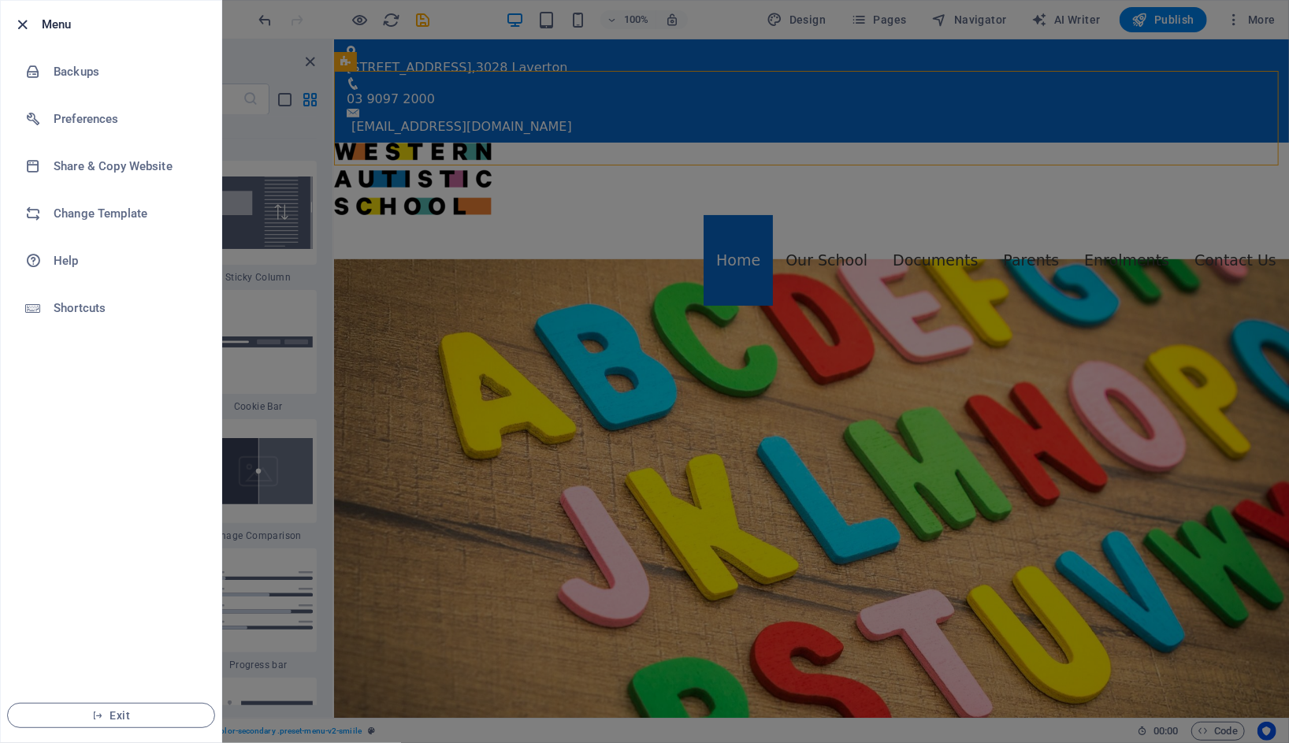
click at [24, 21] on icon "button" at bounding box center [23, 25] width 18 height 18
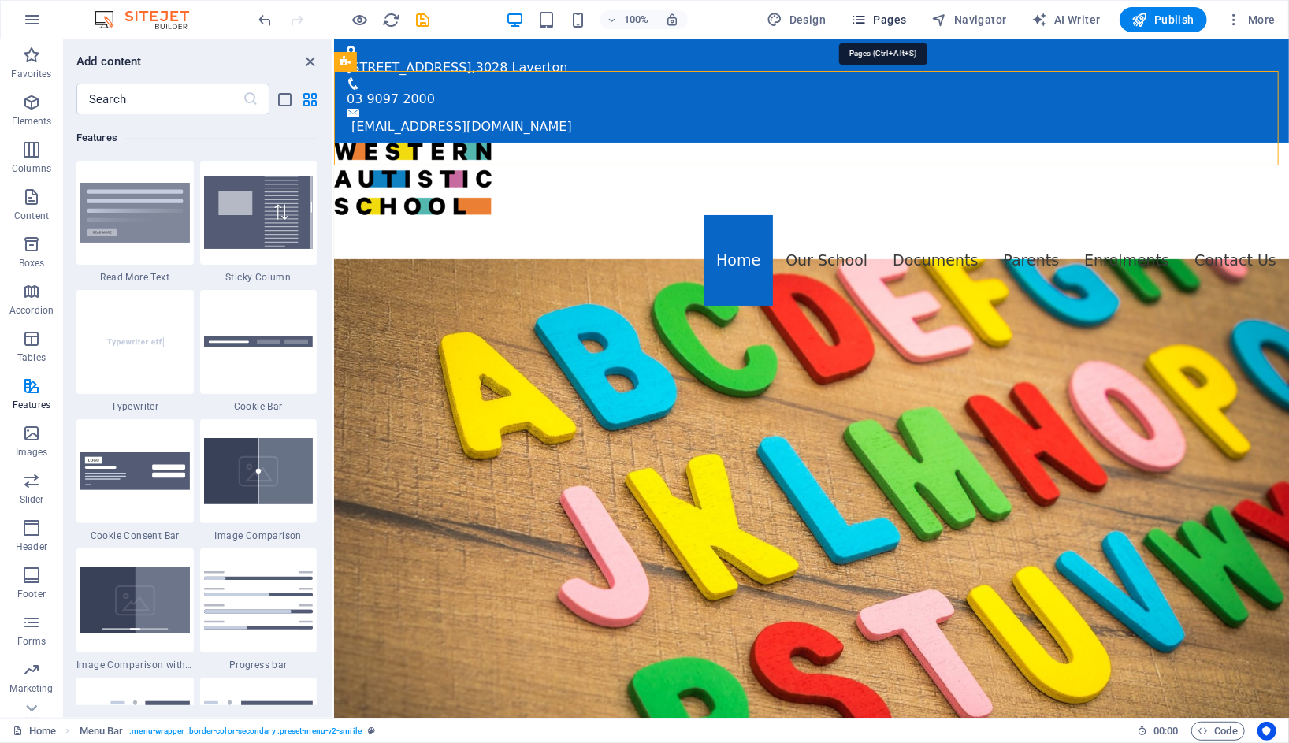
click at [898, 20] on span "Pages" at bounding box center [878, 20] width 55 height 16
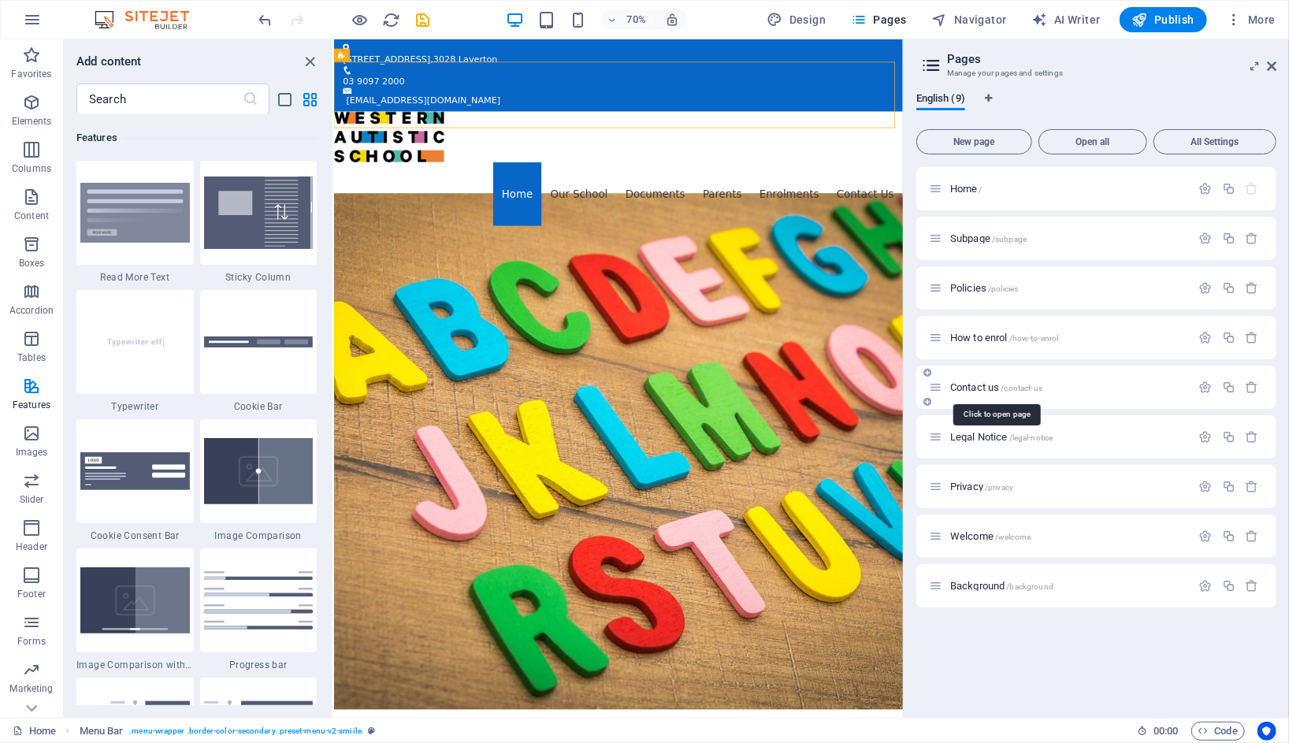
click at [1021, 384] on span "/contact-us" at bounding box center [1022, 388] width 42 height 9
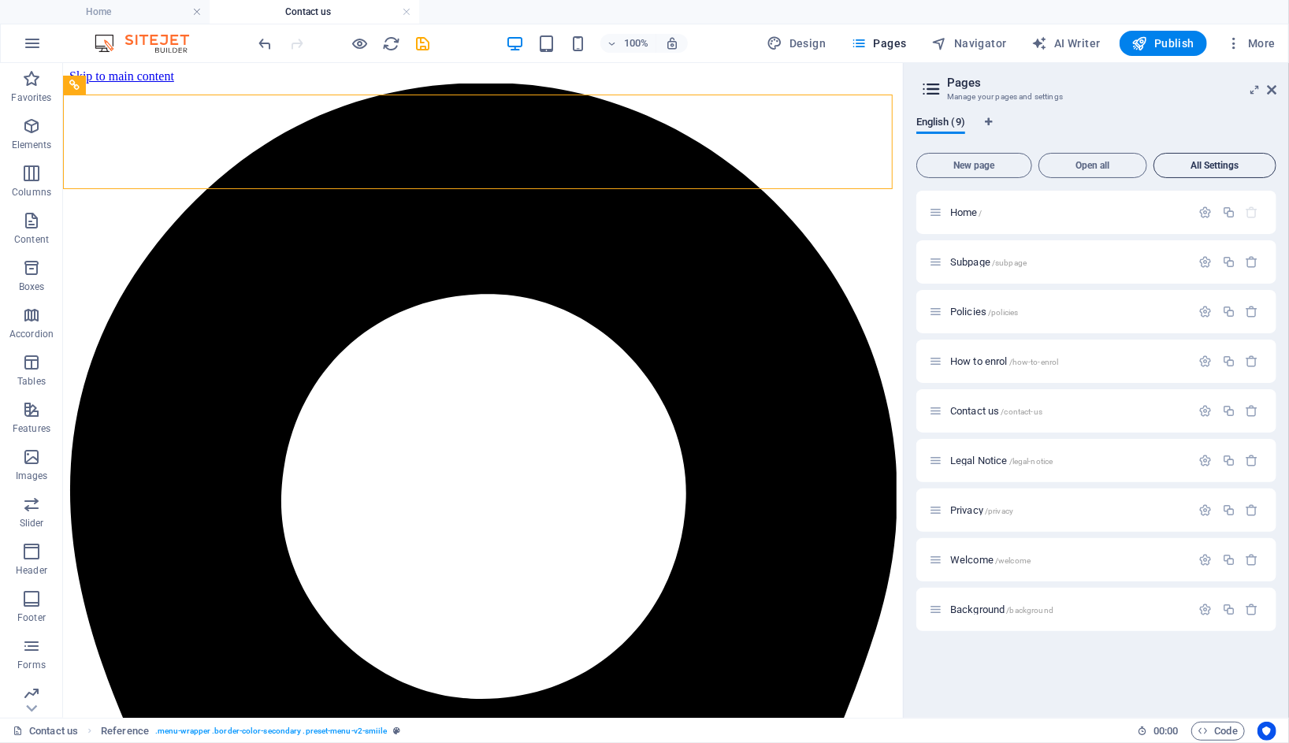
click at [1194, 173] on button "All Settings" at bounding box center [1214, 165] width 123 height 25
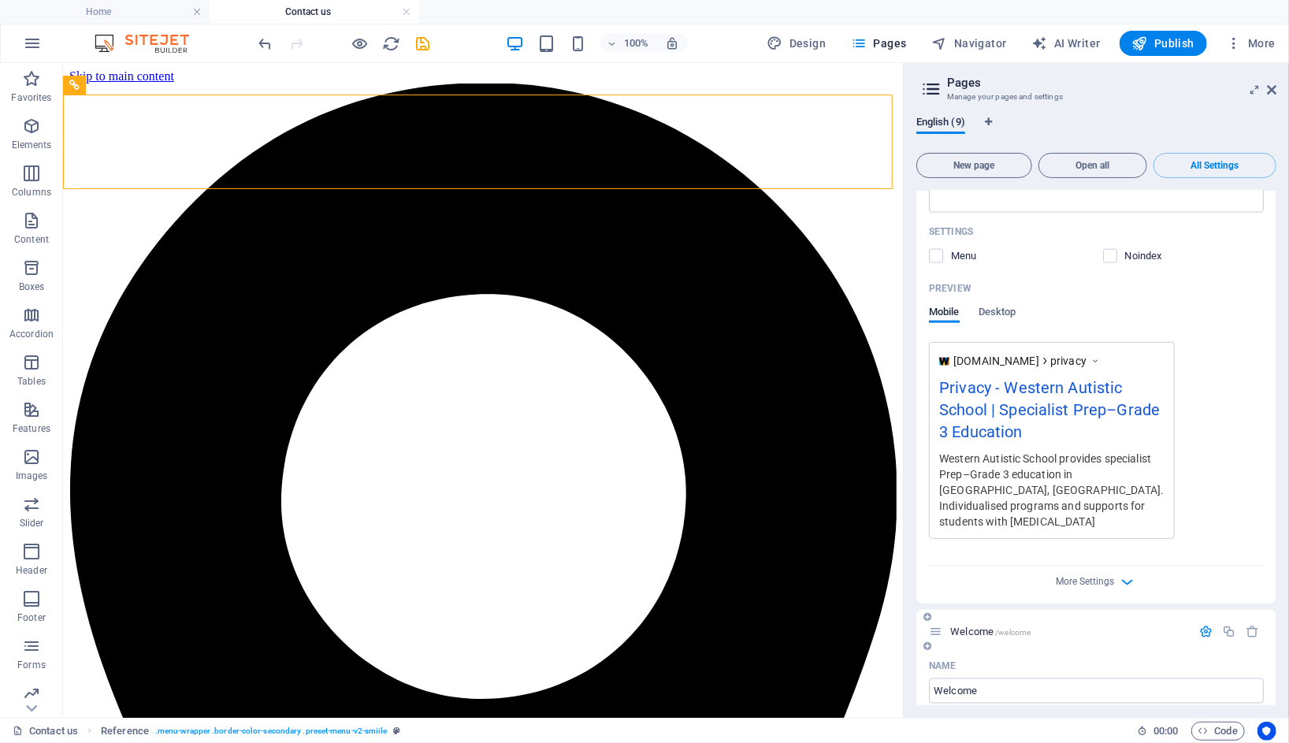
scroll to position [4702, 0]
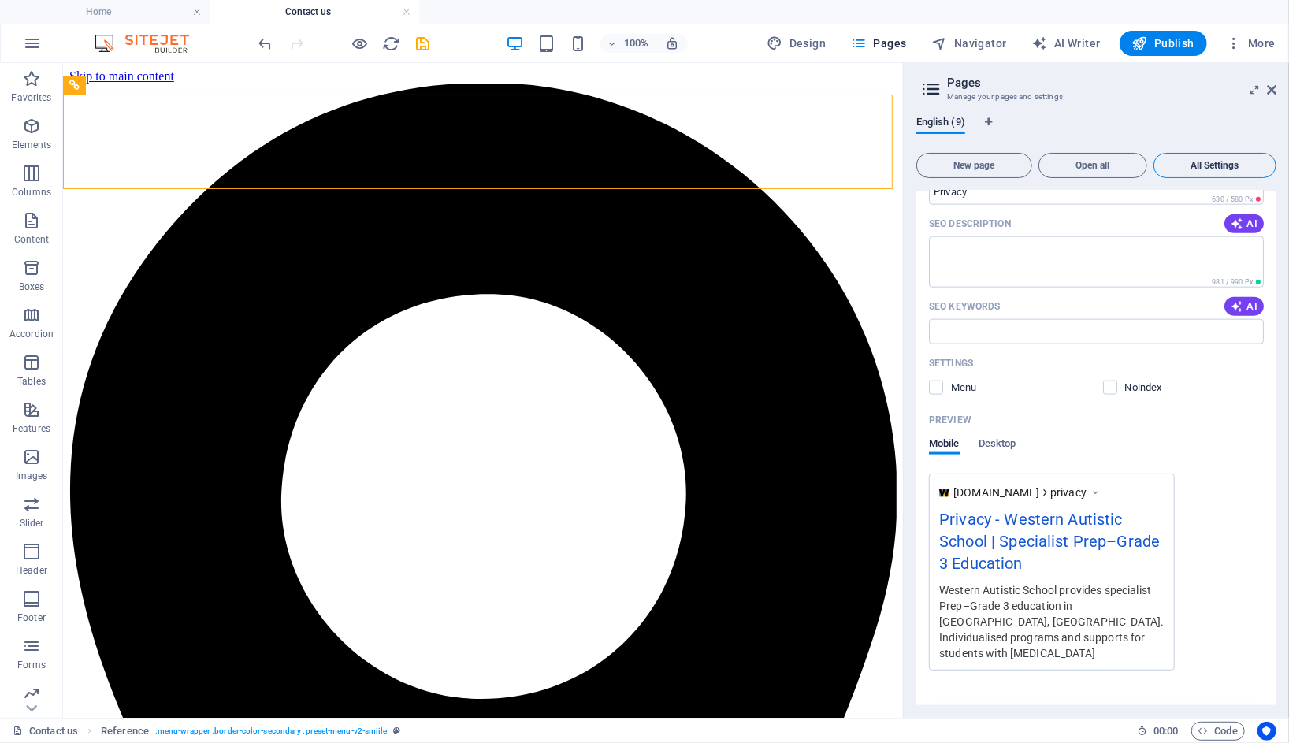
click at [1233, 161] on span "All Settings" at bounding box center [1214, 165] width 109 height 9
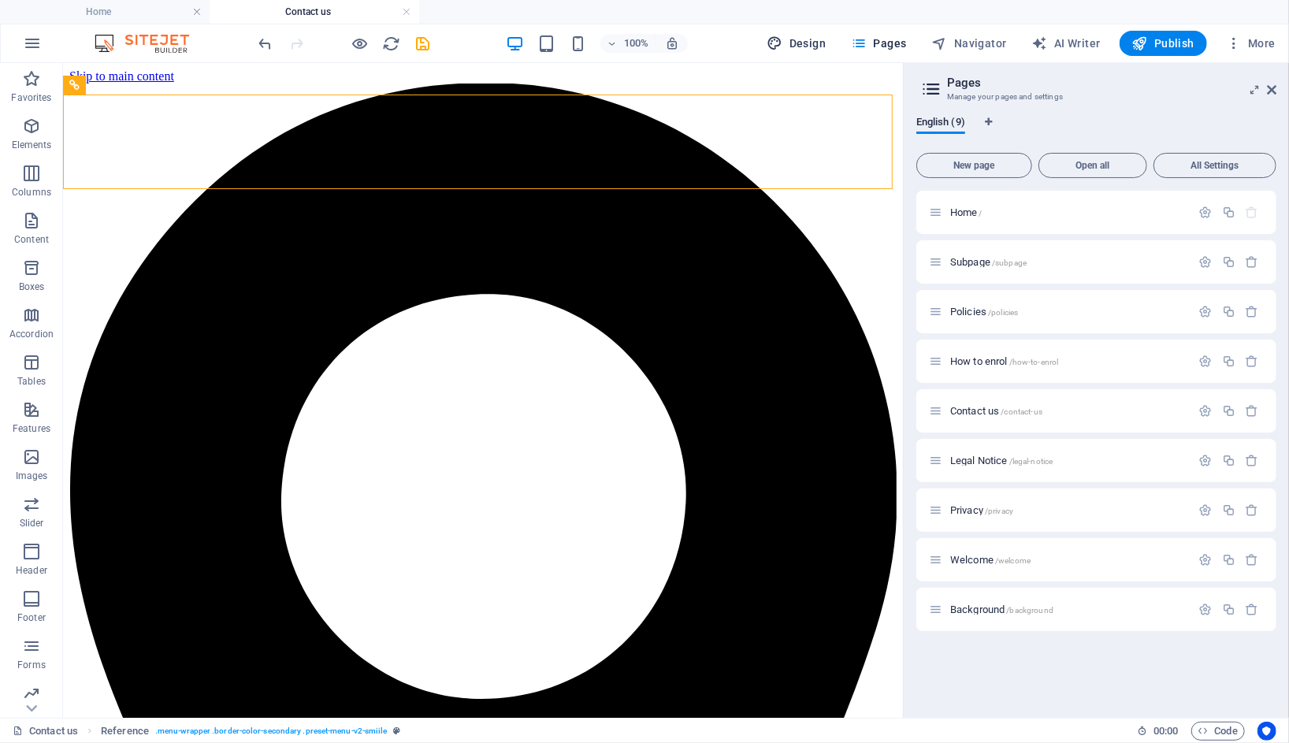
click at [809, 39] on span "Design" at bounding box center [796, 43] width 59 height 16
select select "rem"
select select "px"
select select "400"
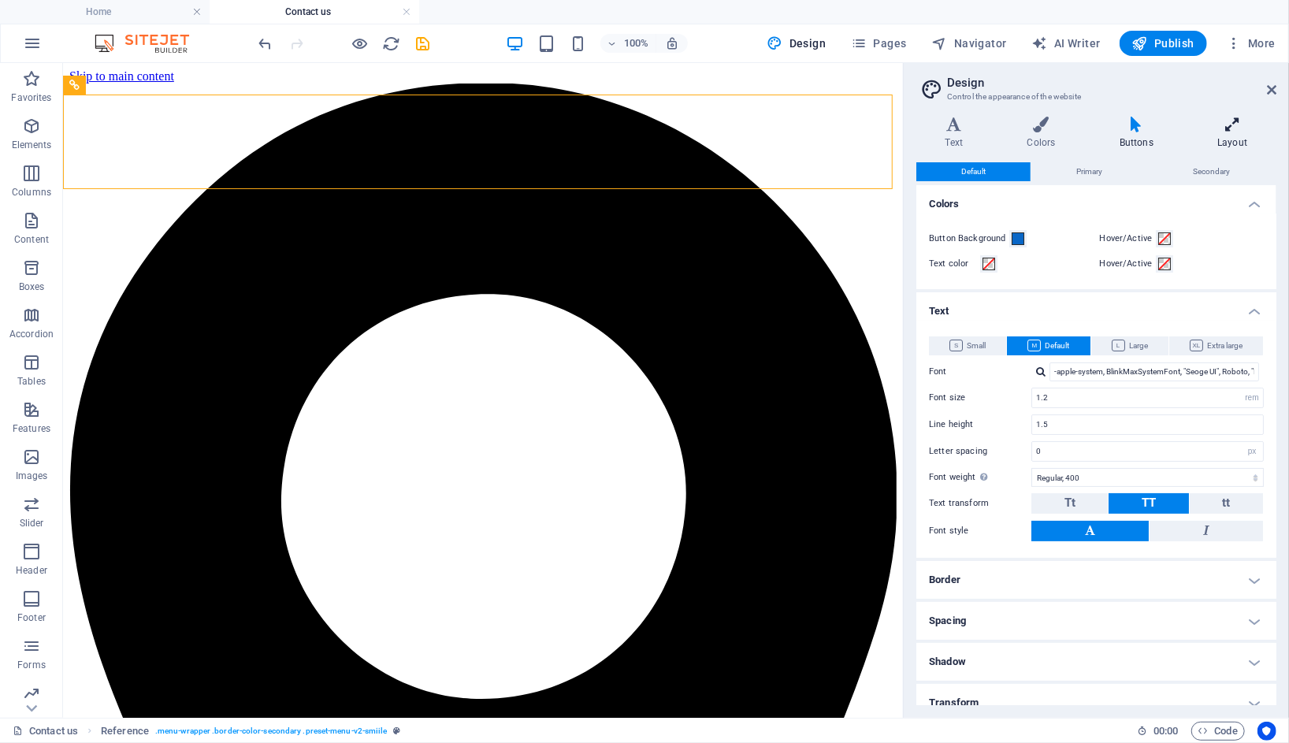
click at [1250, 125] on icon at bounding box center [1232, 125] width 87 height 16
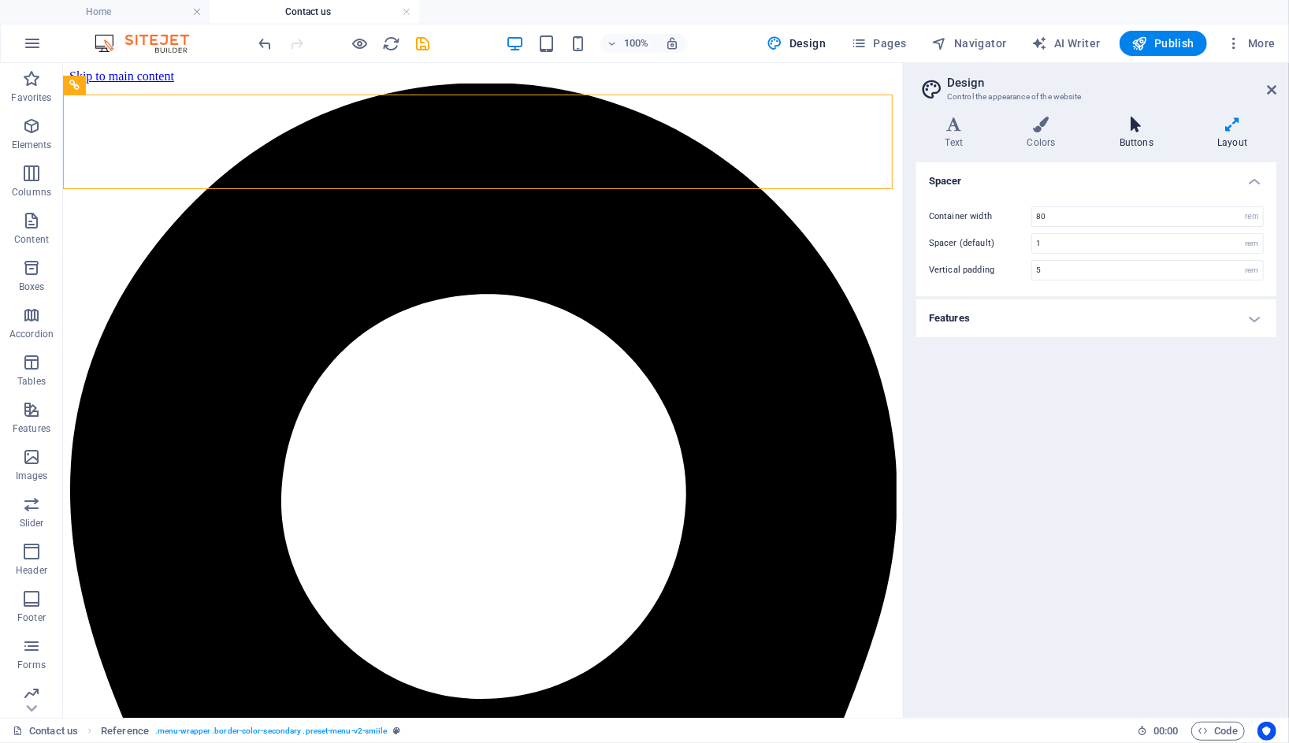
click at [1146, 117] on icon at bounding box center [1135, 125] width 91 height 16
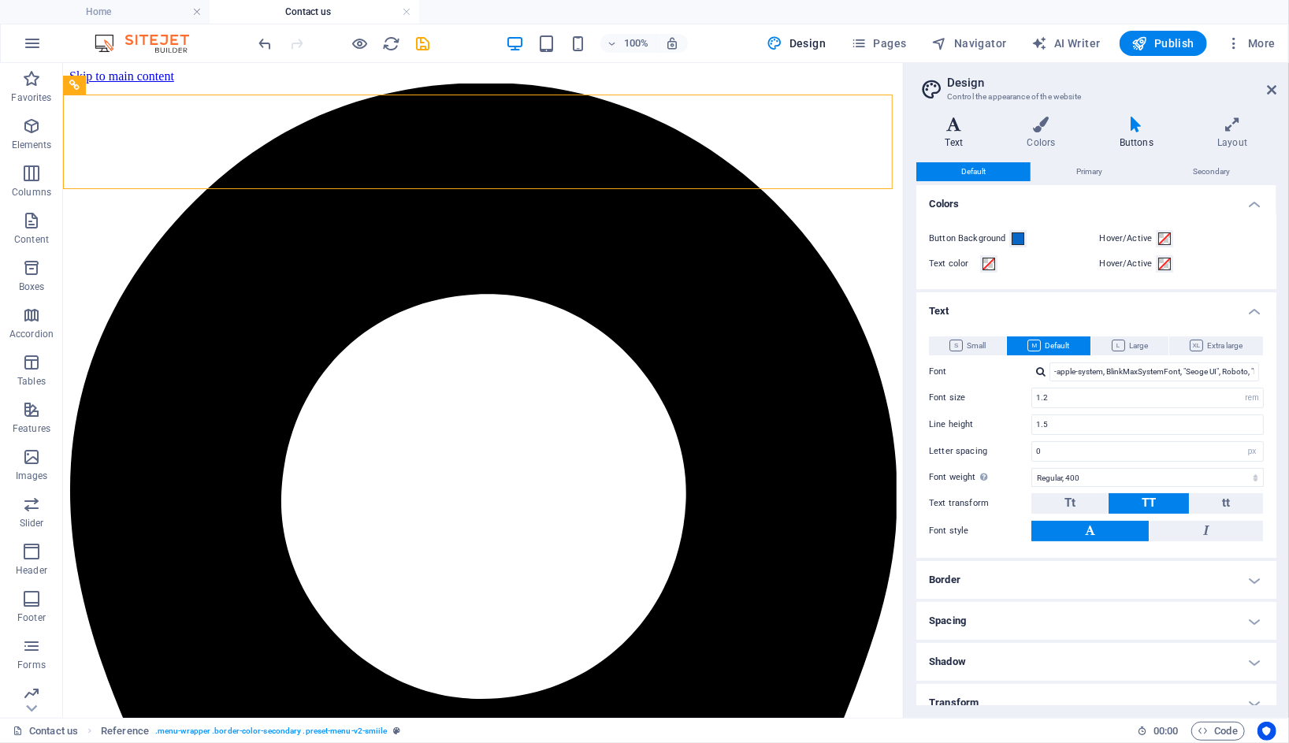
click at [960, 121] on icon at bounding box center [954, 125] width 76 height 16
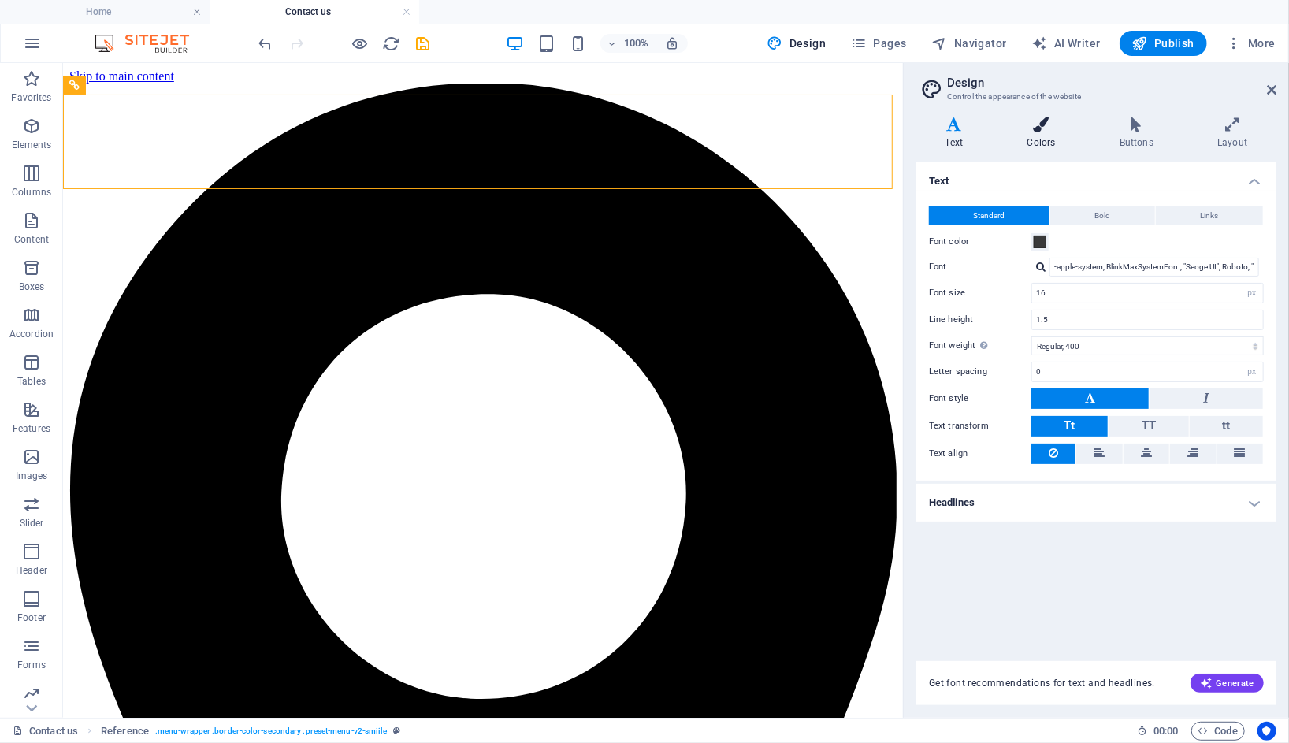
click at [1049, 128] on icon at bounding box center [1041, 125] width 86 height 16
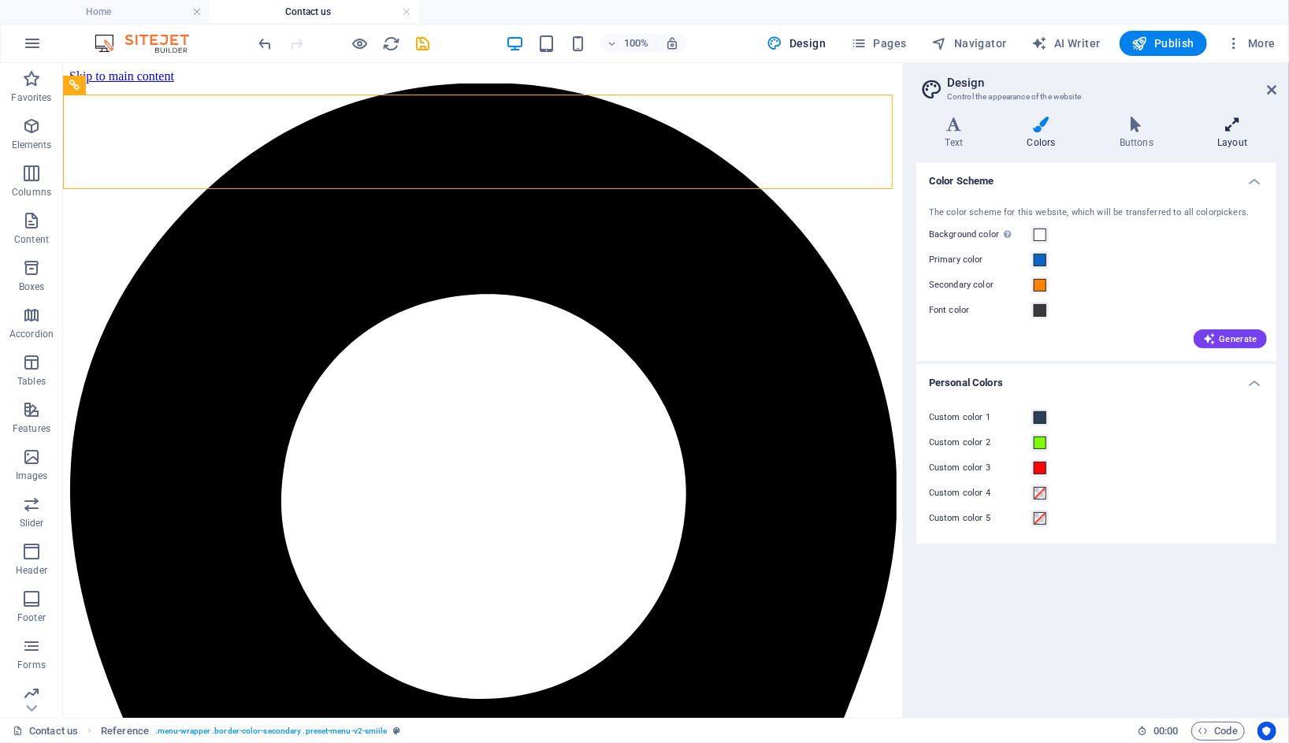
click at [1234, 121] on icon at bounding box center [1232, 125] width 87 height 16
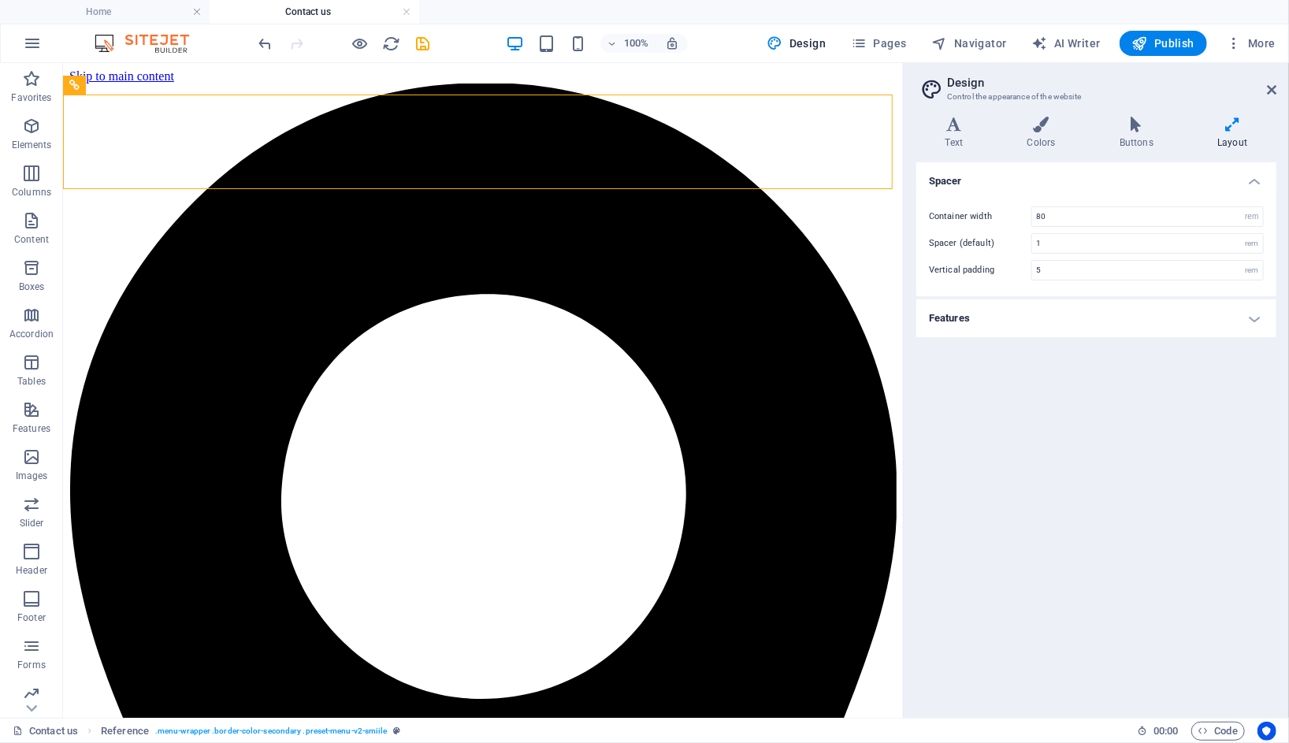
click at [1069, 317] on h4 "Features" at bounding box center [1096, 318] width 360 height 38
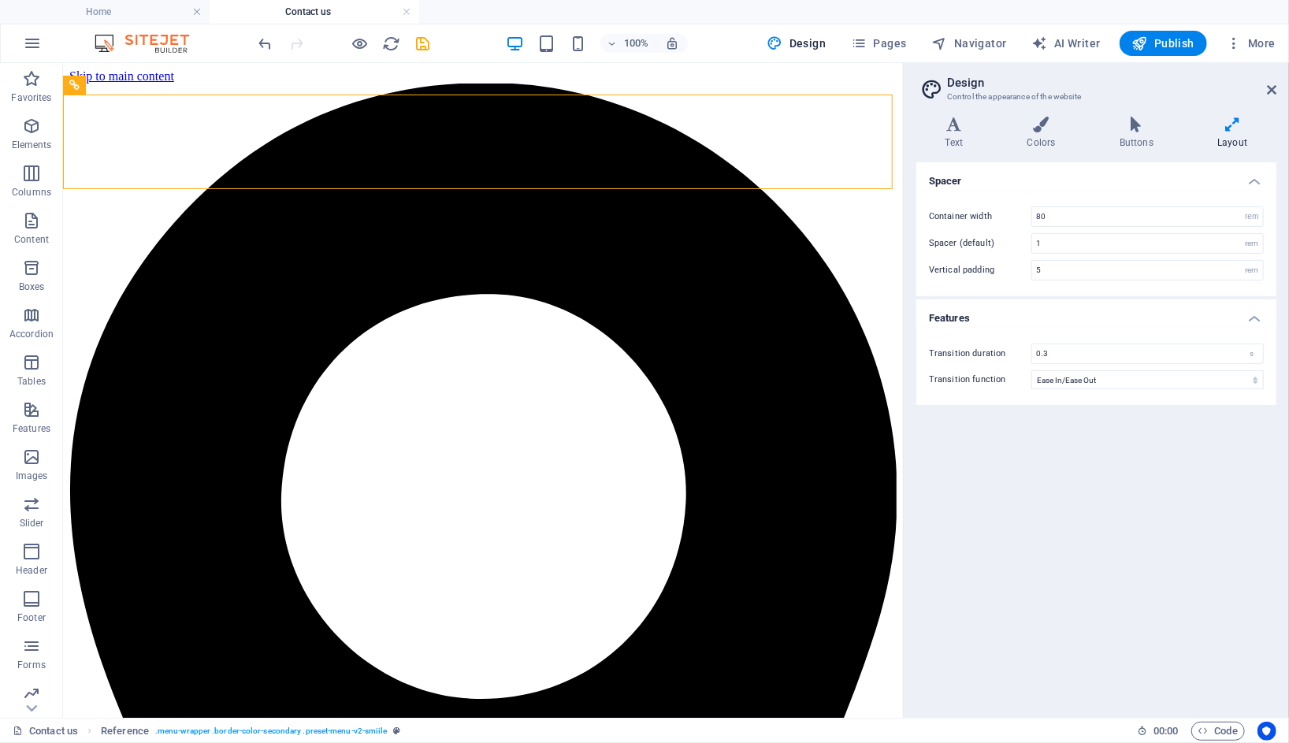
click at [1069, 317] on h4 "Features" at bounding box center [1096, 313] width 360 height 28
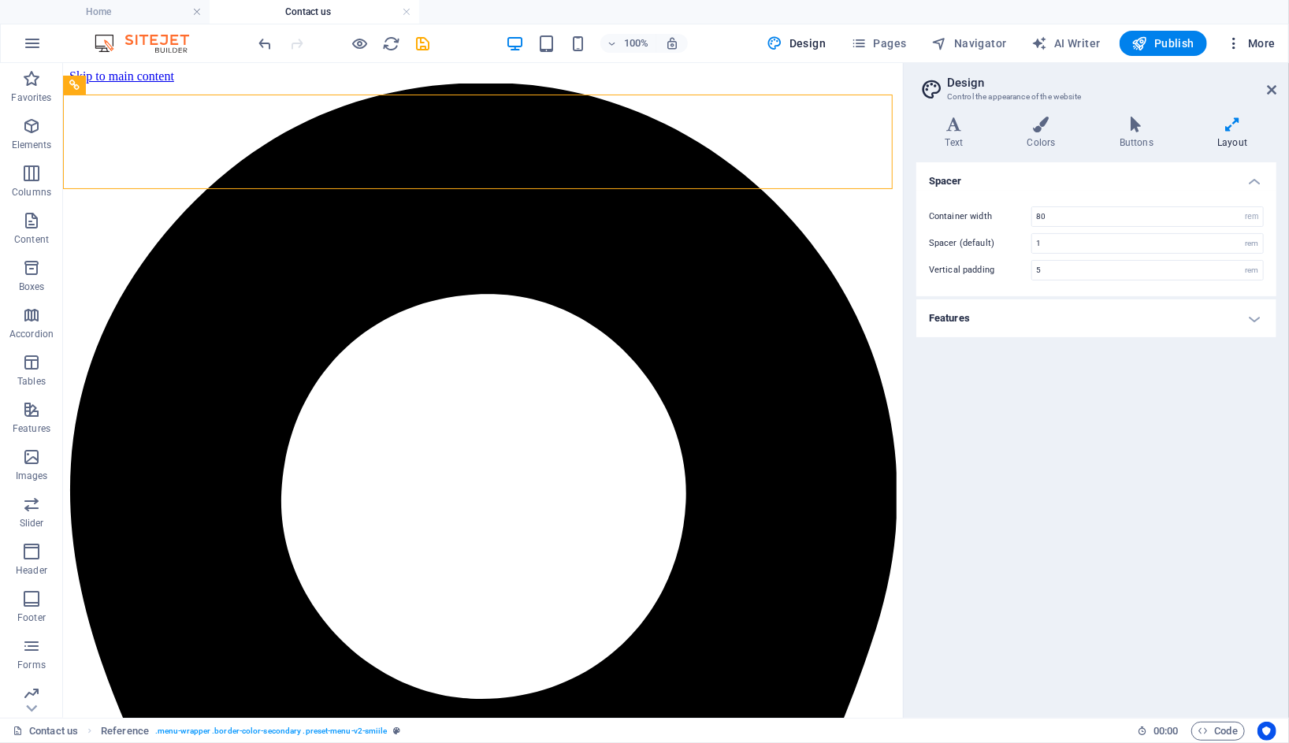
click at [1242, 31] on button "More" at bounding box center [1251, 43] width 62 height 25
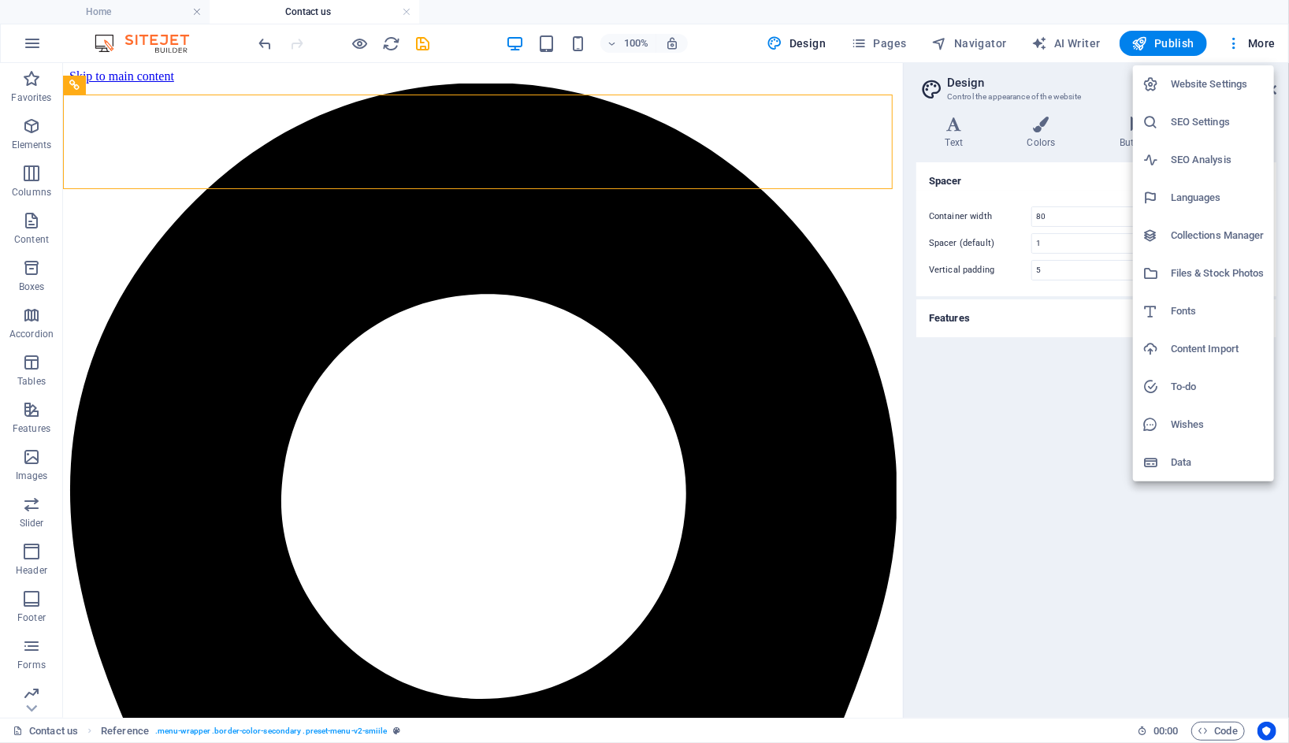
click at [1218, 91] on h6 "Website Settings" at bounding box center [1218, 84] width 94 height 19
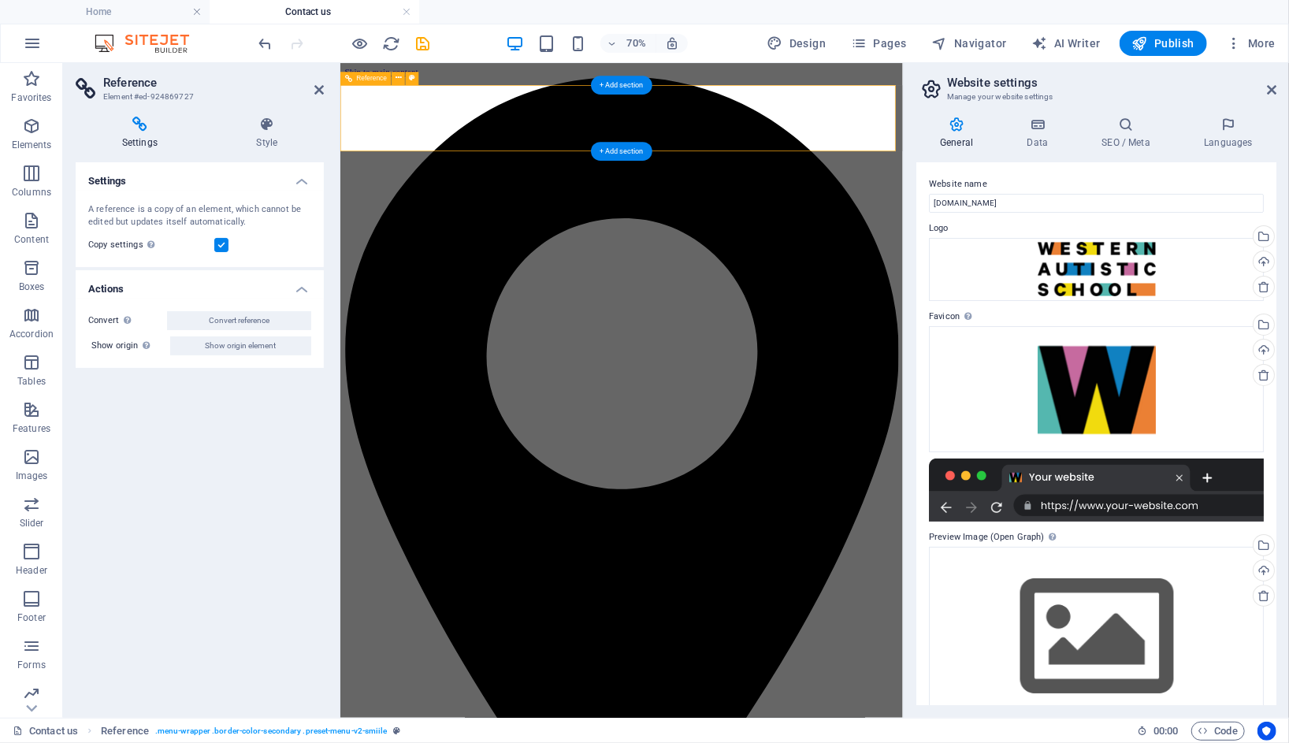
click at [1276, 97] on header "Website settings Manage your website settings" at bounding box center [1097, 83] width 357 height 41
click at [1274, 94] on icon at bounding box center [1271, 90] width 9 height 13
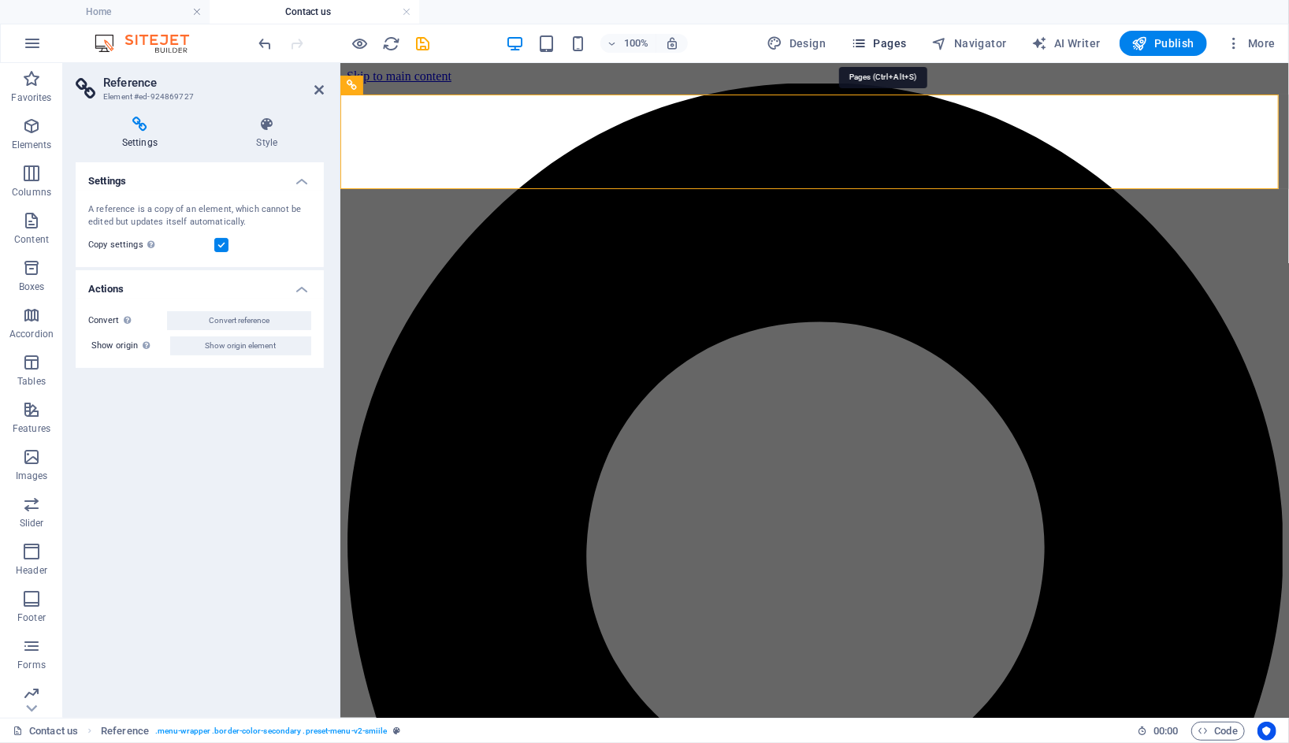
click at [867, 35] on icon "button" at bounding box center [859, 43] width 16 height 16
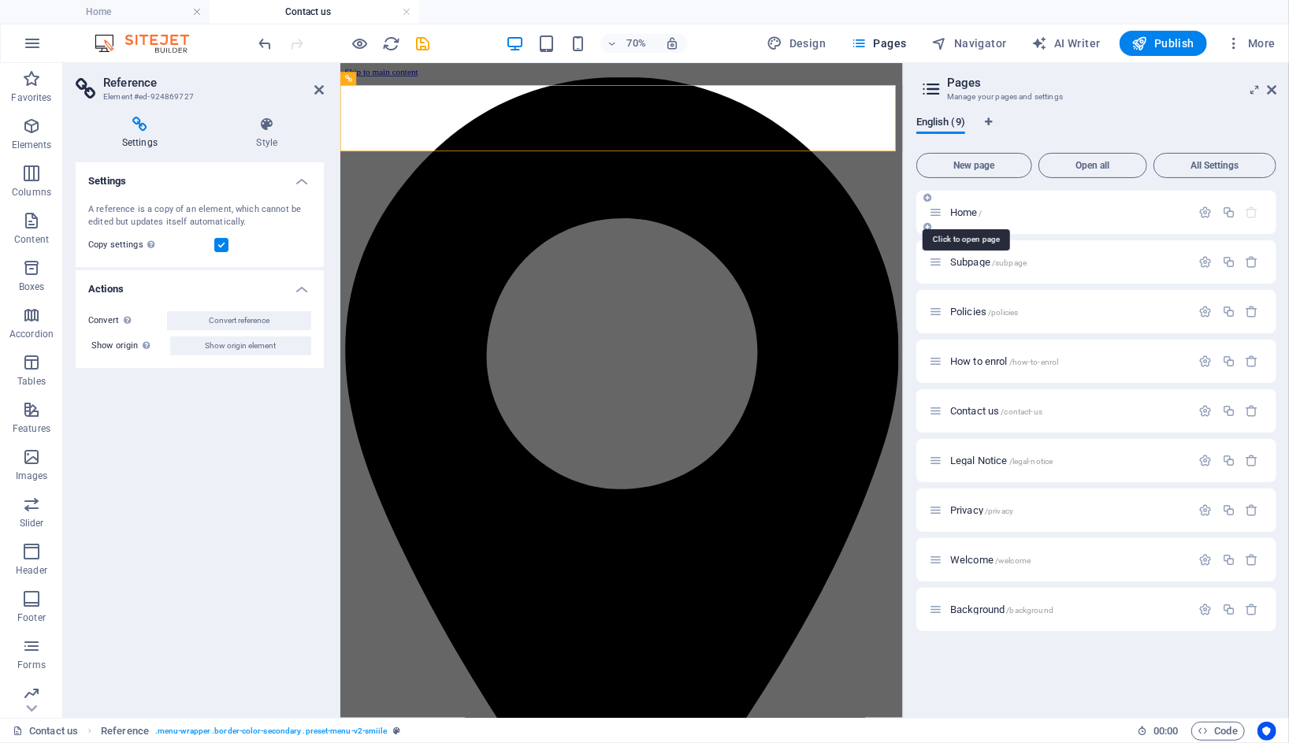
click at [952, 213] on span "Home /" at bounding box center [966, 212] width 32 height 12
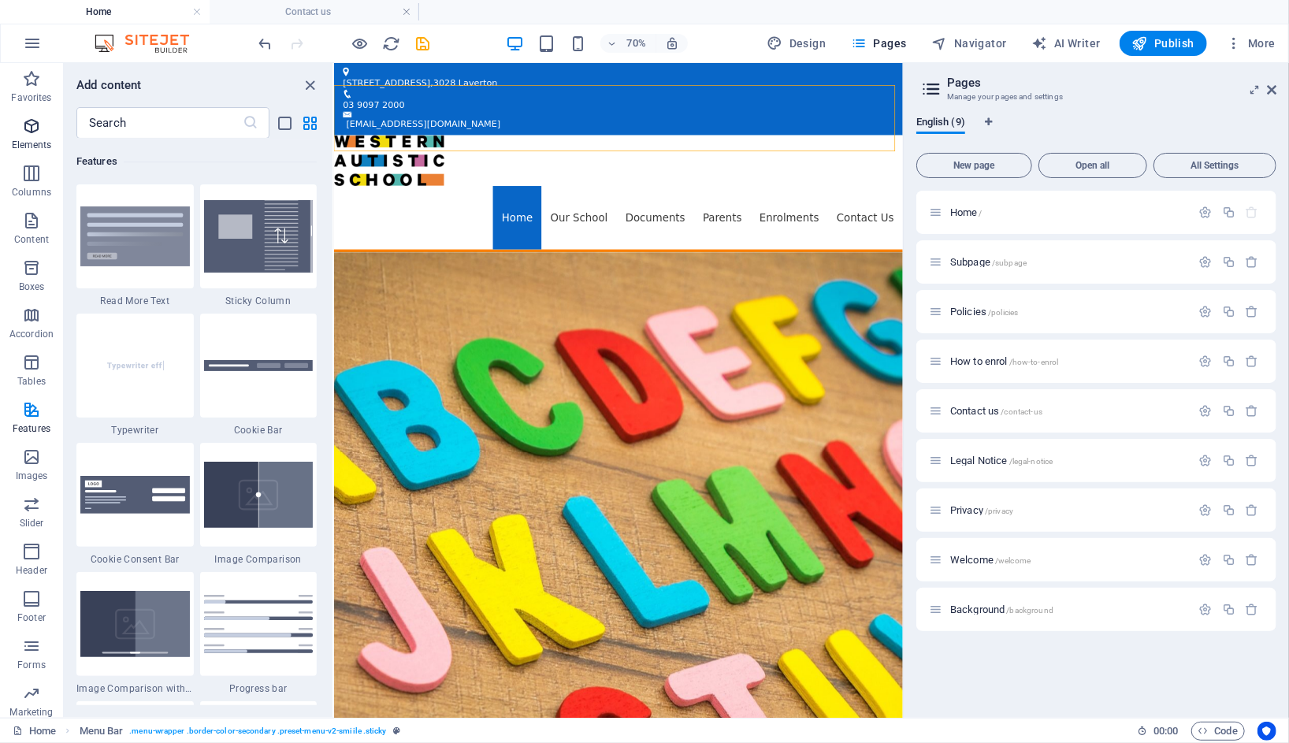
click at [38, 139] on p "Elements" at bounding box center [32, 145] width 40 height 13
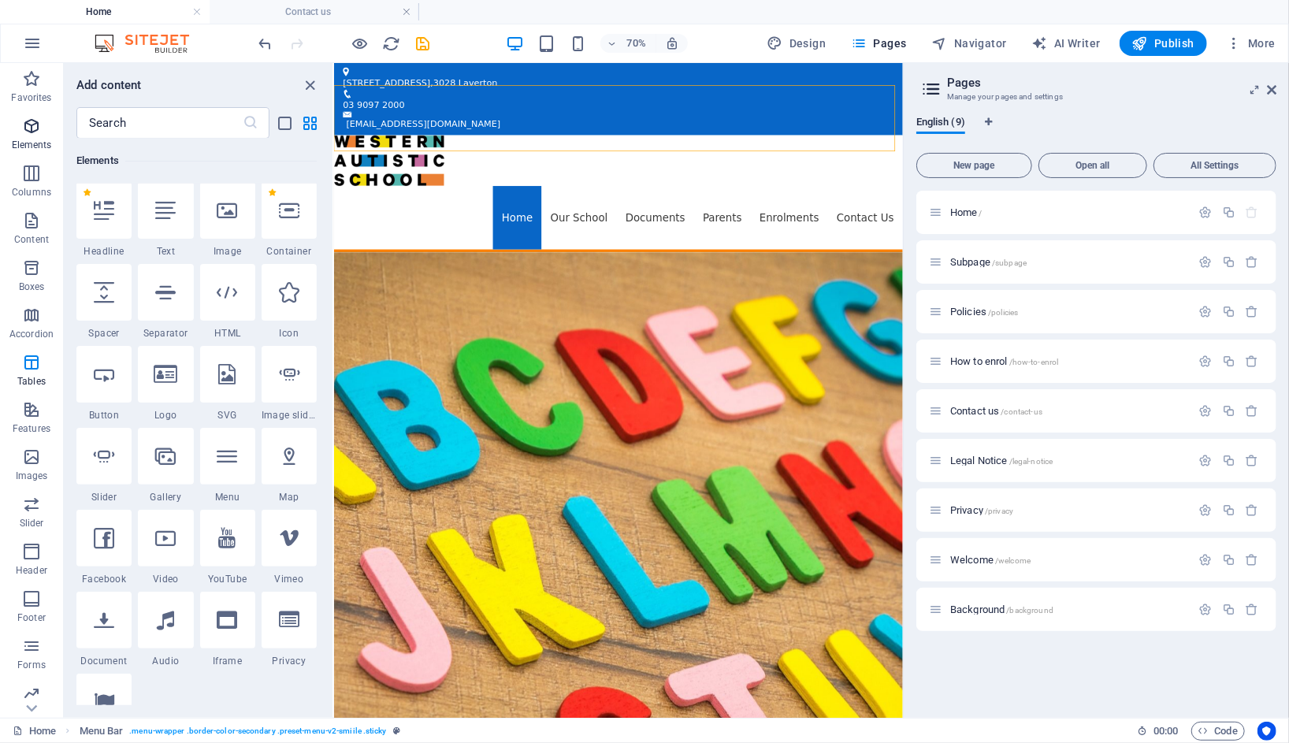
scroll to position [168, 0]
click at [35, 83] on icon "button" at bounding box center [31, 78] width 19 height 19
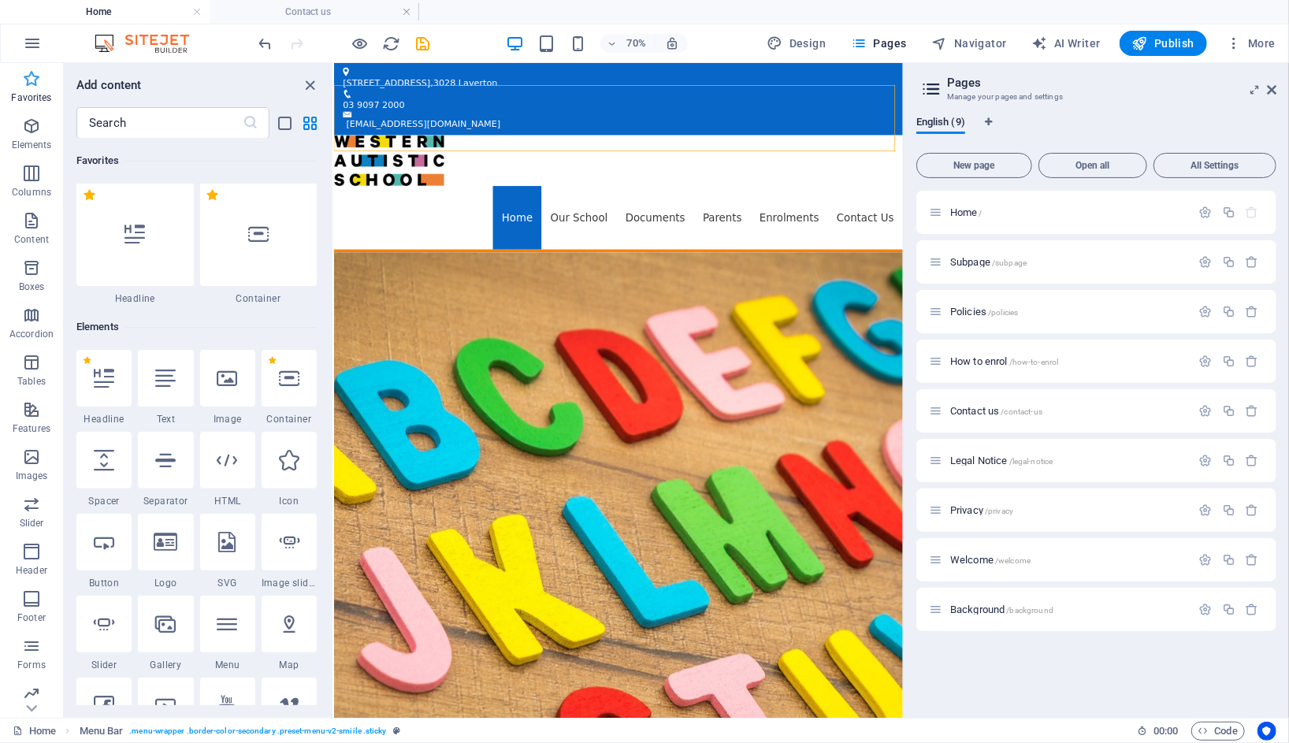
scroll to position [0, 0]
click at [143, 140] on div "Favorites" at bounding box center [196, 161] width 240 height 44
click at [137, 133] on input "text" at bounding box center [159, 123] width 166 height 32
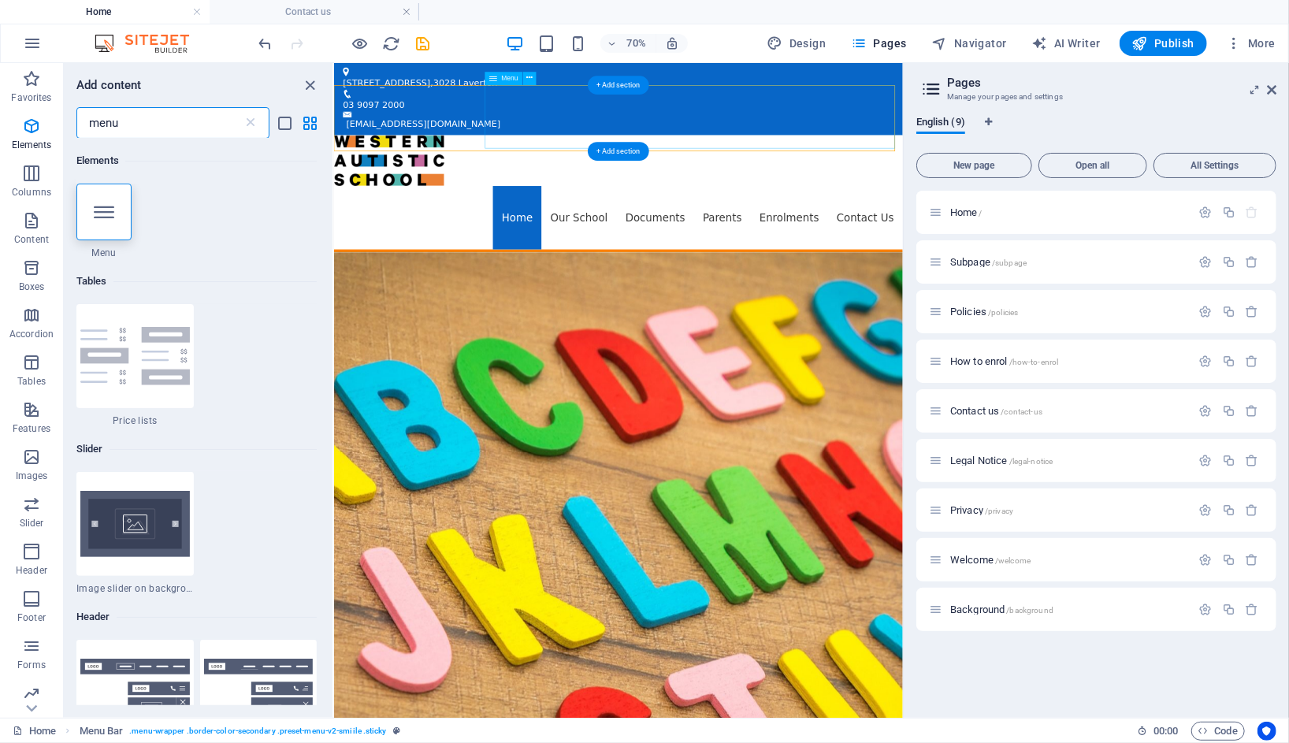
type input "menu"
click at [722, 239] on nav "Home Our School Documents 2024 - AIP 2023 - Annual Report Policies Parents Comp…" at bounding box center [739, 284] width 812 height 91
select select "2"
select select
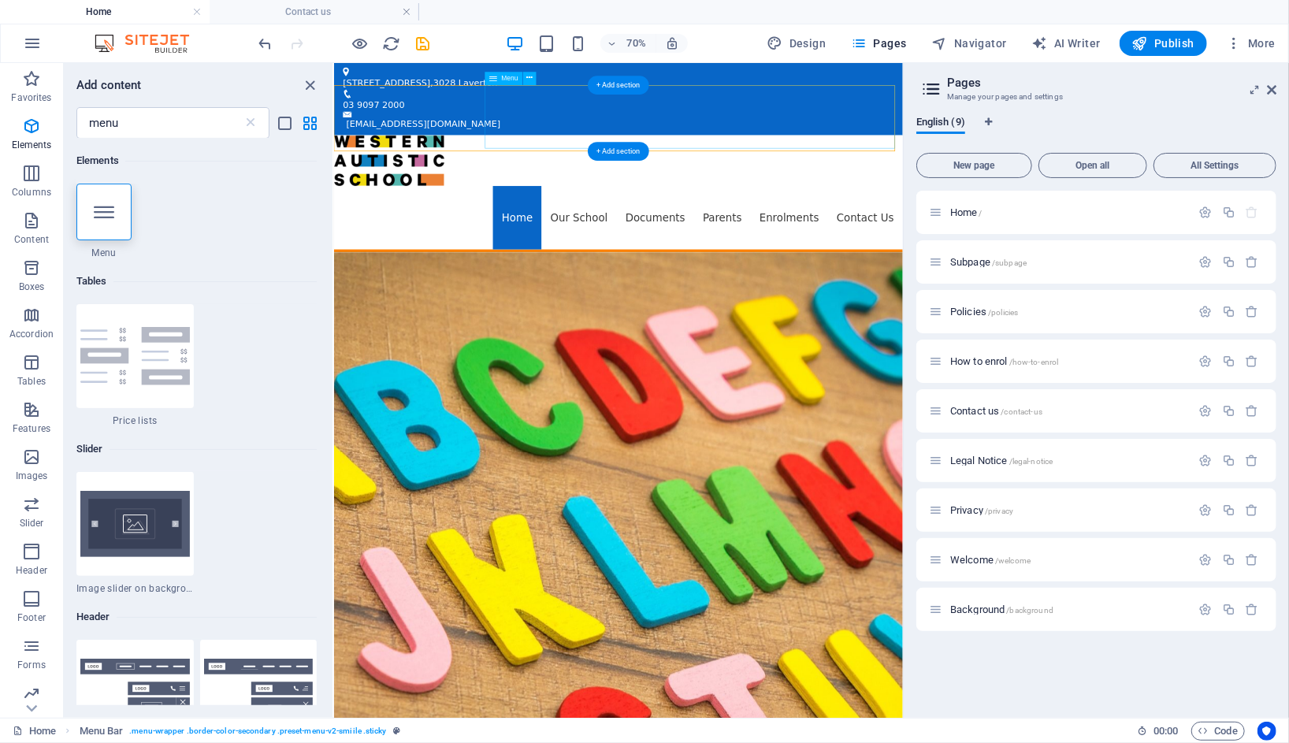
select select "3"
select select
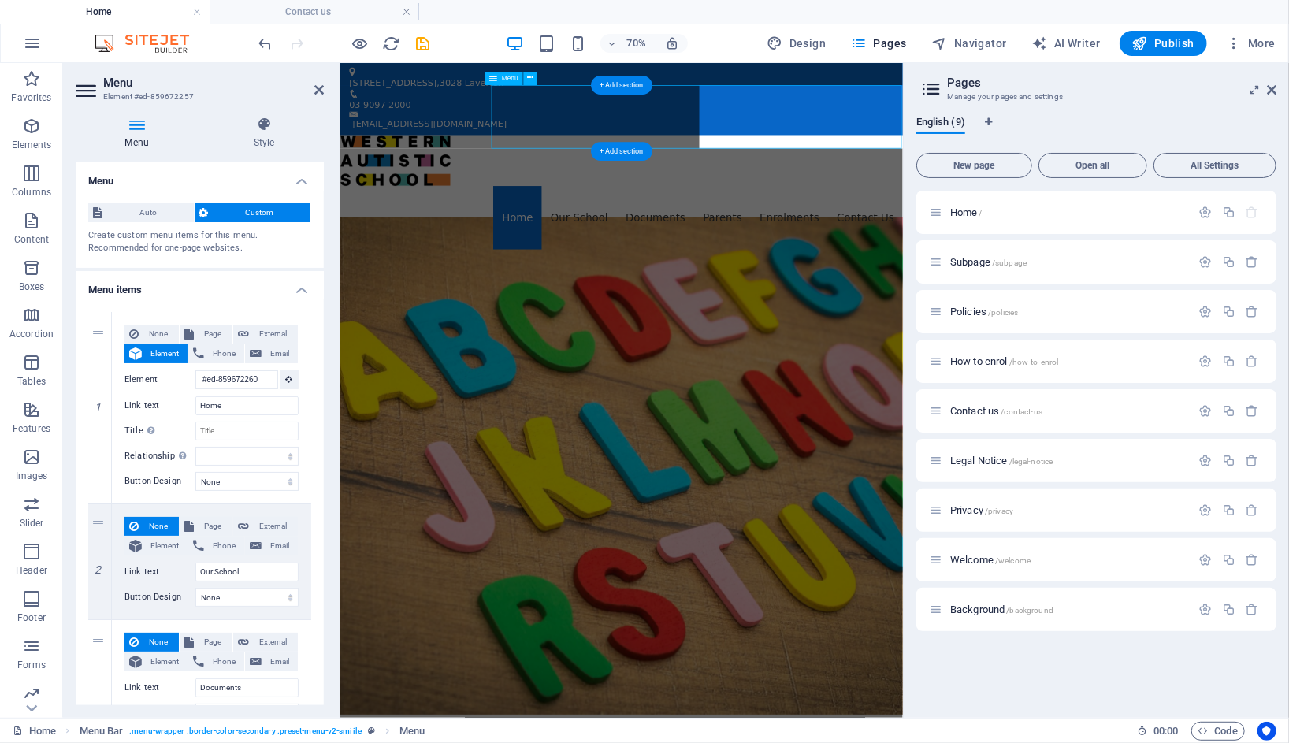
click at [720, 239] on nav "Home Our School Documents 2024 - AIP 2023 - Annual Report Policies Parents Comp…" at bounding box center [742, 284] width 804 height 91
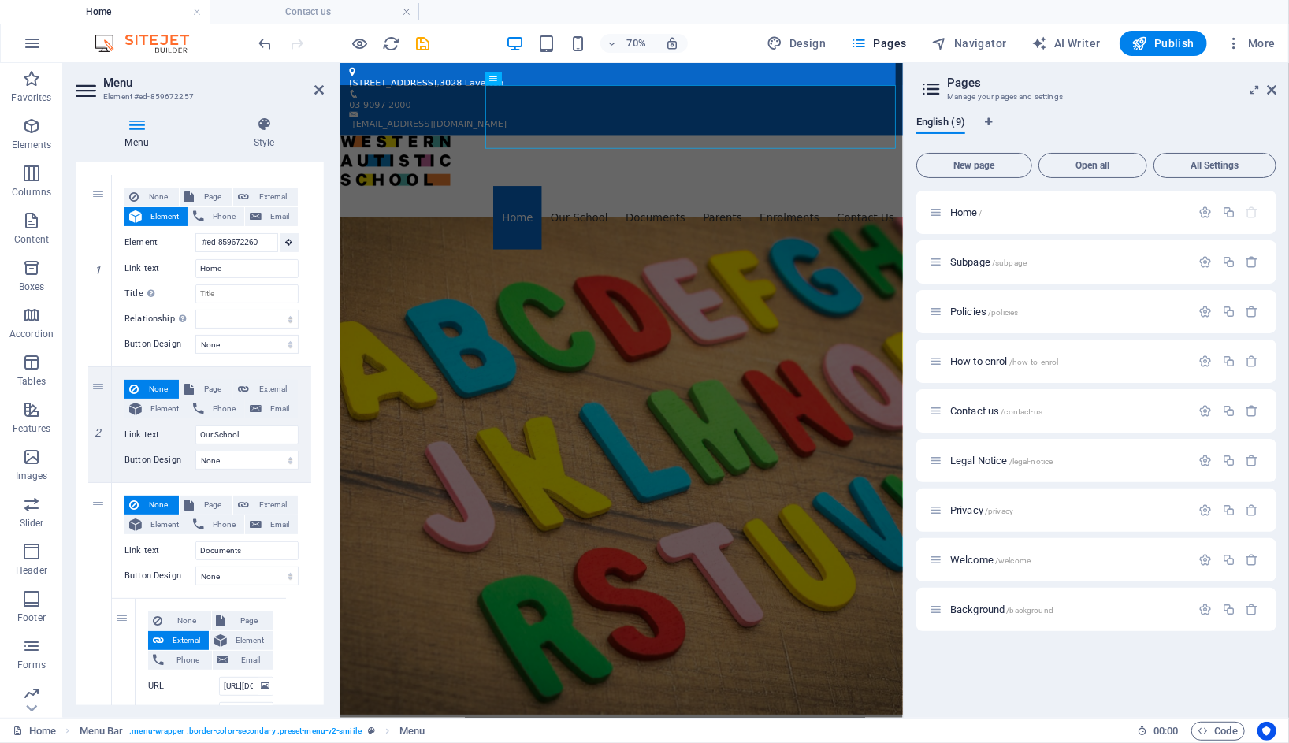
scroll to position [147, 0]
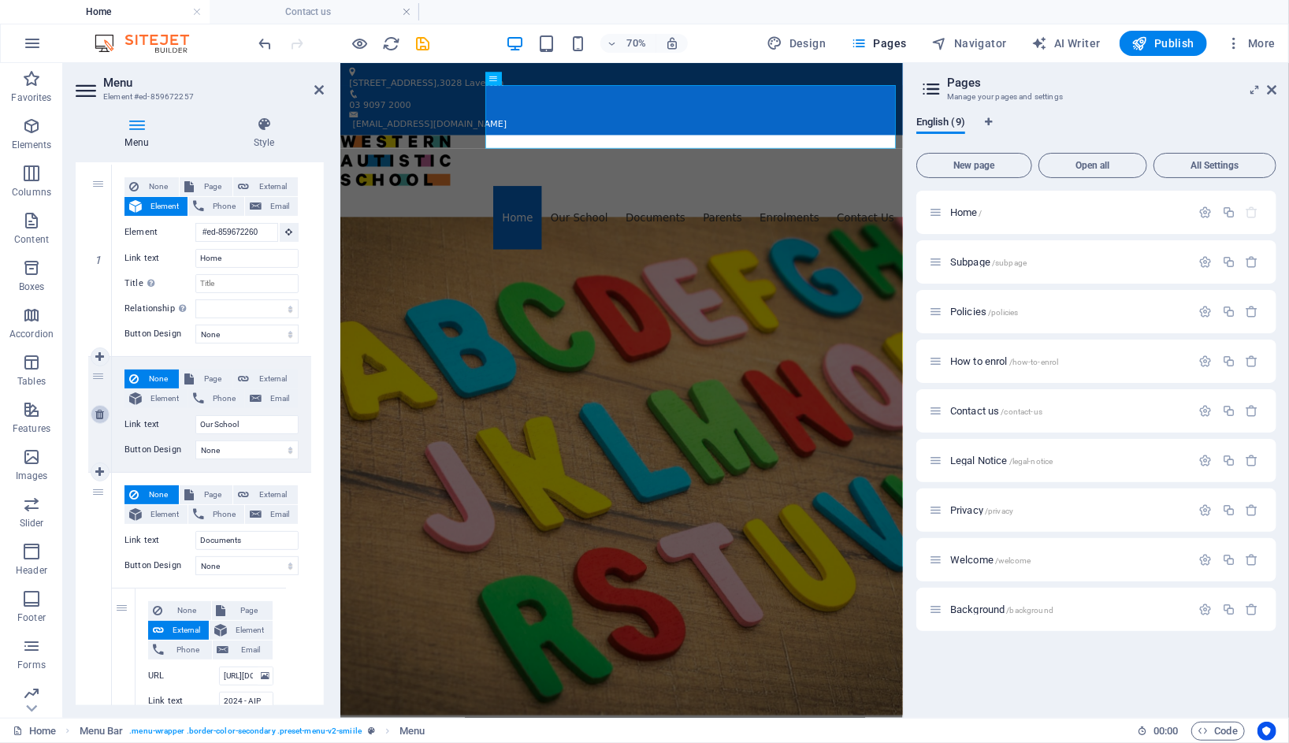
click at [102, 412] on icon at bounding box center [99, 414] width 9 height 11
select select
type input "Documents"
type input "Parents"
type input "[URL][DOMAIN_NAME]"
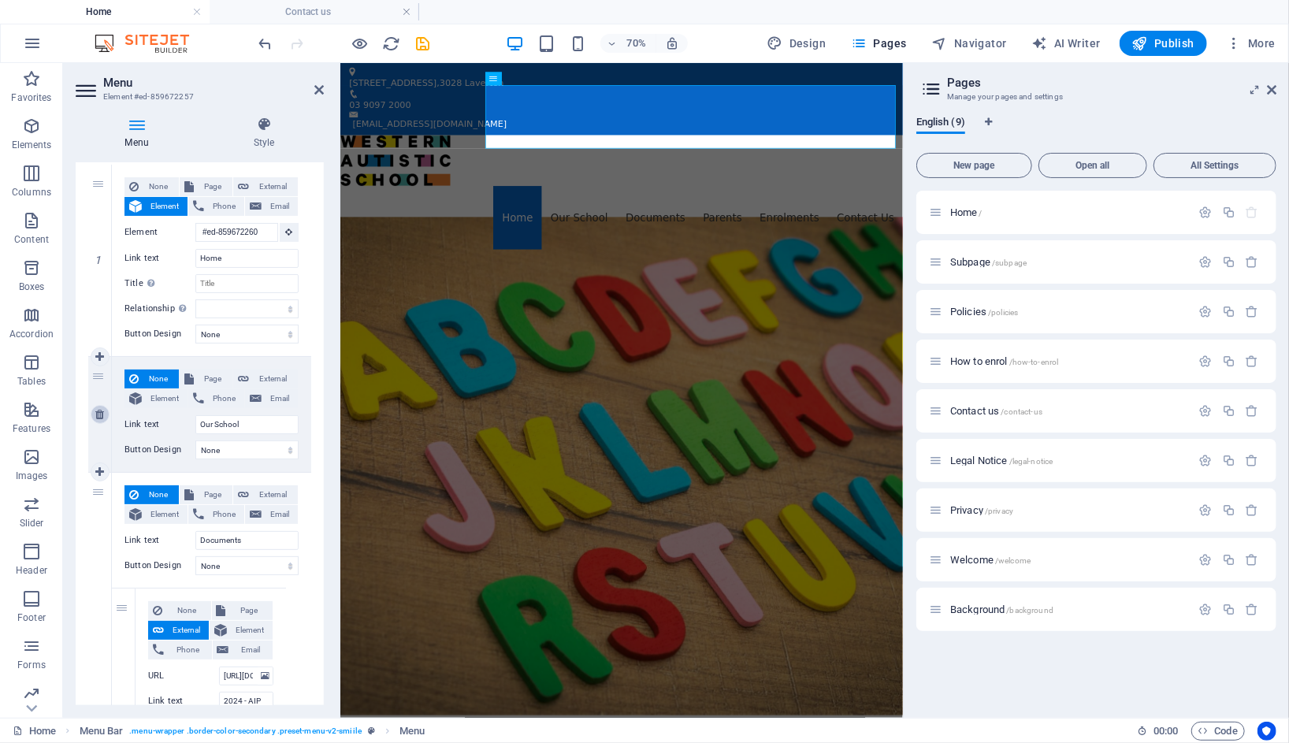
type input "Compass"
select select
type input "[URL][DOMAIN_NAME]"
type input "TheirCare"
select select
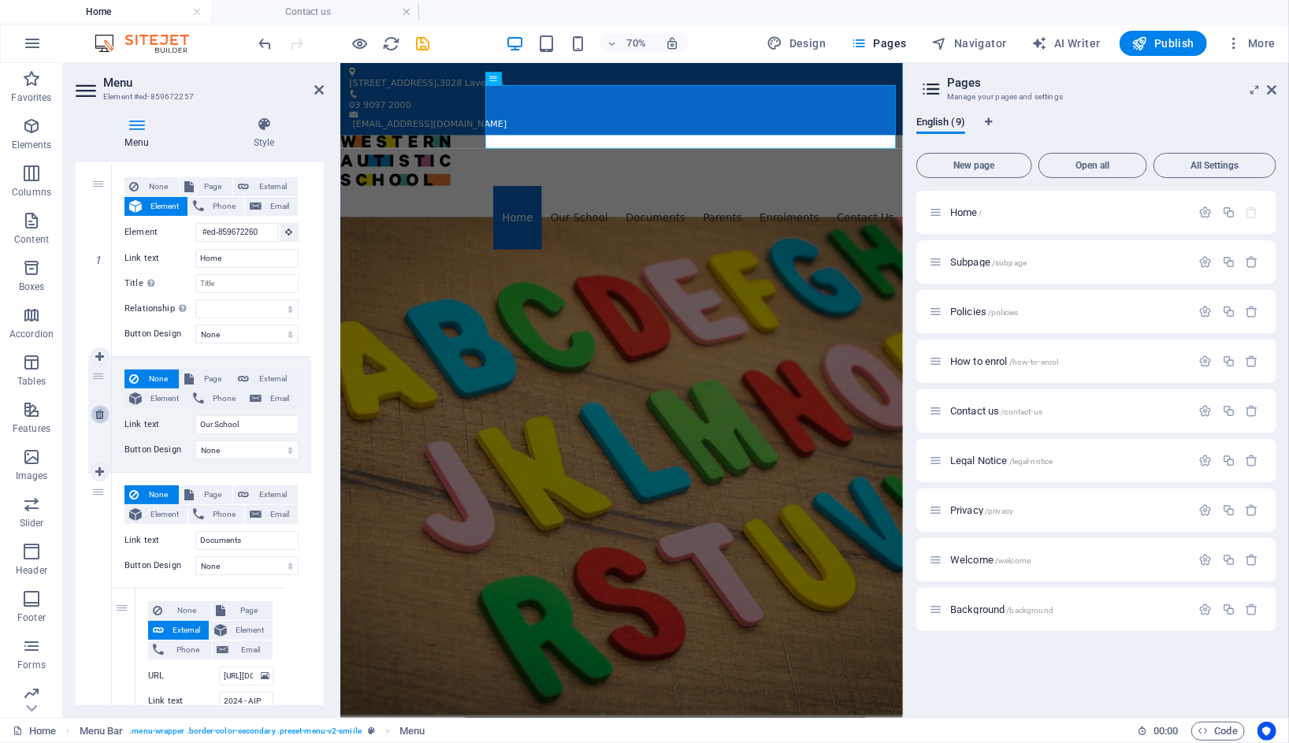
type input "[URL][DOMAIN_NAME]"
type input "Seesaw"
select select "blank"
select select
type input "Enrolments"
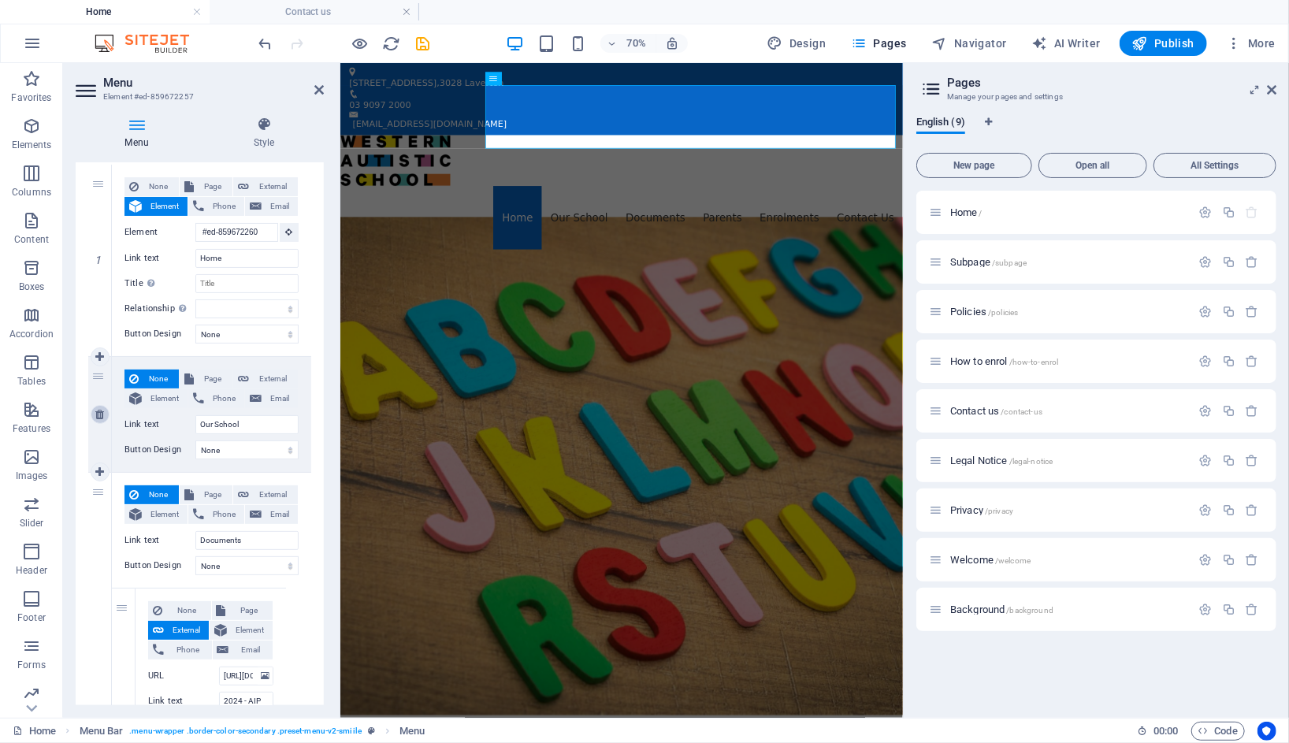
select select "3"
type input "How to enrol"
select select
type input "Contact Us"
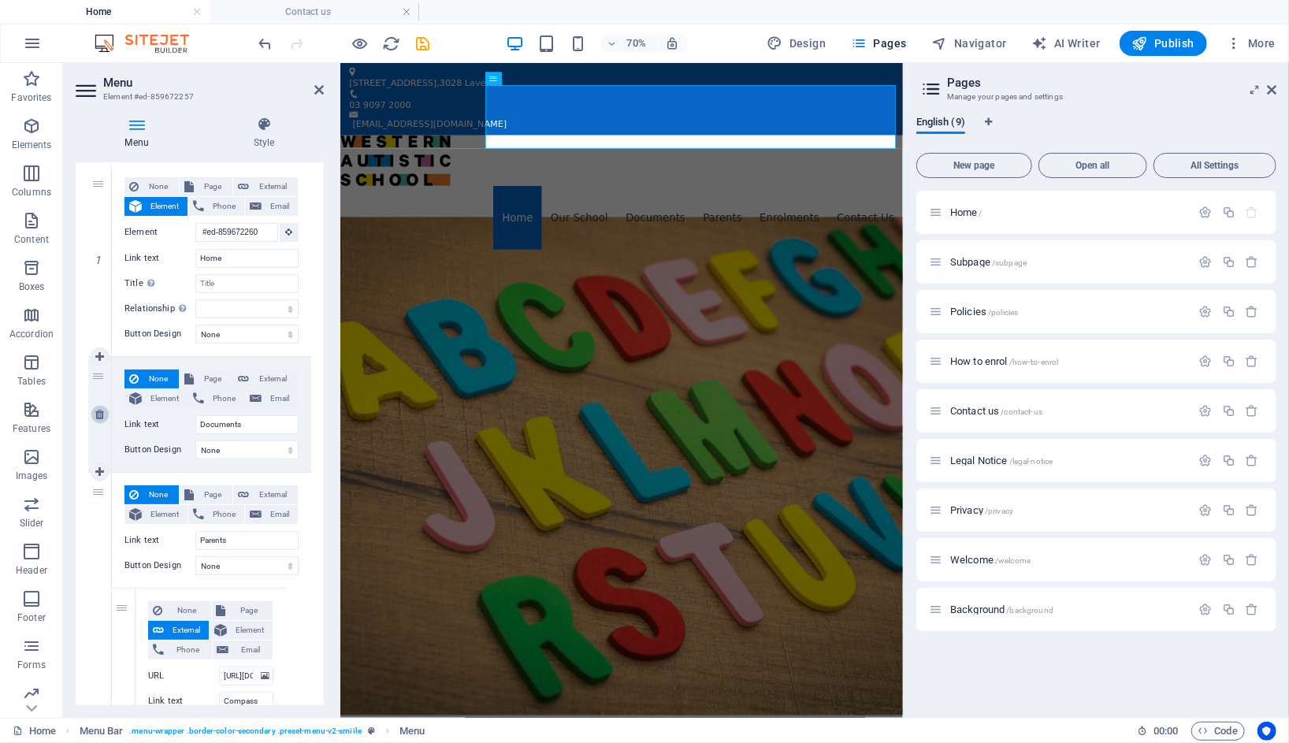
select select "2"
select select
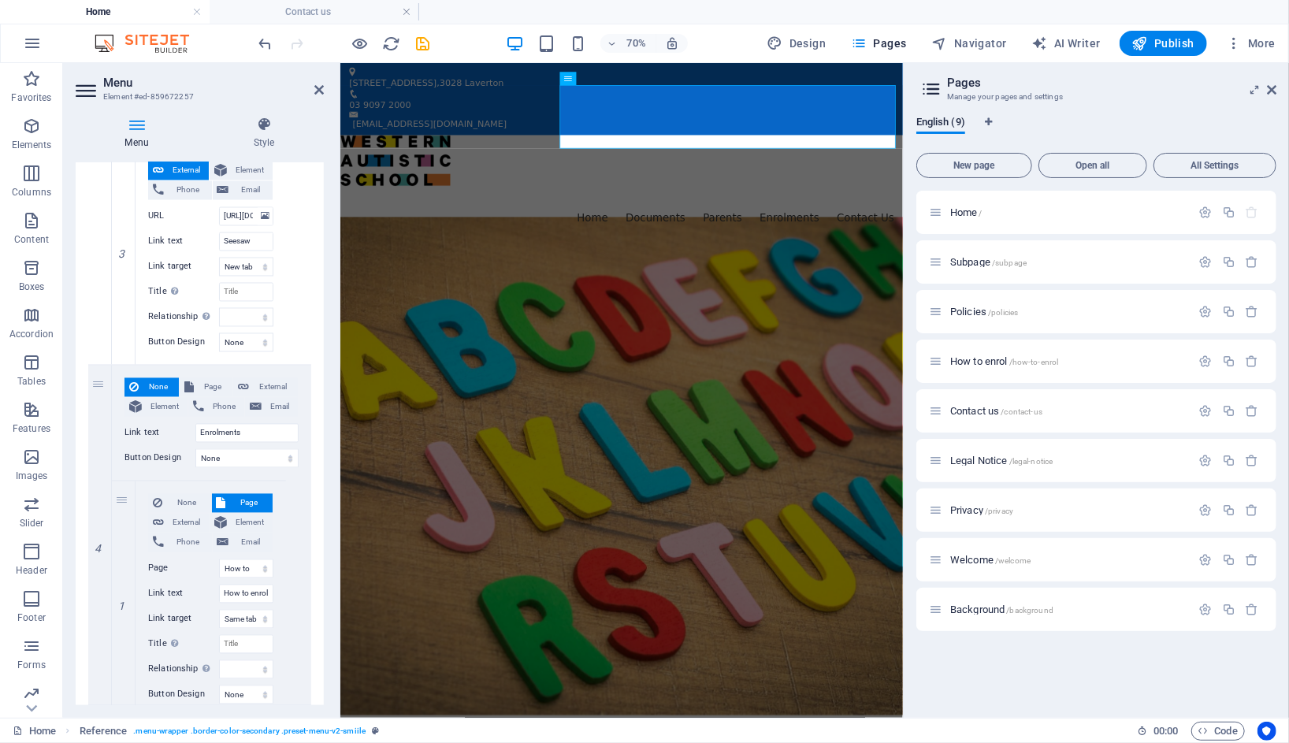
scroll to position [1926, 0]
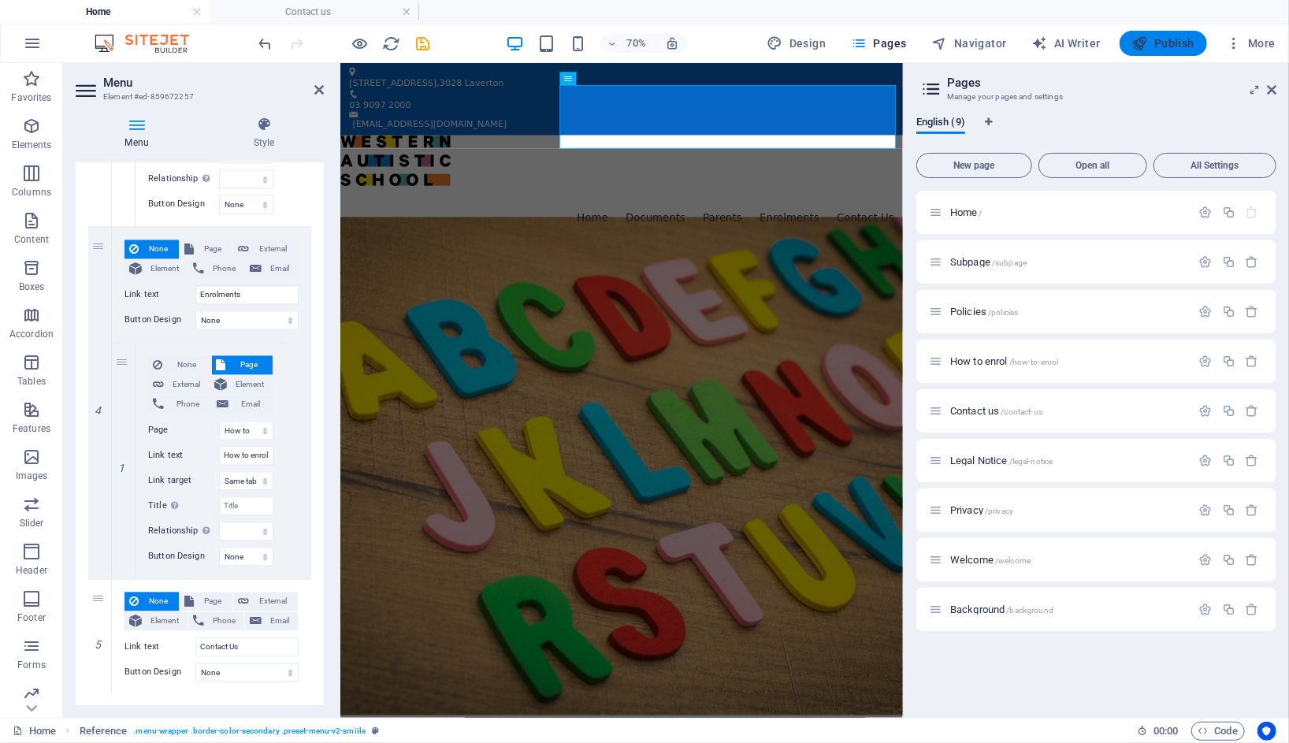
click at [1178, 45] on span "Publish" at bounding box center [1163, 43] width 62 height 16
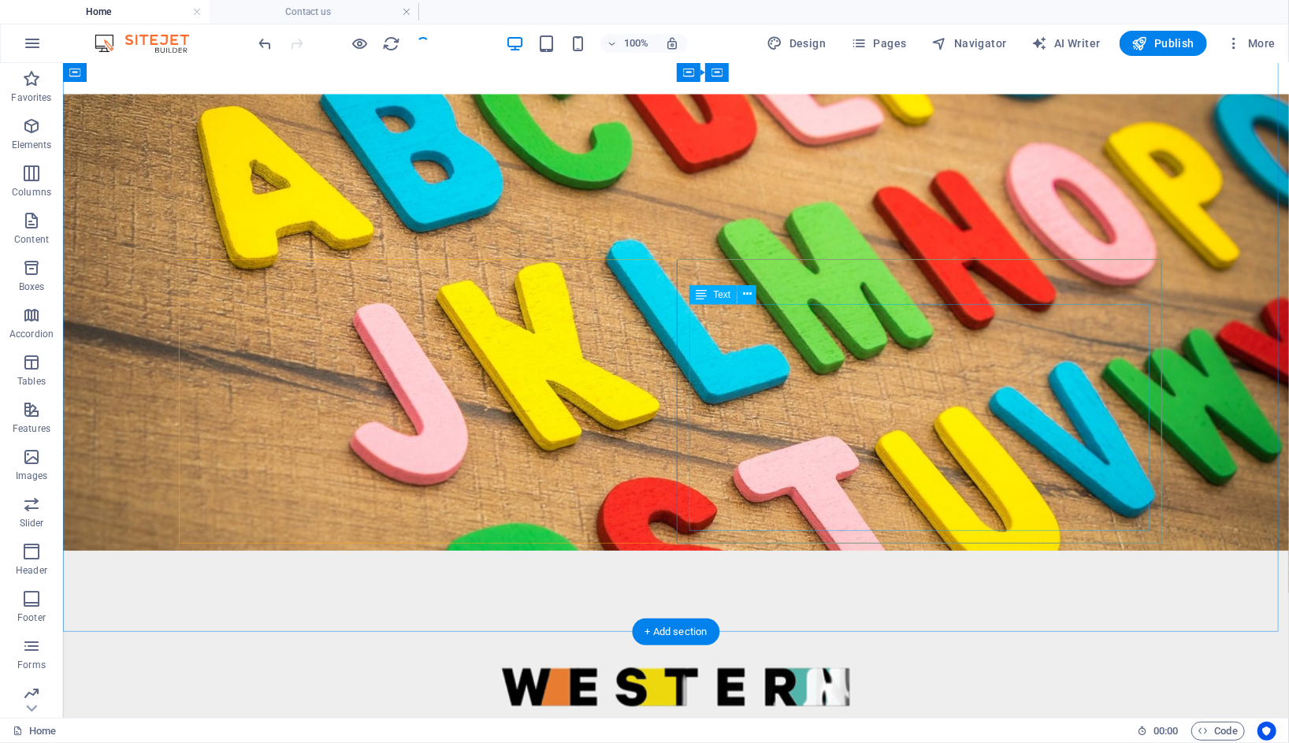
scroll to position [232, 0]
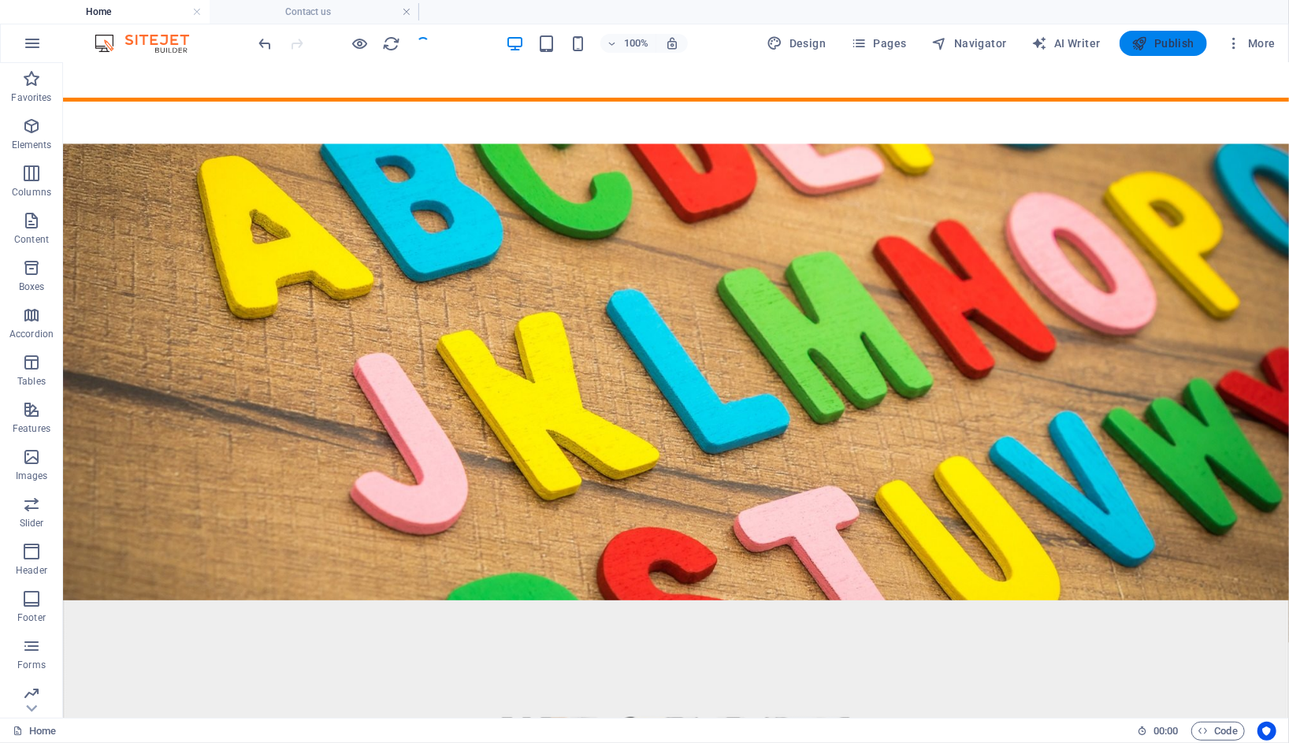
click at [1161, 44] on span "Publish" at bounding box center [1163, 43] width 62 height 16
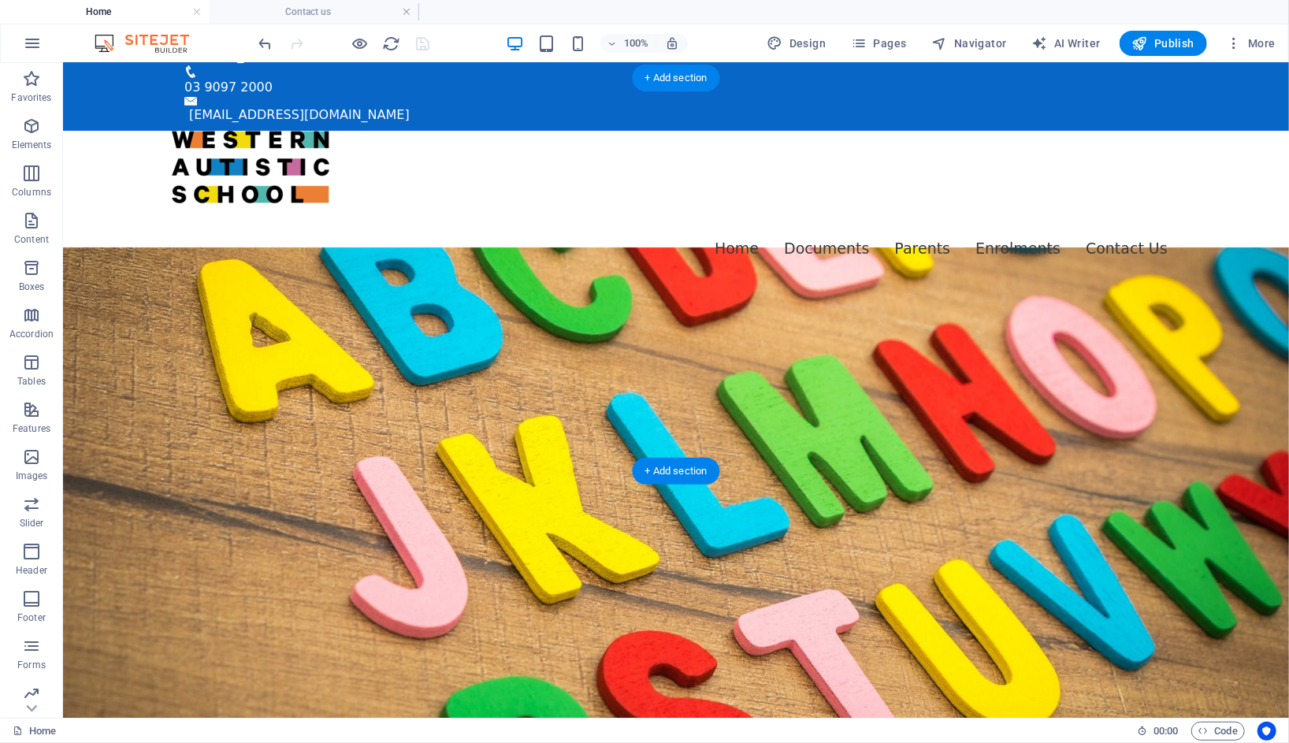
scroll to position [0, 0]
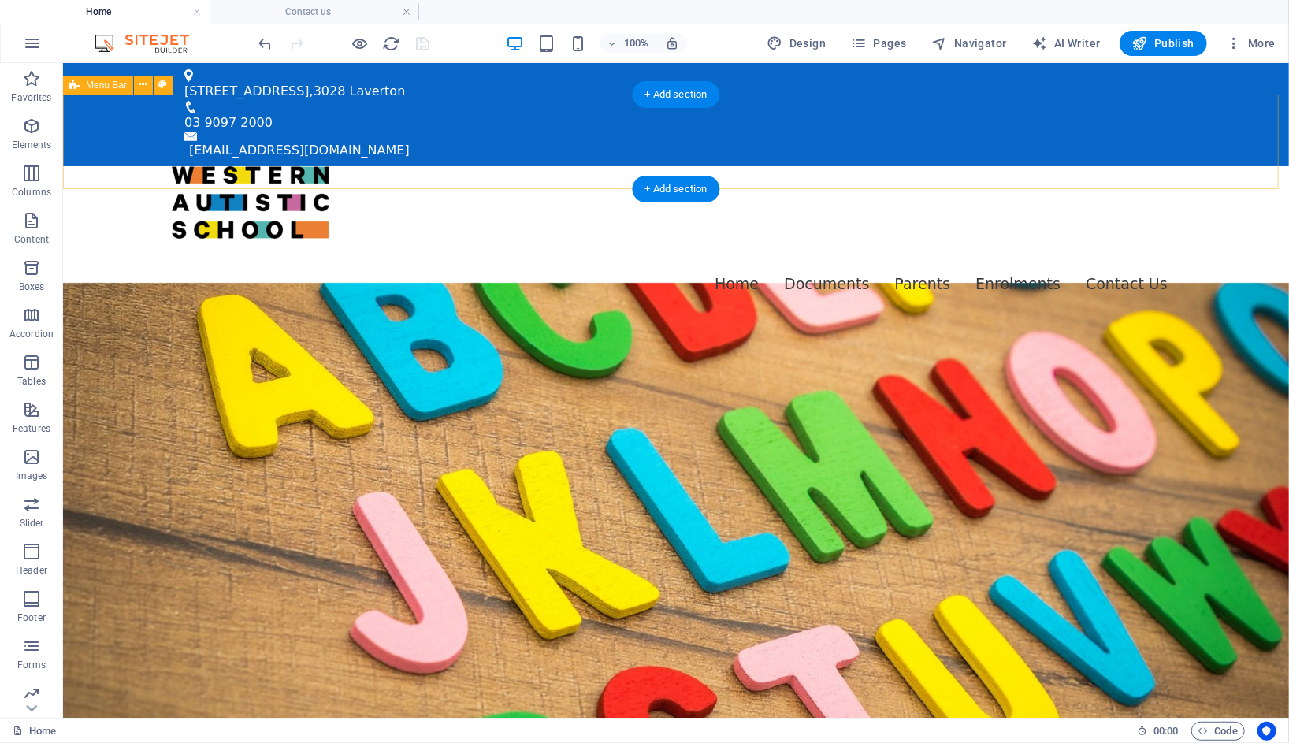
click at [1216, 165] on div "Menu Home Documents 2024 - AIP 2023 - Annual Report Policies Parents Compass Th…" at bounding box center [675, 248] width 1226 height 167
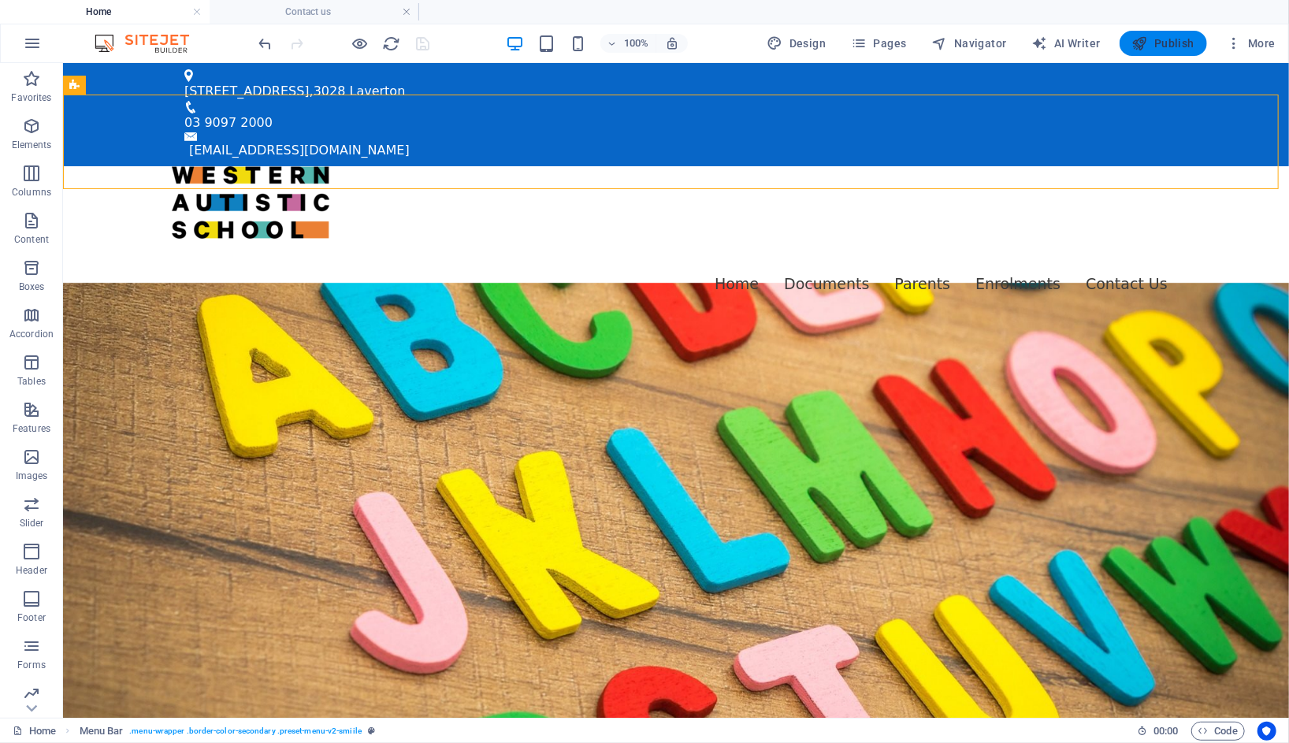
click at [1157, 39] on span "Publish" at bounding box center [1163, 43] width 62 height 16
